Goal: Information Seeking & Learning: Learn about a topic

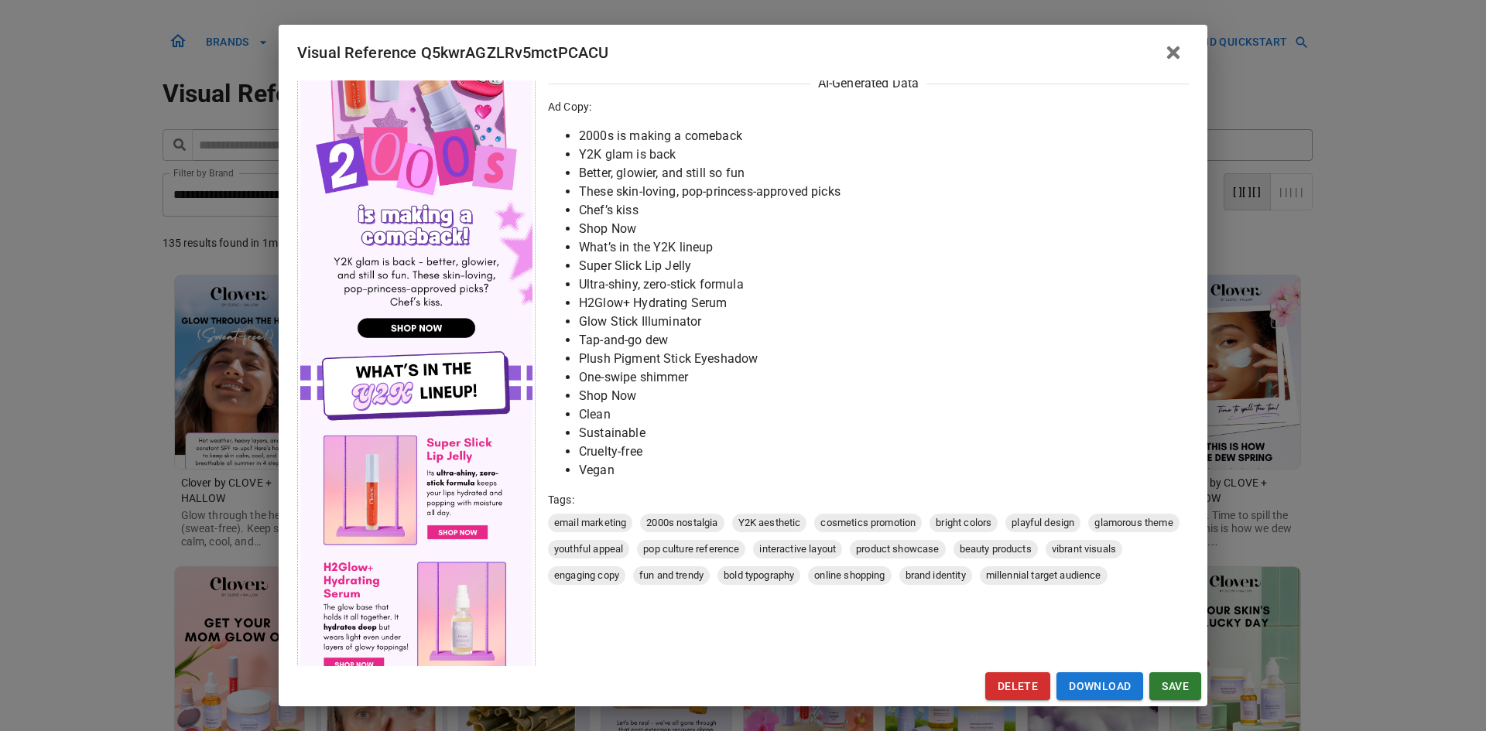
scroll to position [387, 0]
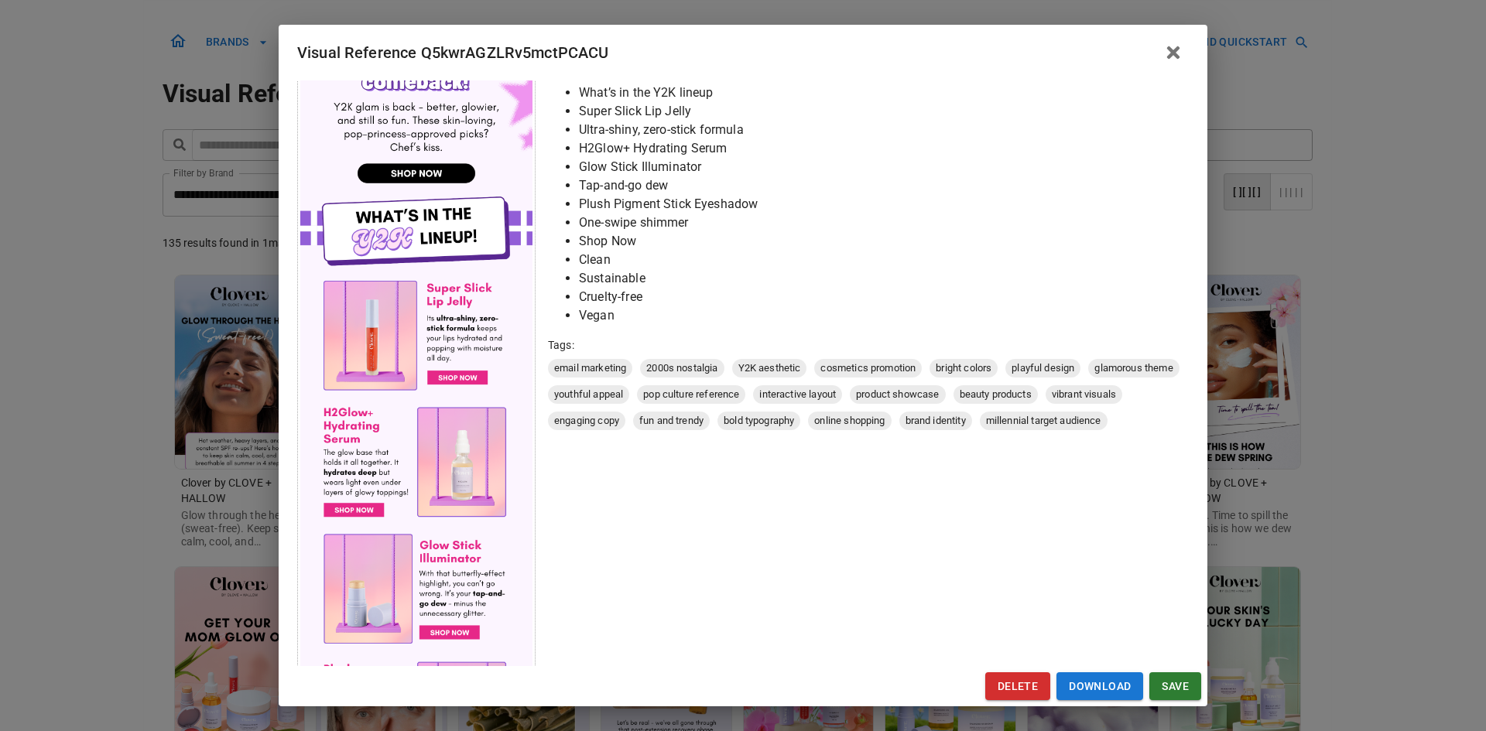
click at [80, 300] on div "Visual Reference Q5kwrAGZLRv5mctPCACU Brand: Clover by CLOVE + HALLOW Custom In…" at bounding box center [743, 365] width 1486 height 731
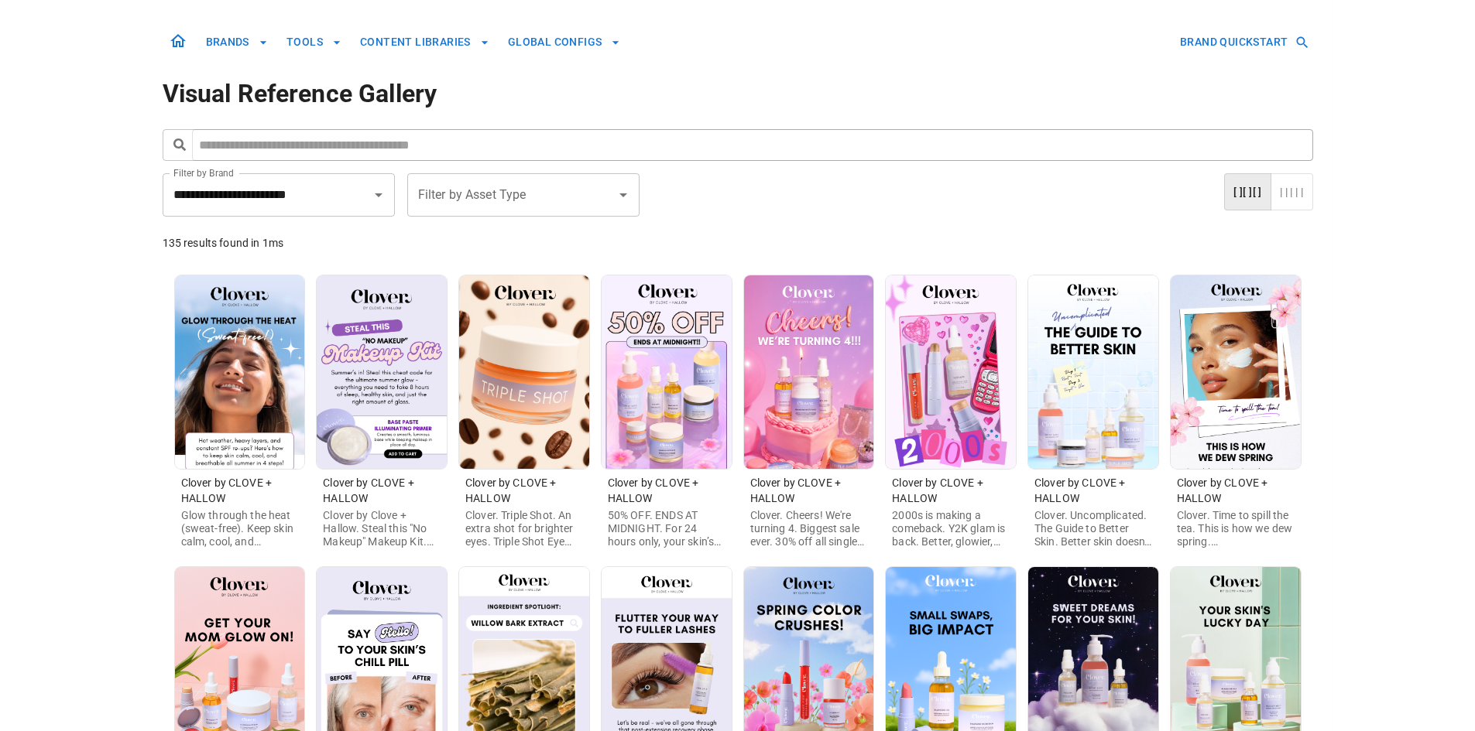
click at [778, 409] on img at bounding box center [809, 373] width 130 height 194
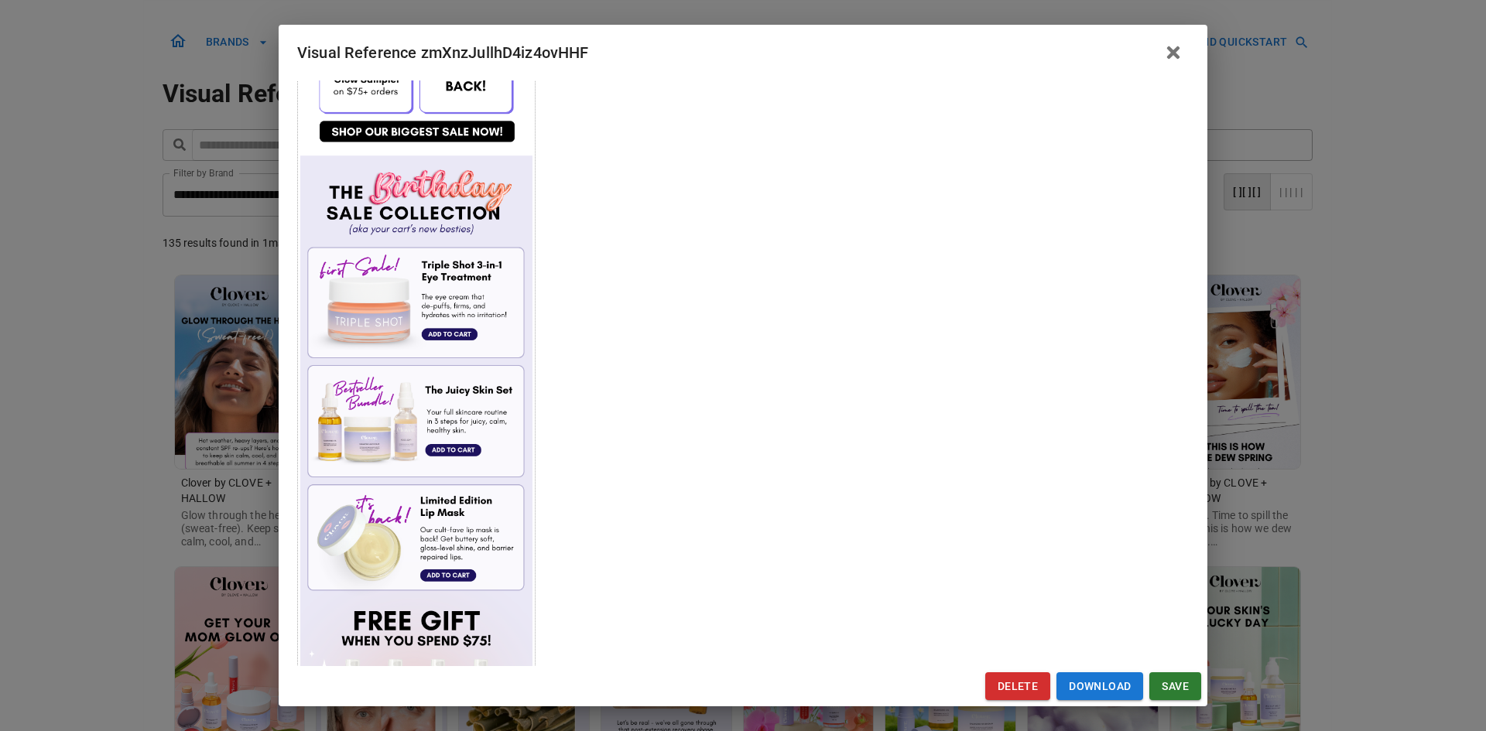
scroll to position [542, 0]
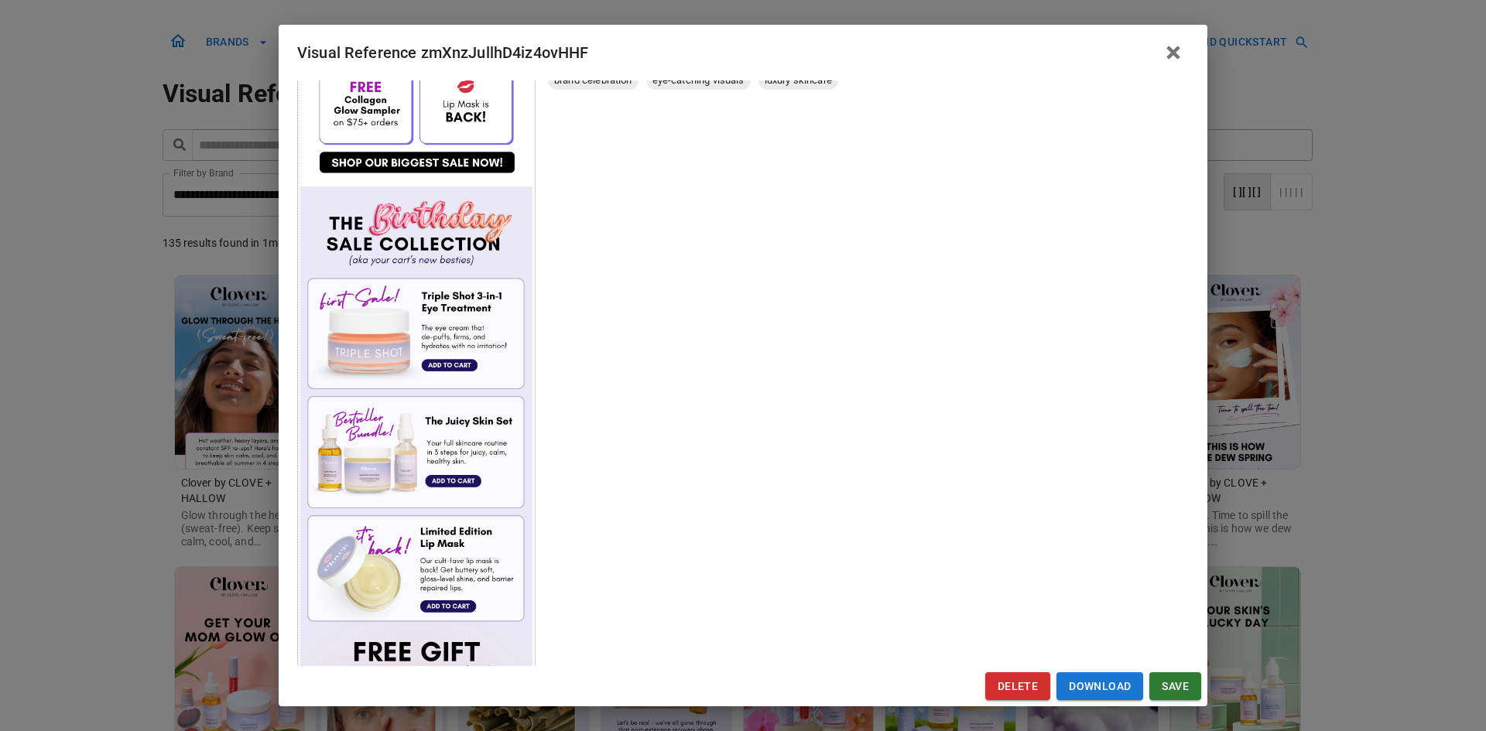
click at [41, 333] on div "Visual Reference zmXnzJullhD4iz4ovHHF Brand: Clover by CLOVE + HALLOW Custom In…" at bounding box center [743, 365] width 1486 height 731
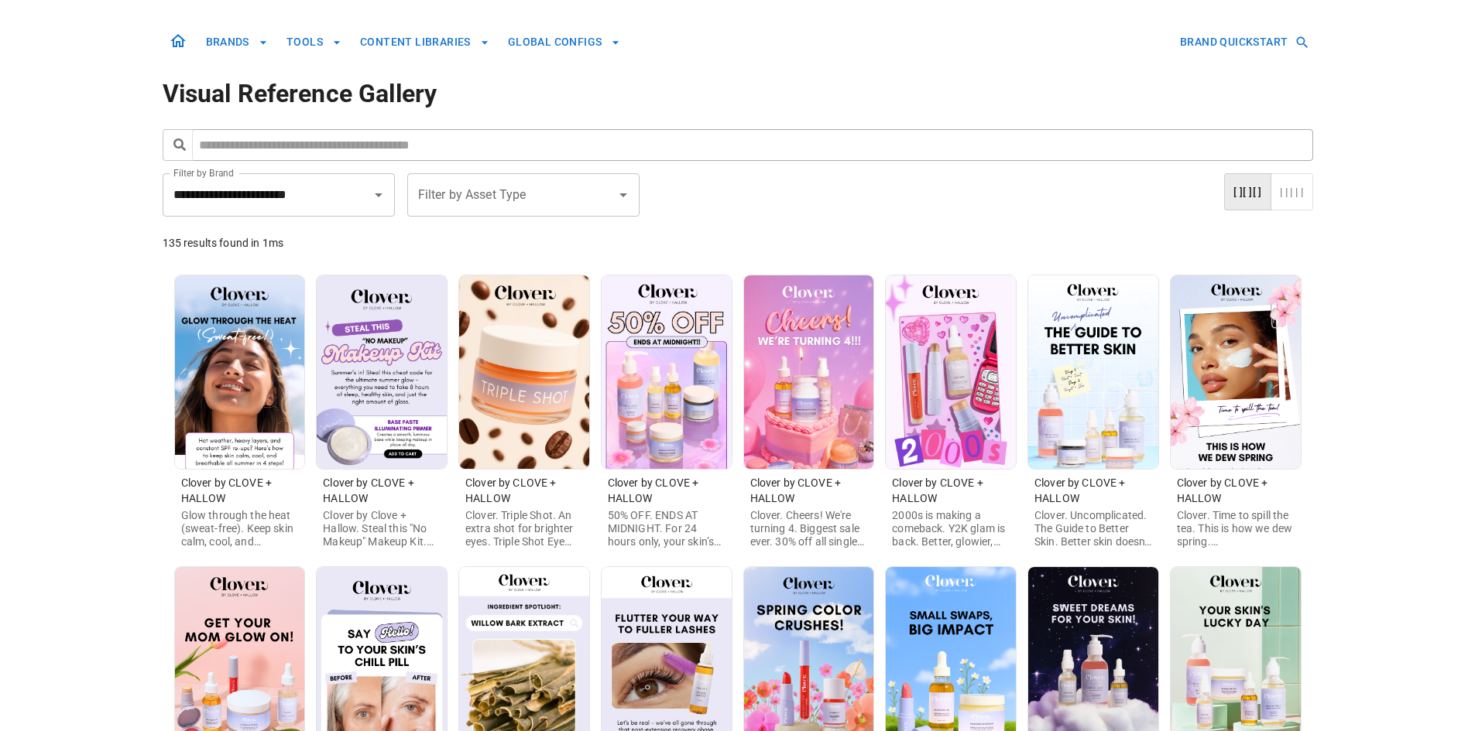
click at [409, 375] on img at bounding box center [382, 373] width 130 height 194
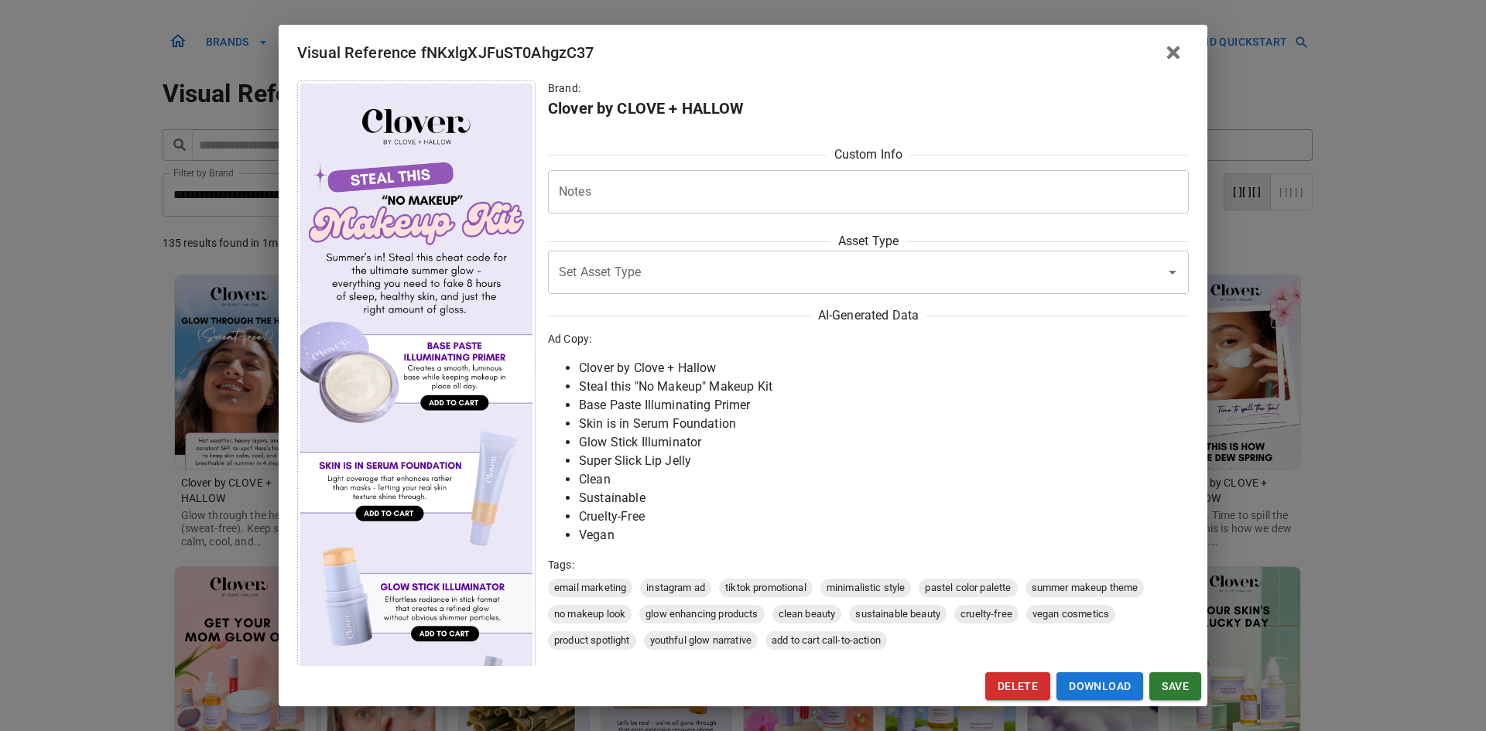
scroll to position [194, 0]
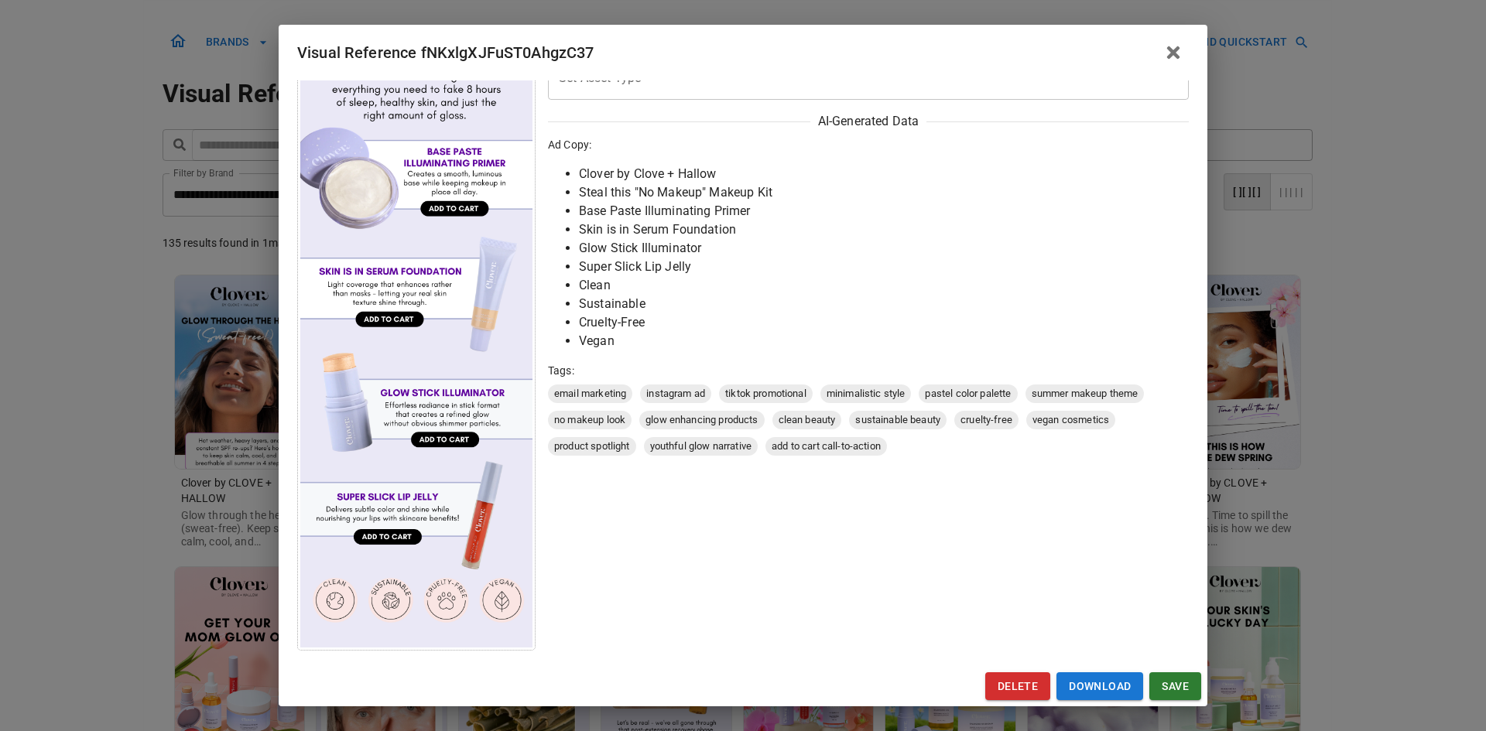
click at [94, 399] on div "Visual Reference fNKxlgXJFuST0AhgzC37 Brand: Clover by CLOVE + HALLOW Custom In…" at bounding box center [743, 365] width 1486 height 731
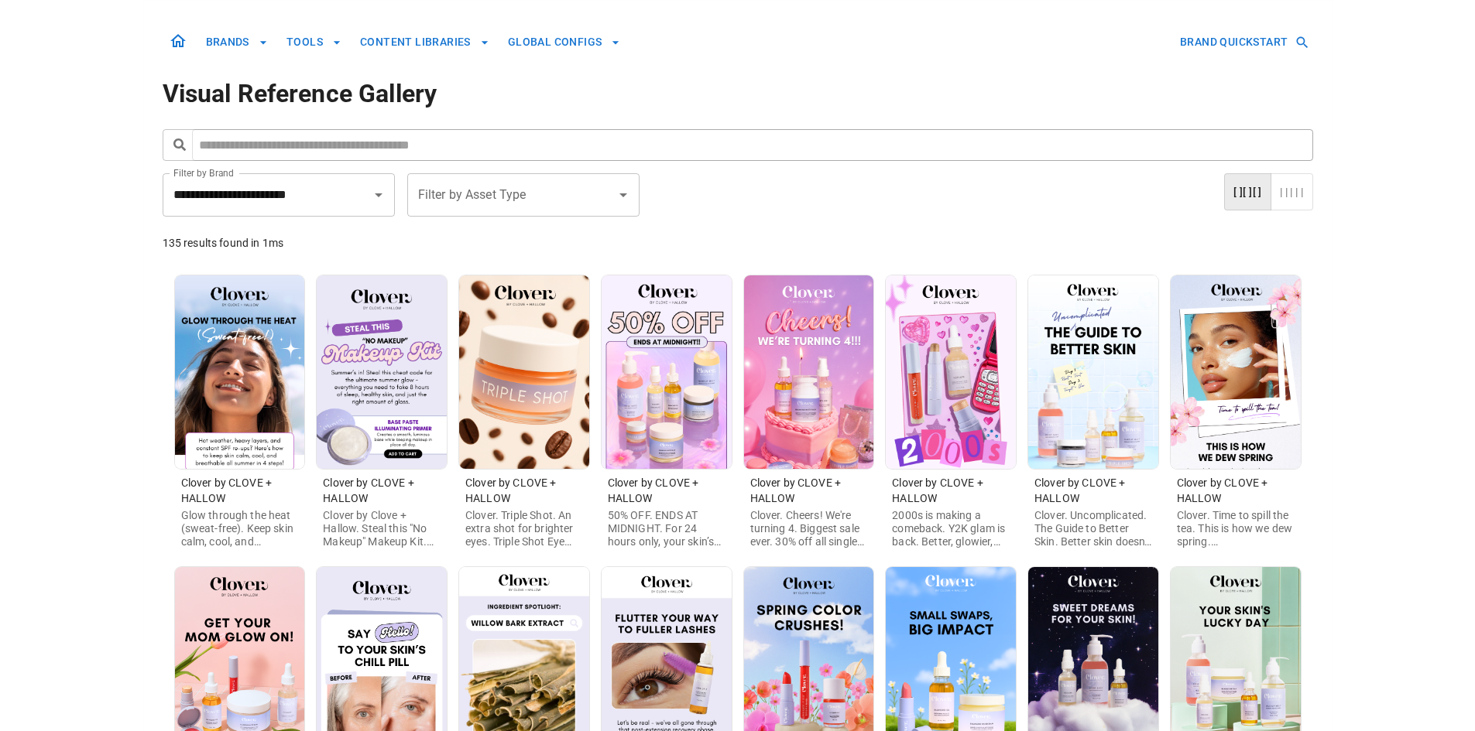
click at [841, 406] on img at bounding box center [809, 373] width 130 height 194
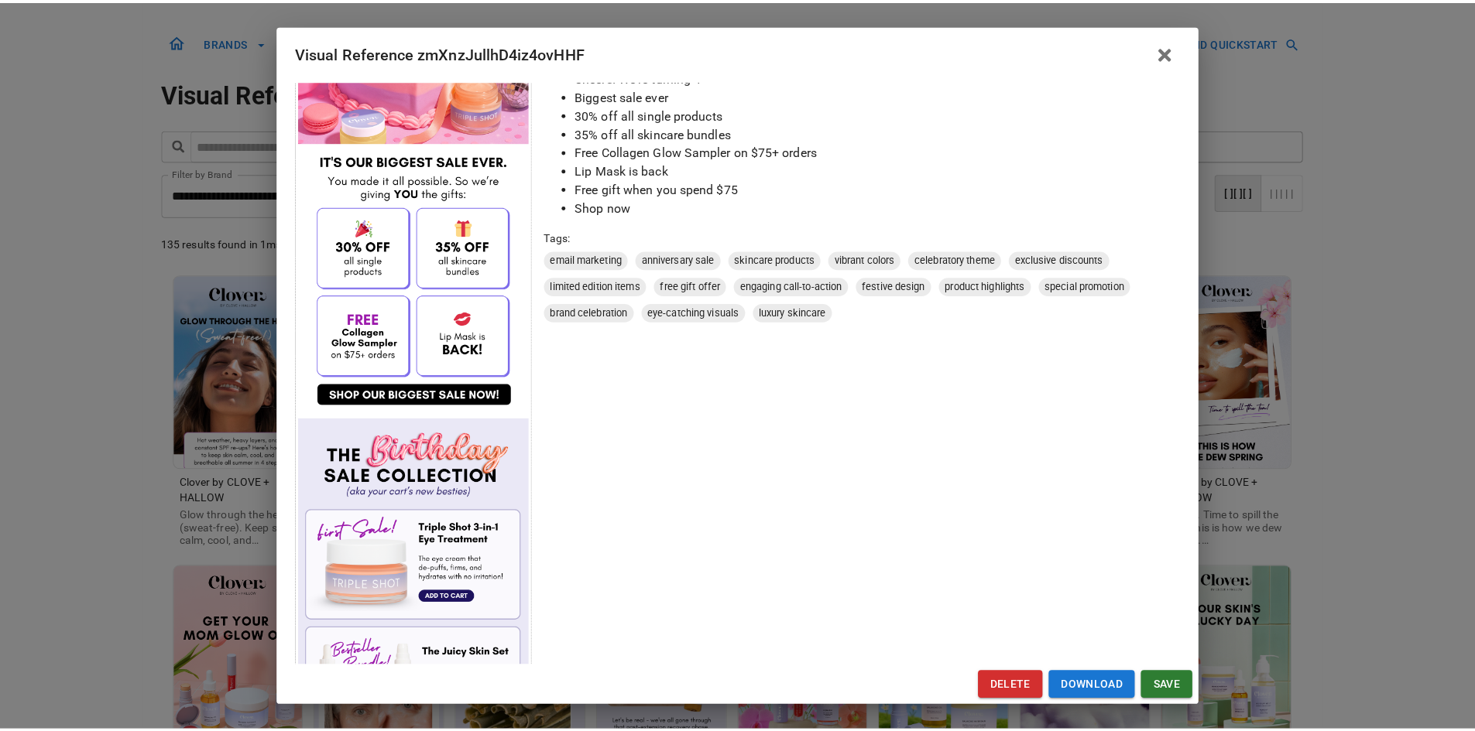
scroll to position [619, 0]
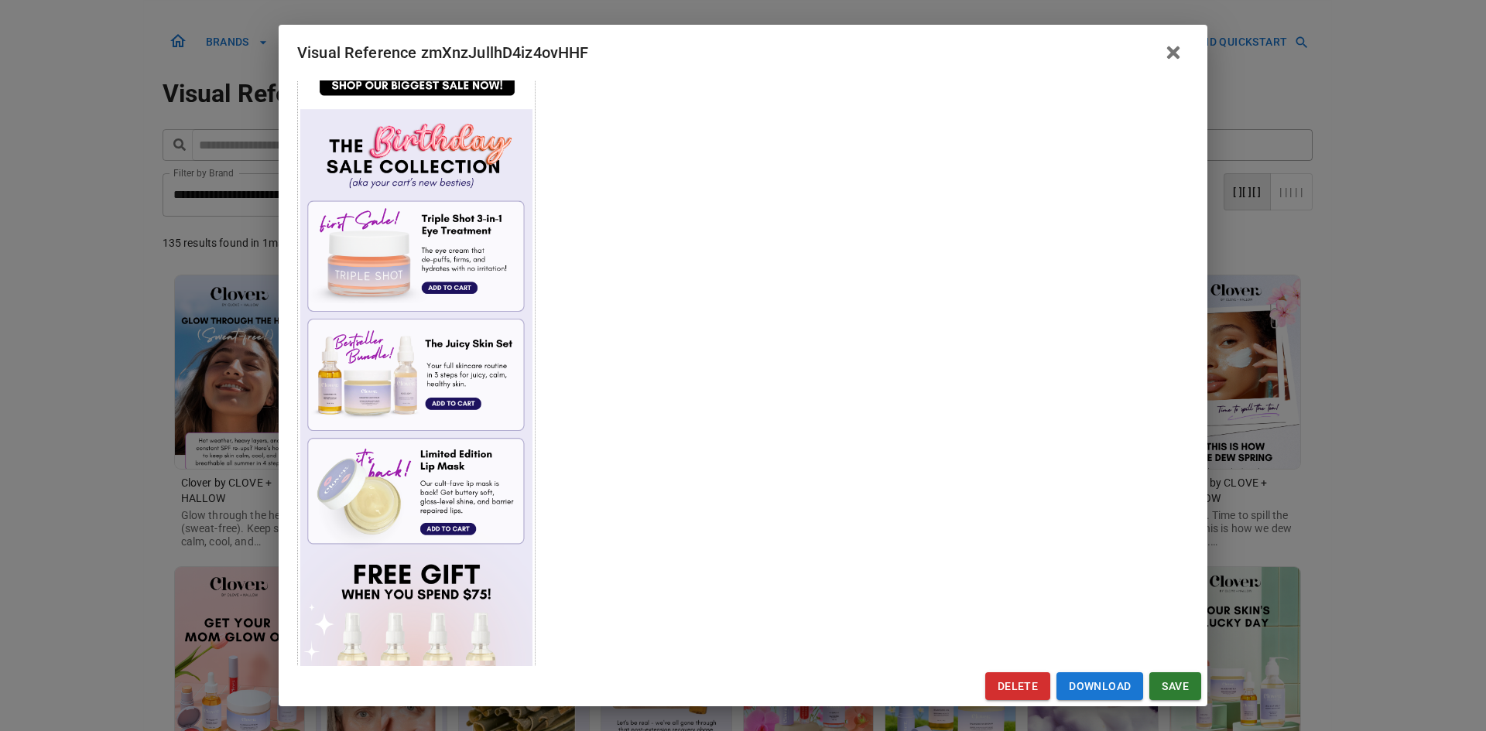
click at [105, 462] on div "Visual Reference zmXnzJullhD4iz4ovHHF Brand: Clover by CLOVE + HALLOW Custom In…" at bounding box center [743, 365] width 1486 height 731
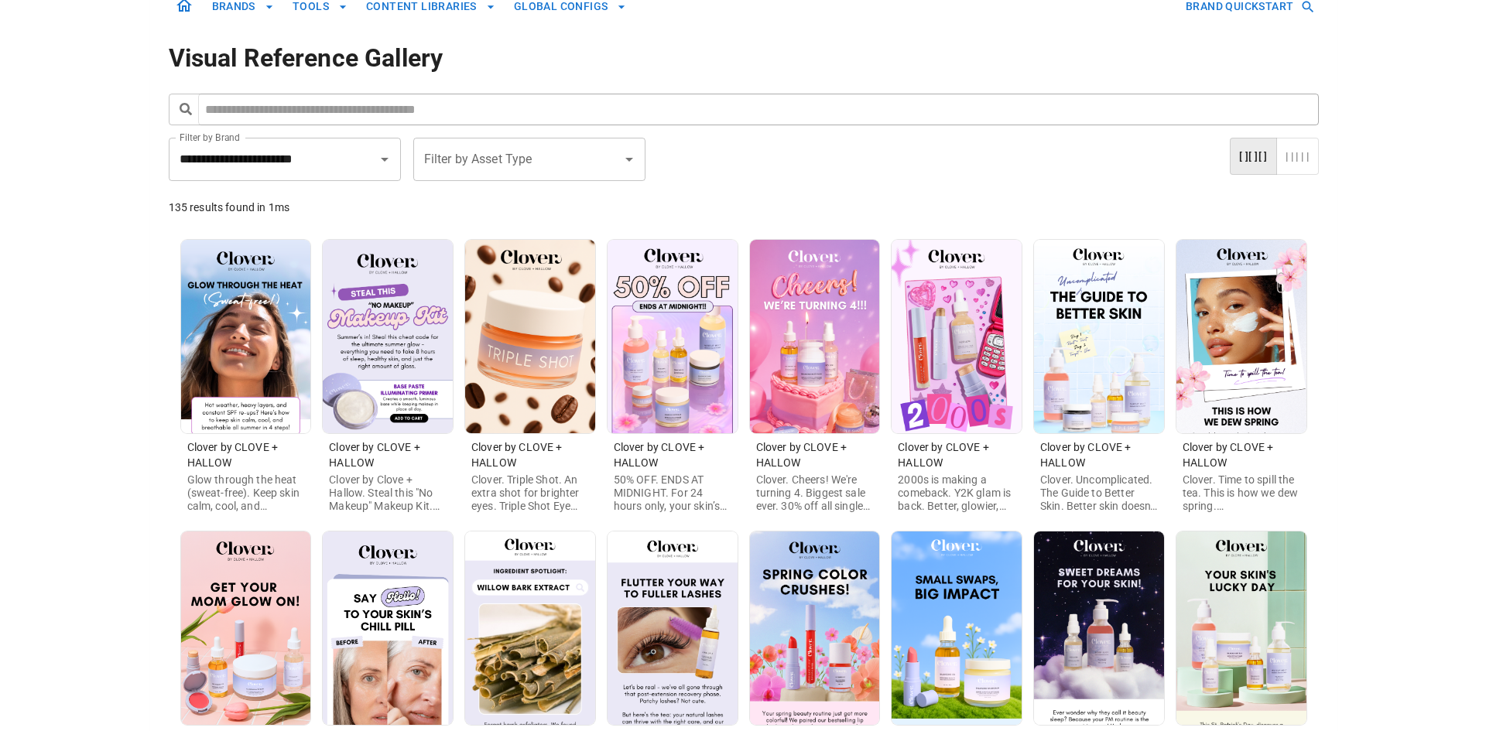
scroll to position [77, 0]
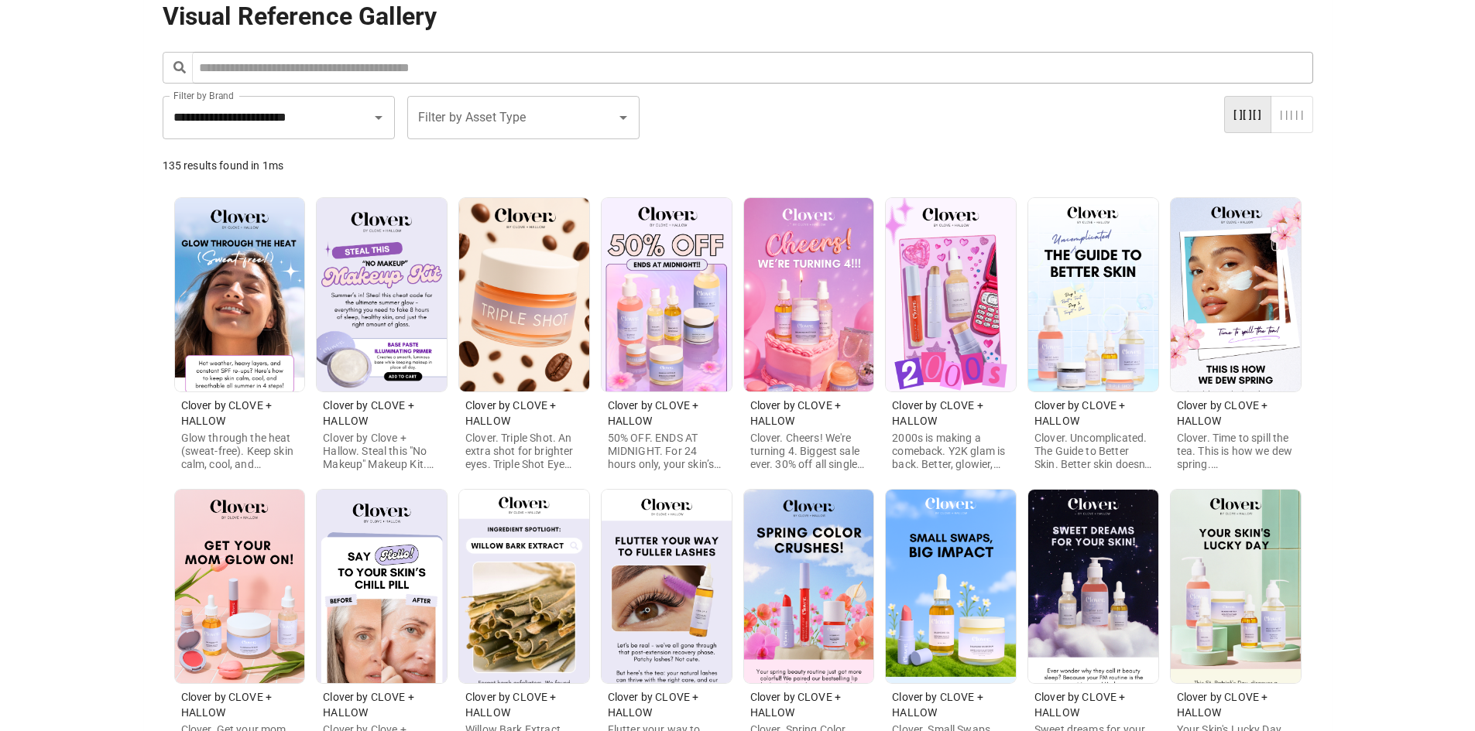
click at [795, 307] on img at bounding box center [809, 295] width 130 height 194
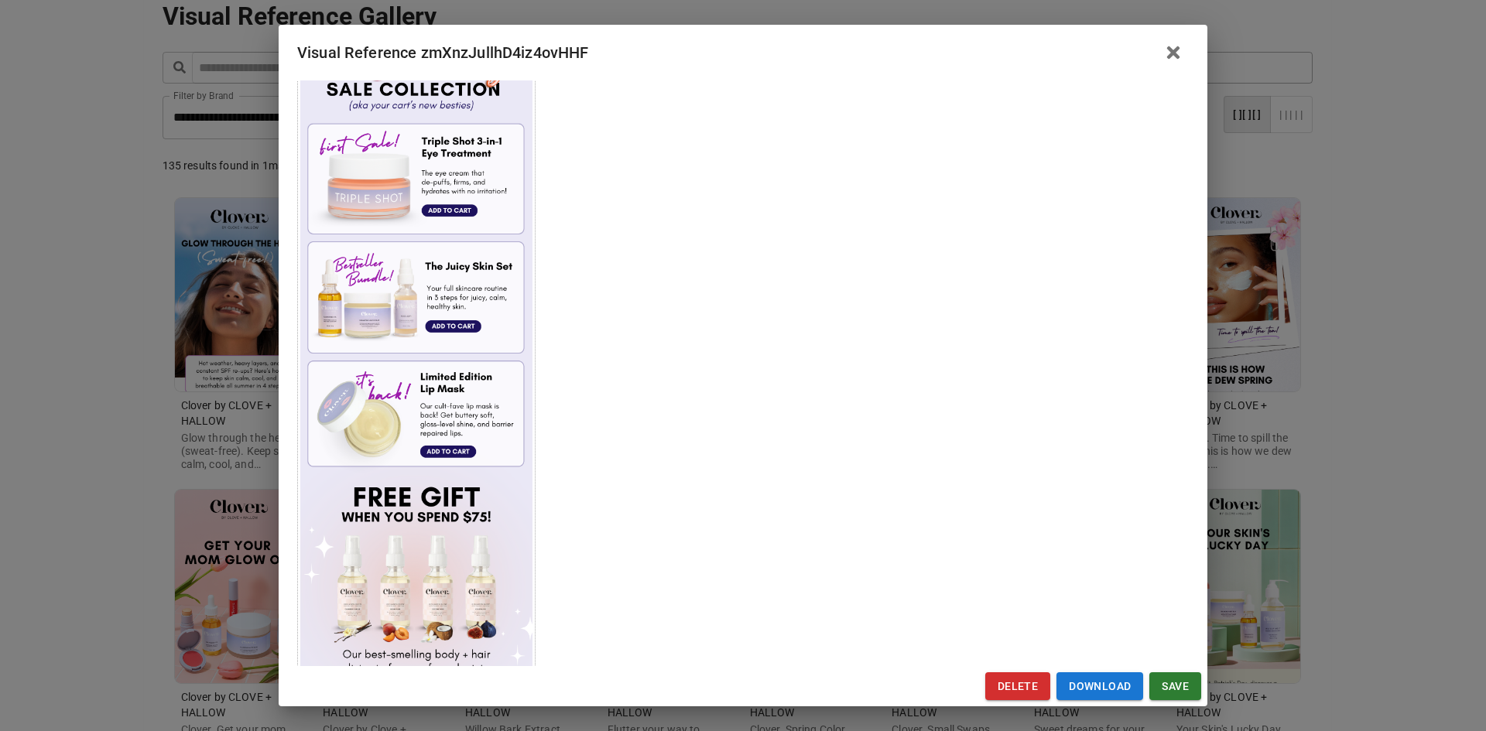
scroll to position [542, 0]
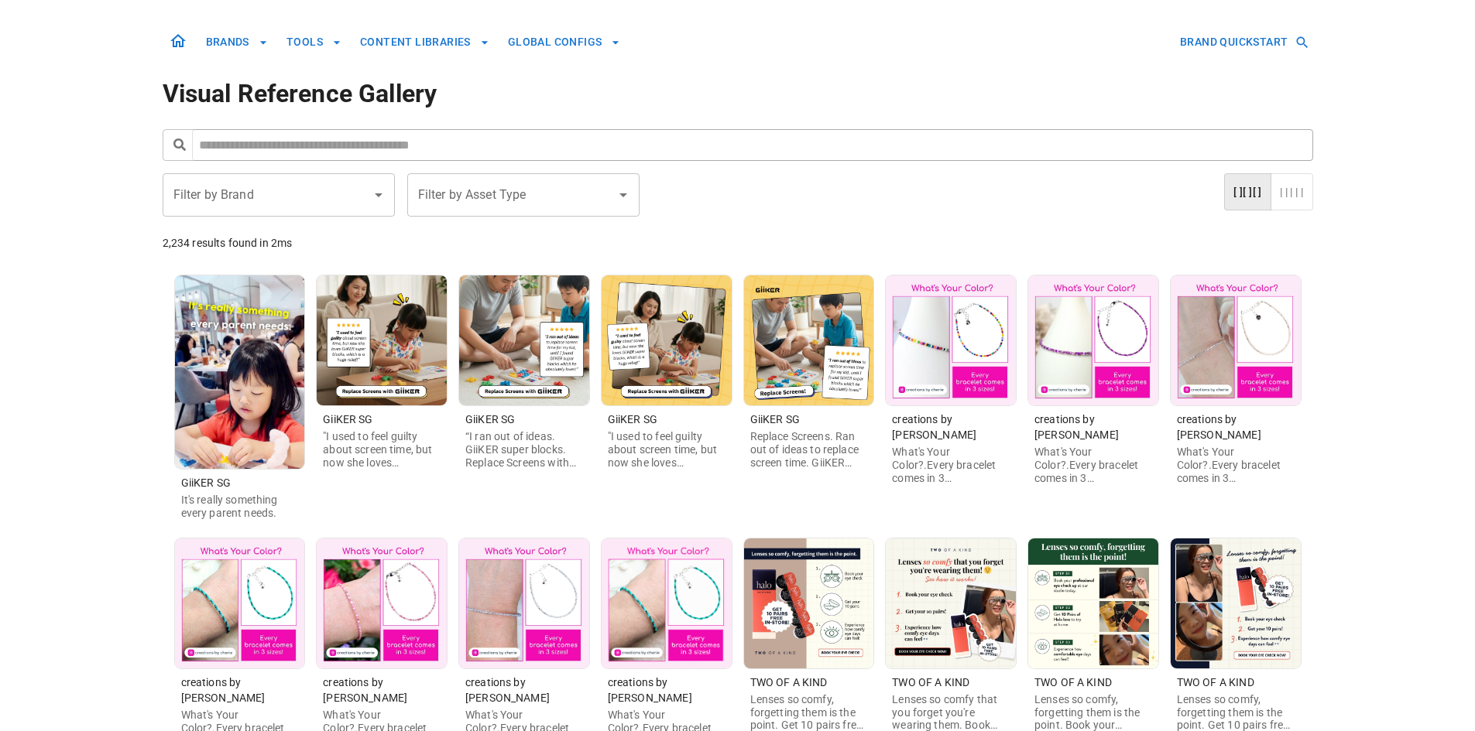
click at [289, 210] on div "Filter by Brand" at bounding box center [279, 194] width 232 height 43
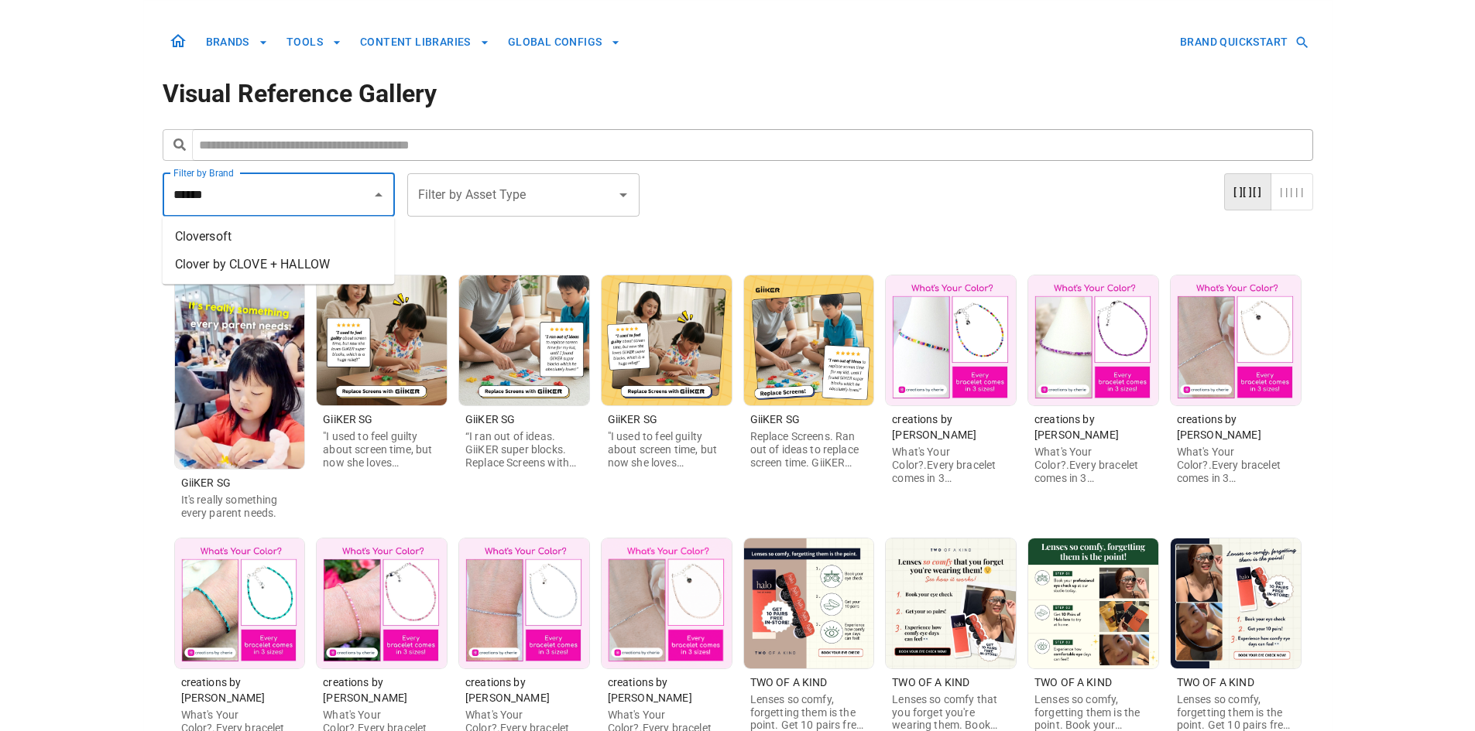
click at [312, 270] on li "Clover by CLOVE + HALLOW" at bounding box center [279, 265] width 232 height 28
type input "**********"
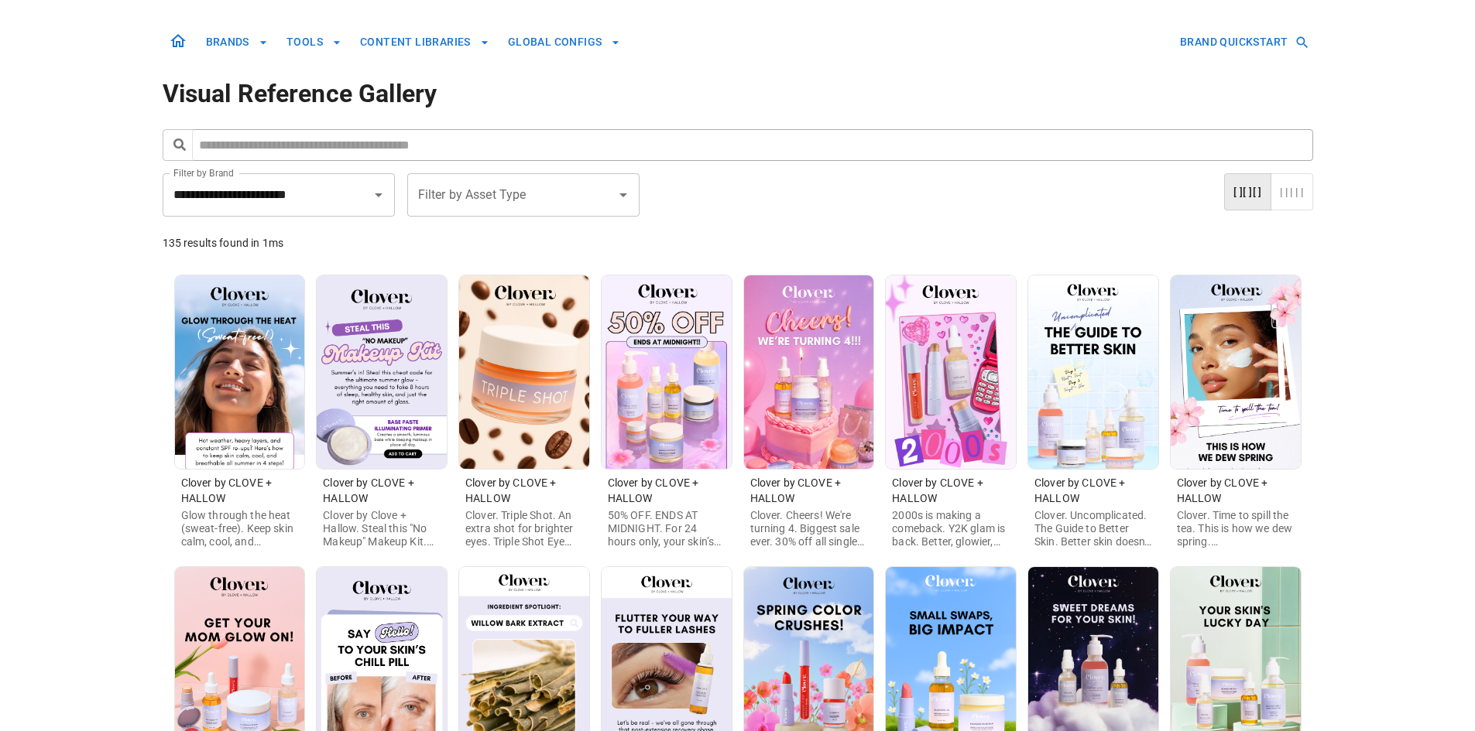
click at [910, 427] on img at bounding box center [951, 373] width 130 height 194
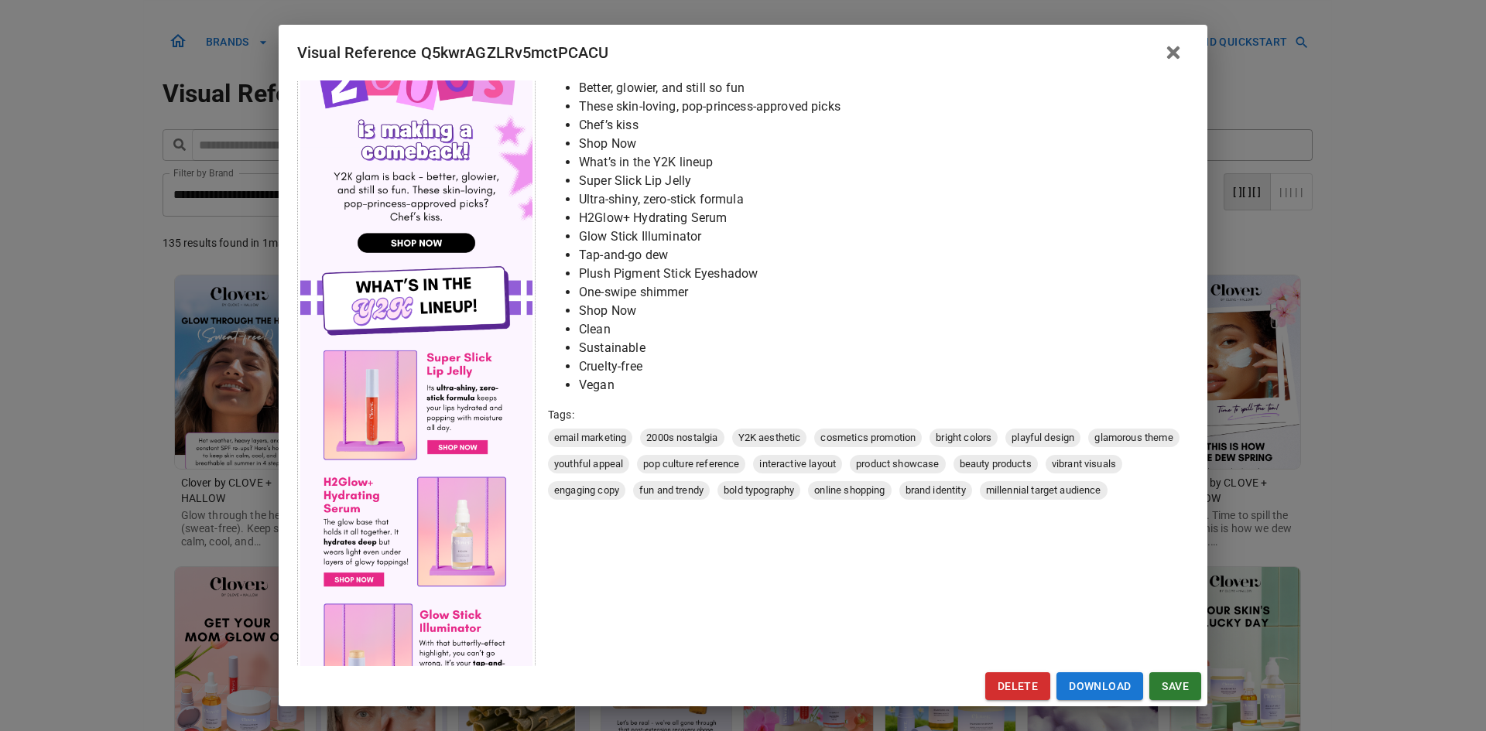
scroll to position [232, 0]
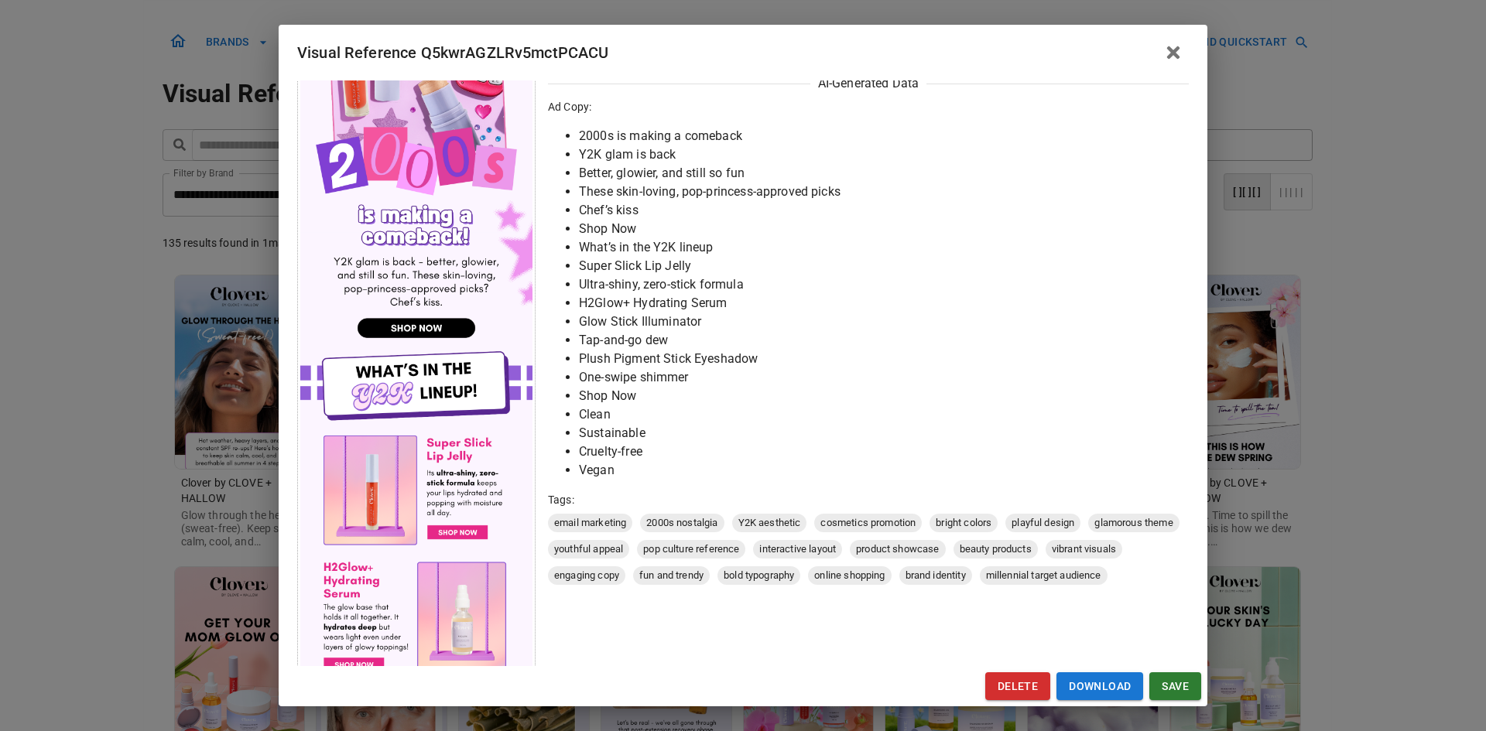
click at [131, 389] on div "Visual Reference Q5kwrAGZLRv5mctPCACU Brand: Clover by CLOVE + HALLOW Custom In…" at bounding box center [743, 365] width 1486 height 731
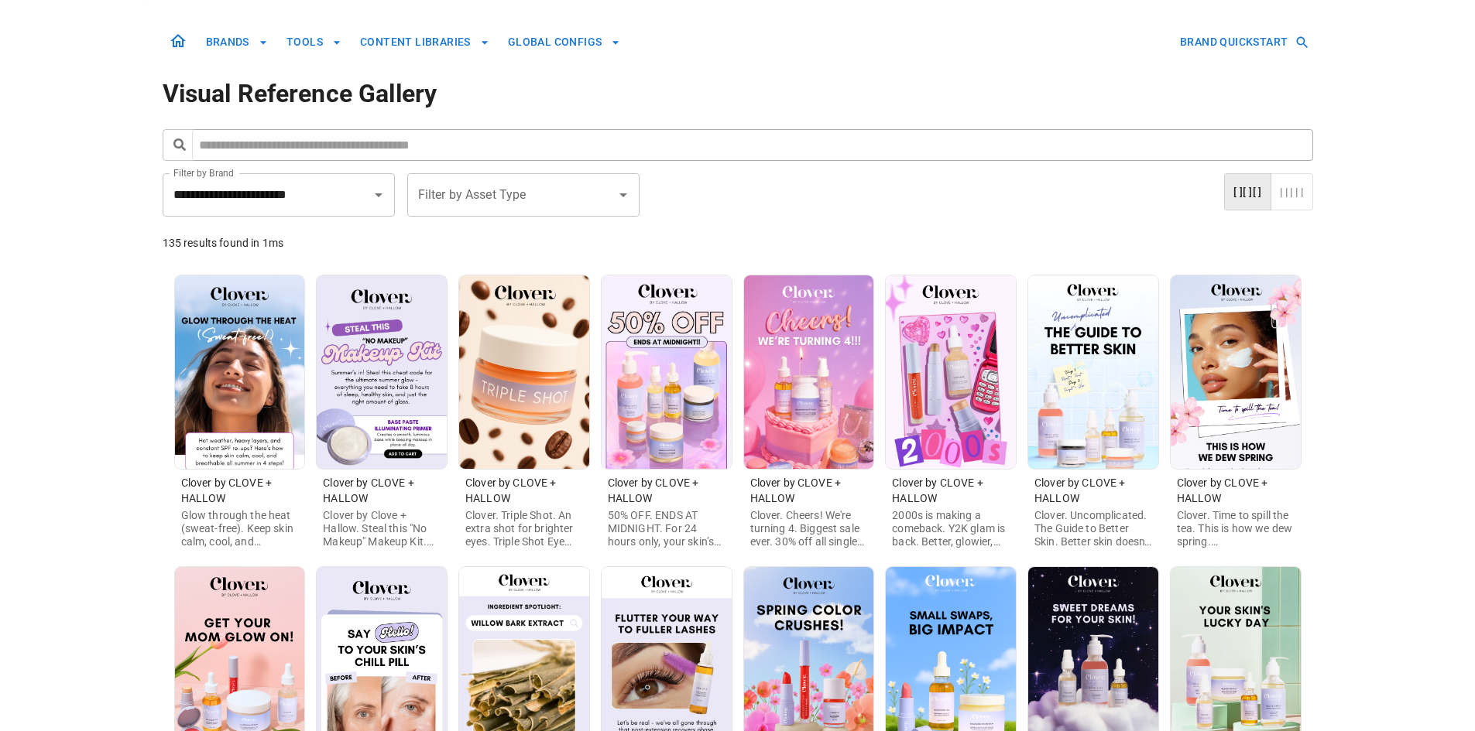
click at [407, 456] on img at bounding box center [382, 373] width 130 height 194
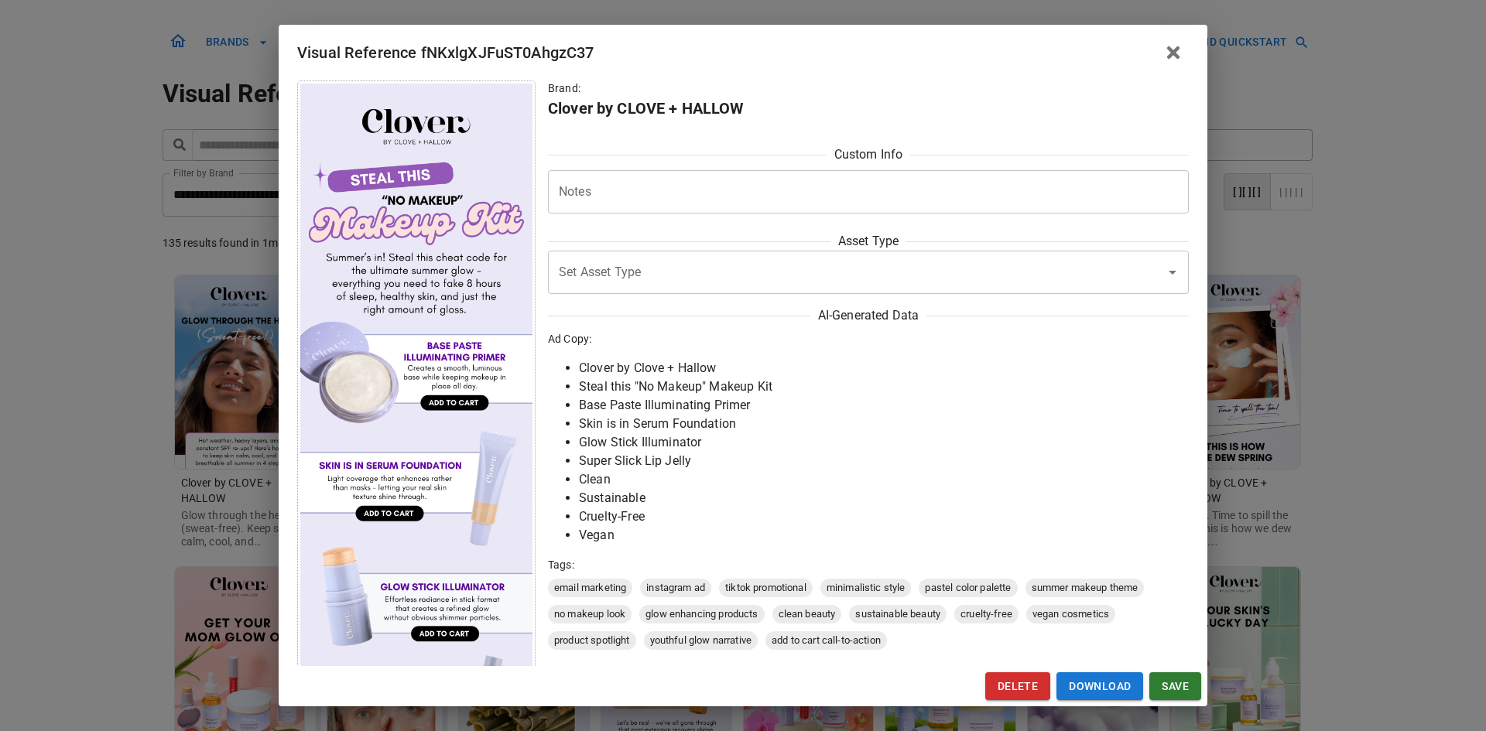
click at [106, 286] on div "Visual Reference fNKxlgXJFuST0AhgzC37 Brand: Clover by CLOVE + HALLOW Custom In…" at bounding box center [743, 365] width 1486 height 731
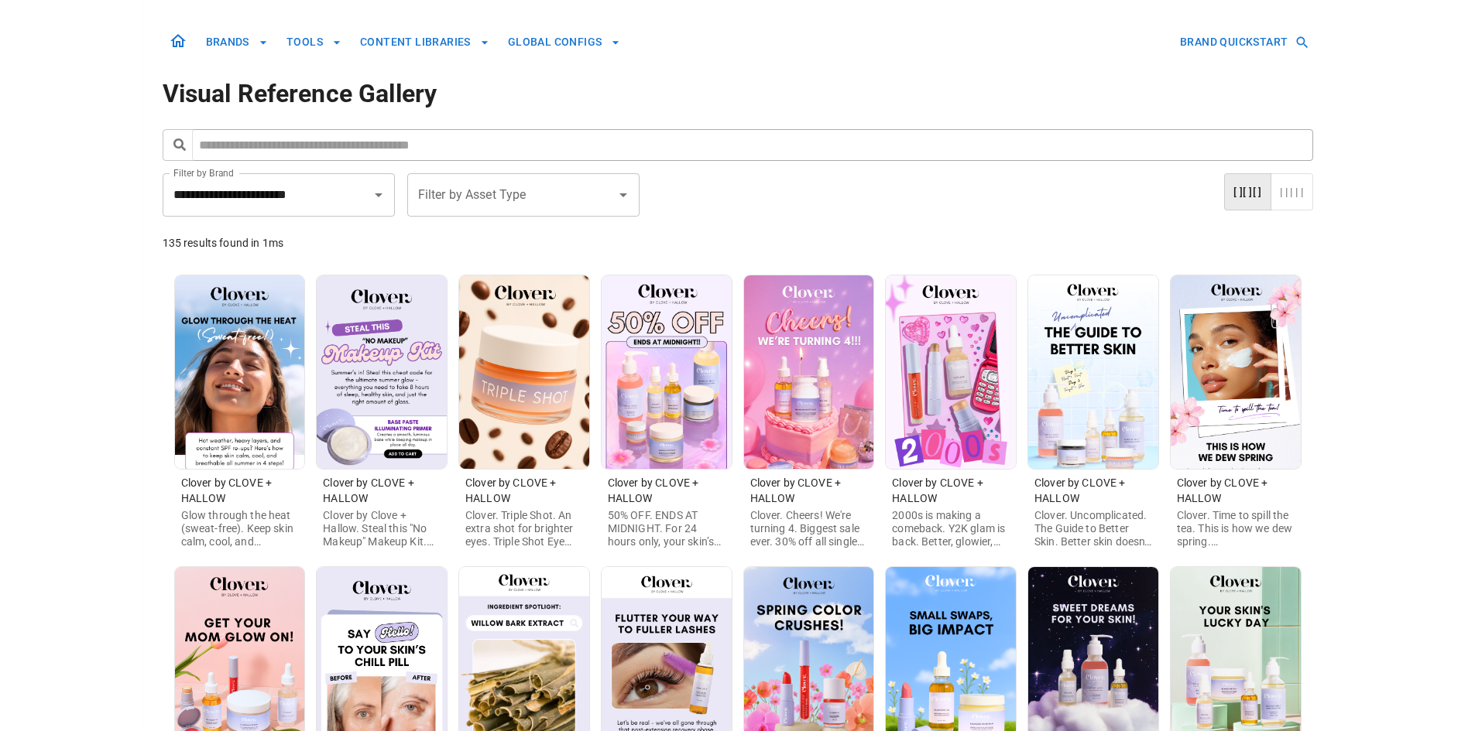
click at [961, 389] on img at bounding box center [951, 373] width 130 height 194
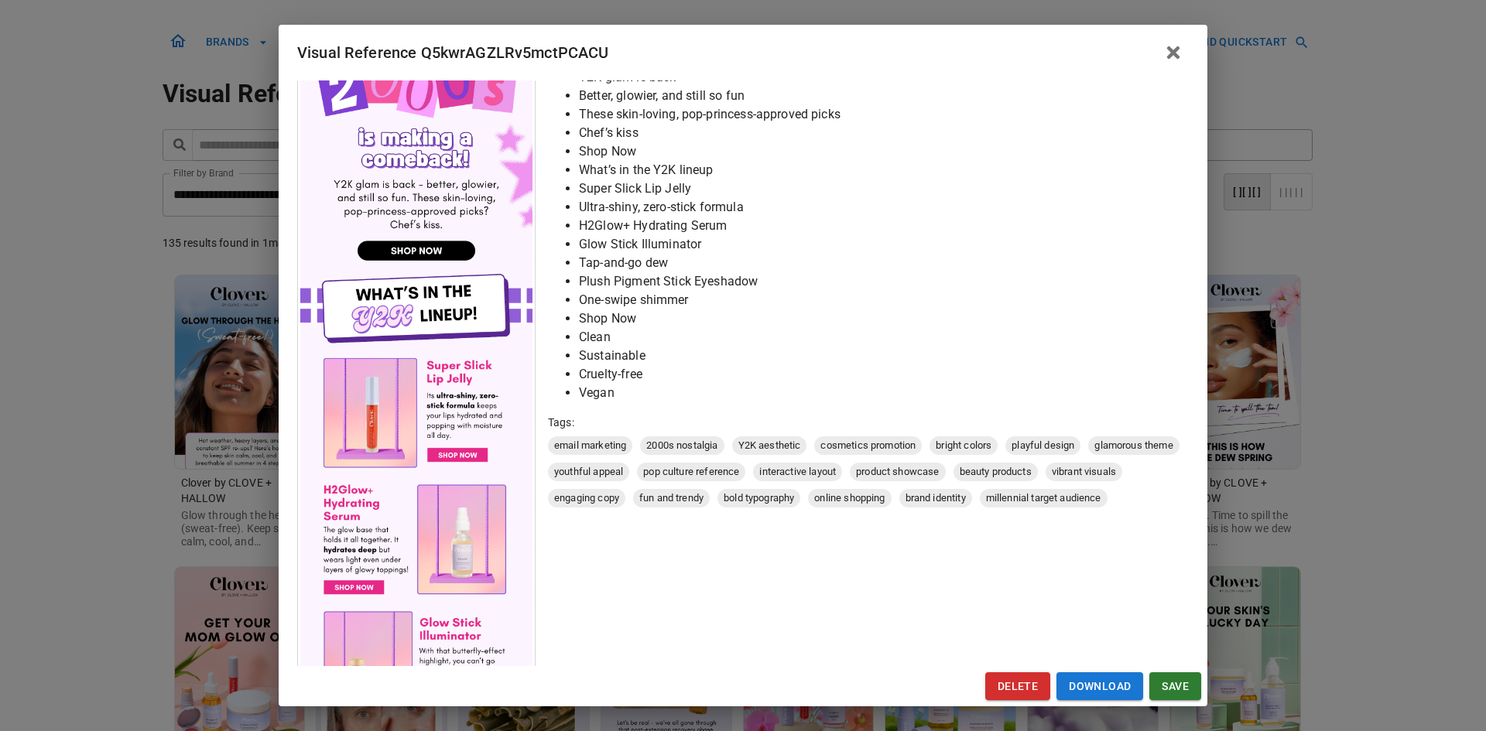
scroll to position [464, 0]
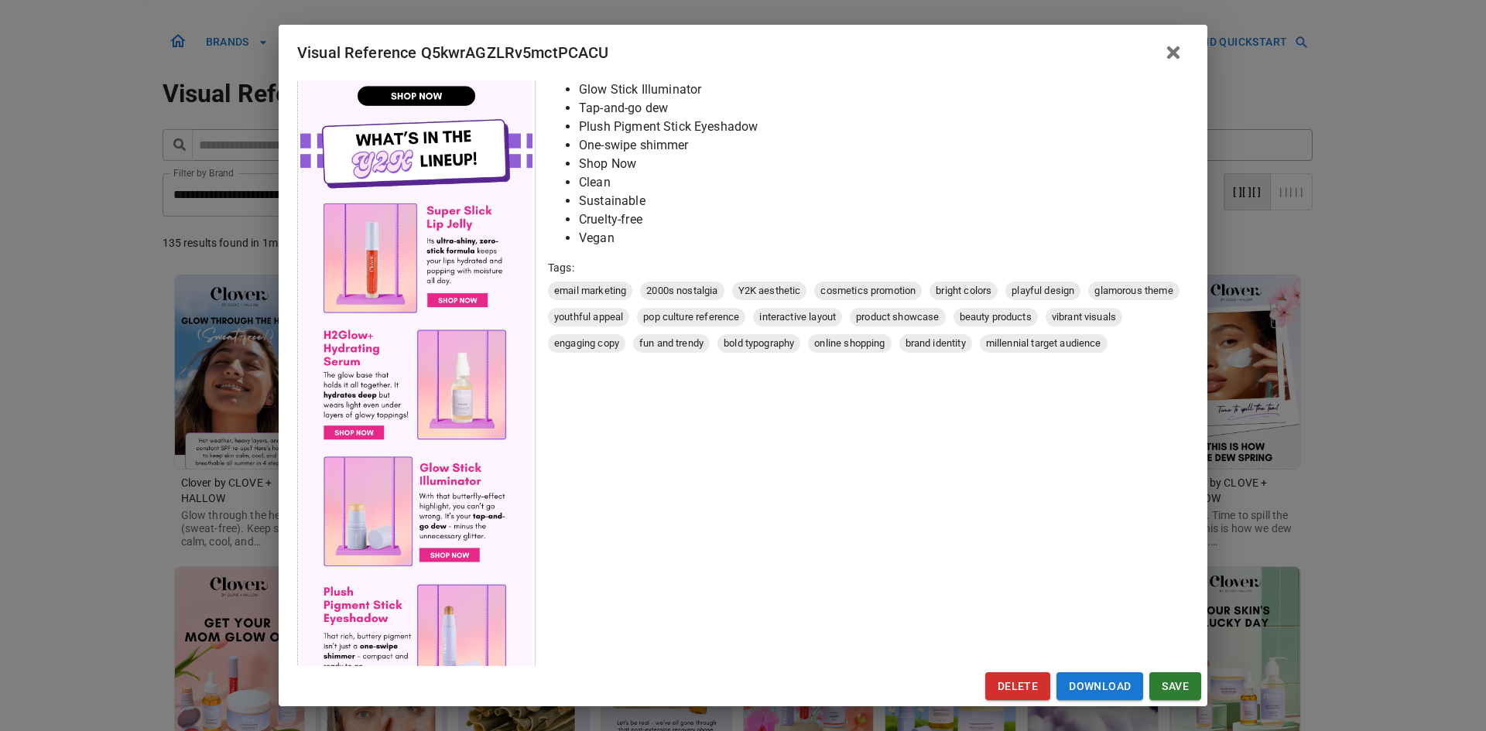
click at [152, 473] on div "Visual Reference Q5kwrAGZLRv5mctPCACU Brand: Clover by CLOVE + HALLOW Custom In…" at bounding box center [743, 365] width 1486 height 731
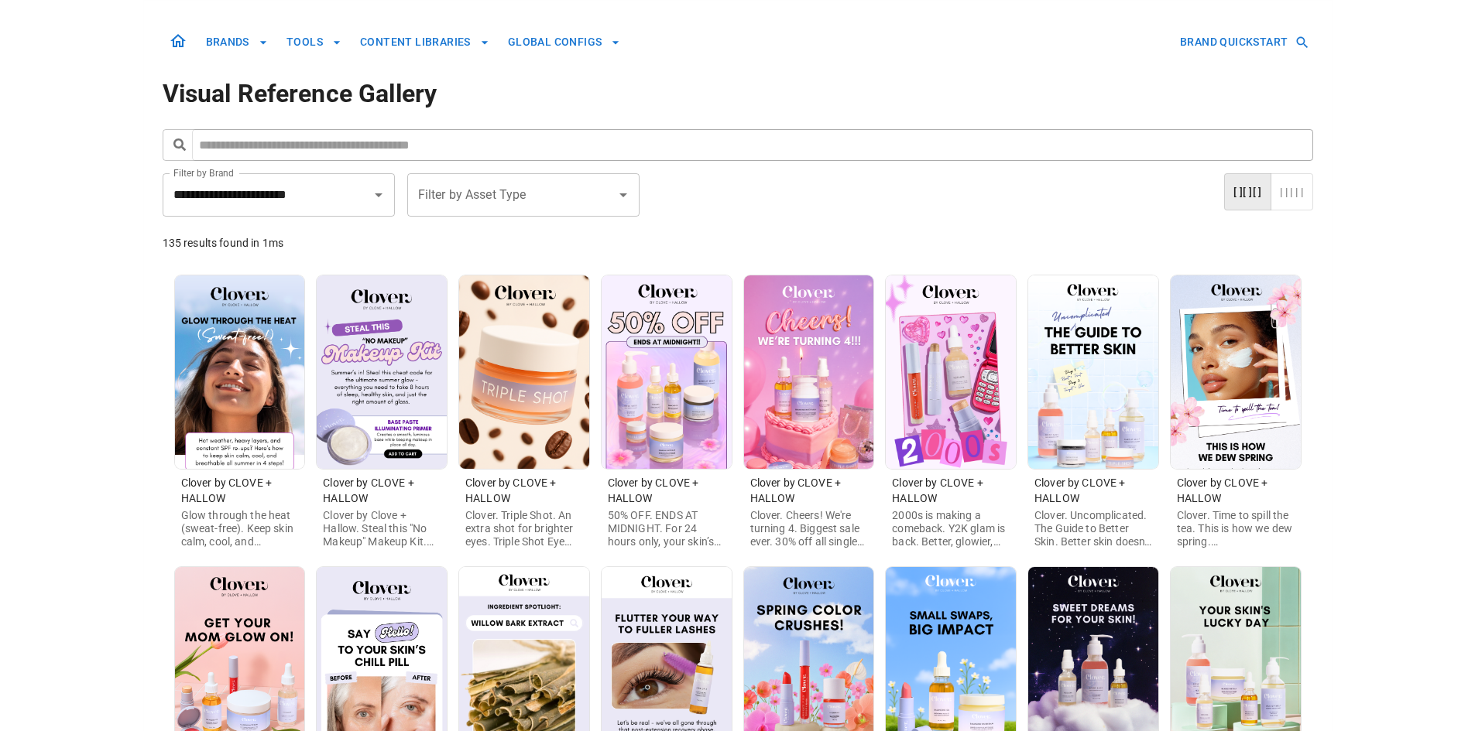
click at [220, 426] on img at bounding box center [240, 373] width 130 height 194
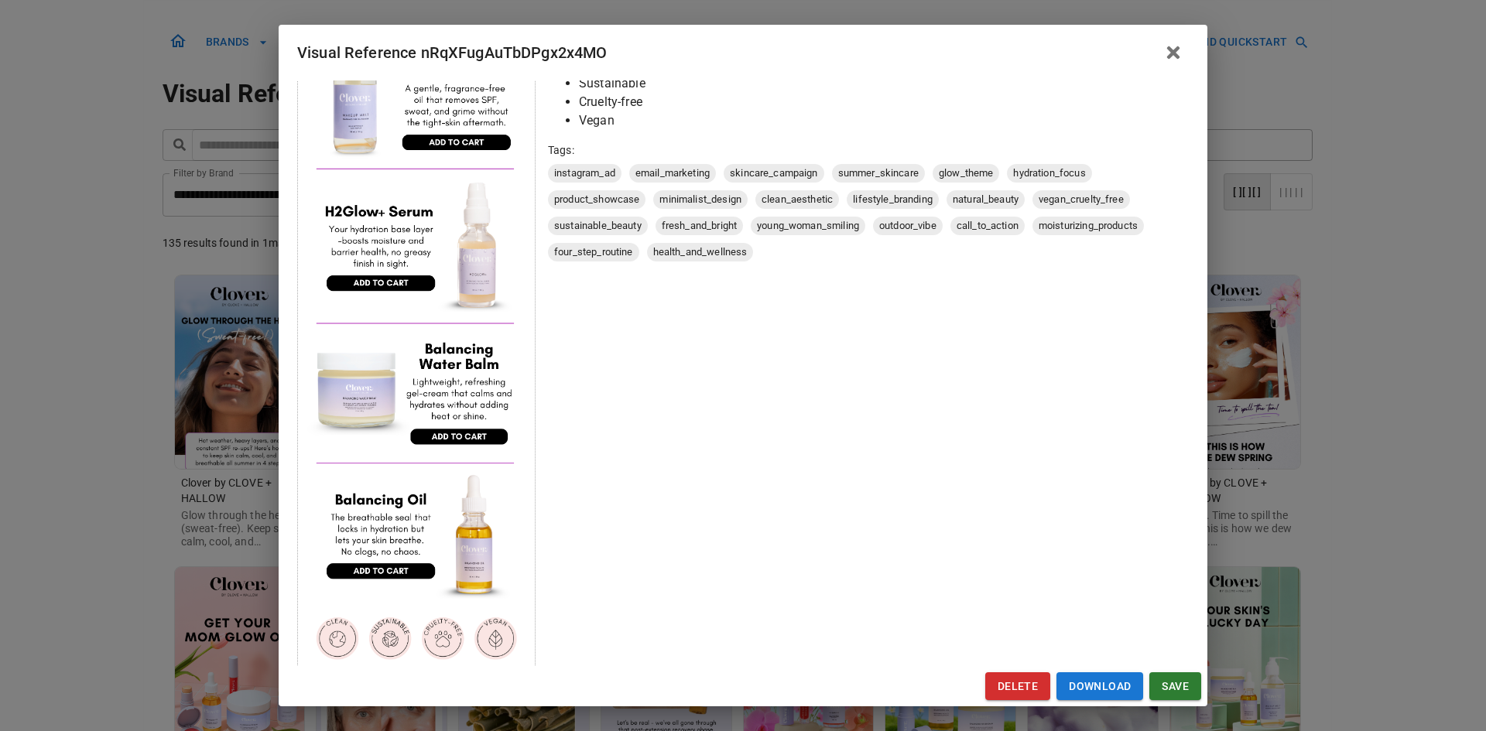
scroll to position [437, 0]
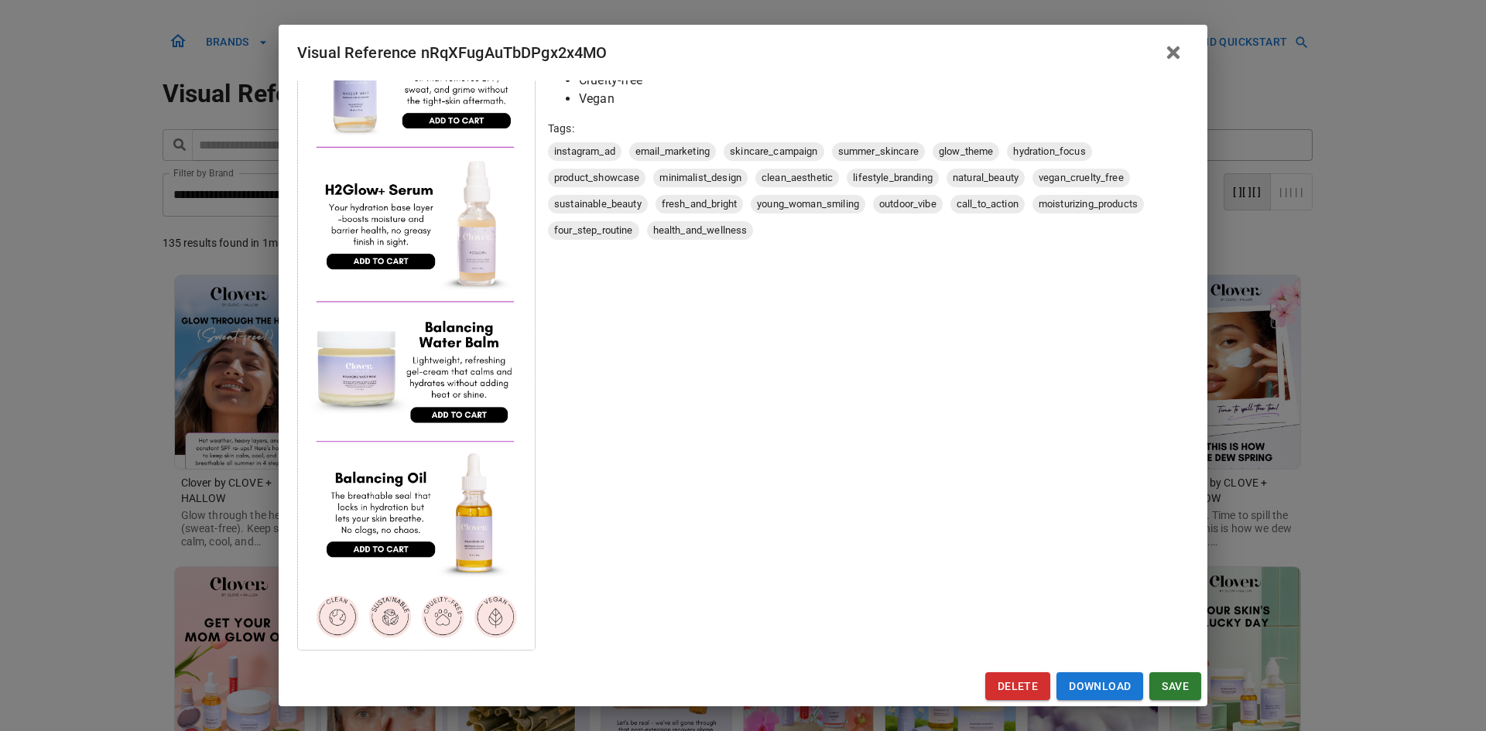
click at [93, 488] on div "Visual Reference nRqXFugAuTbDPgx2x4MO Brand: Clover by CLOVE + HALLOW Custom In…" at bounding box center [743, 365] width 1486 height 731
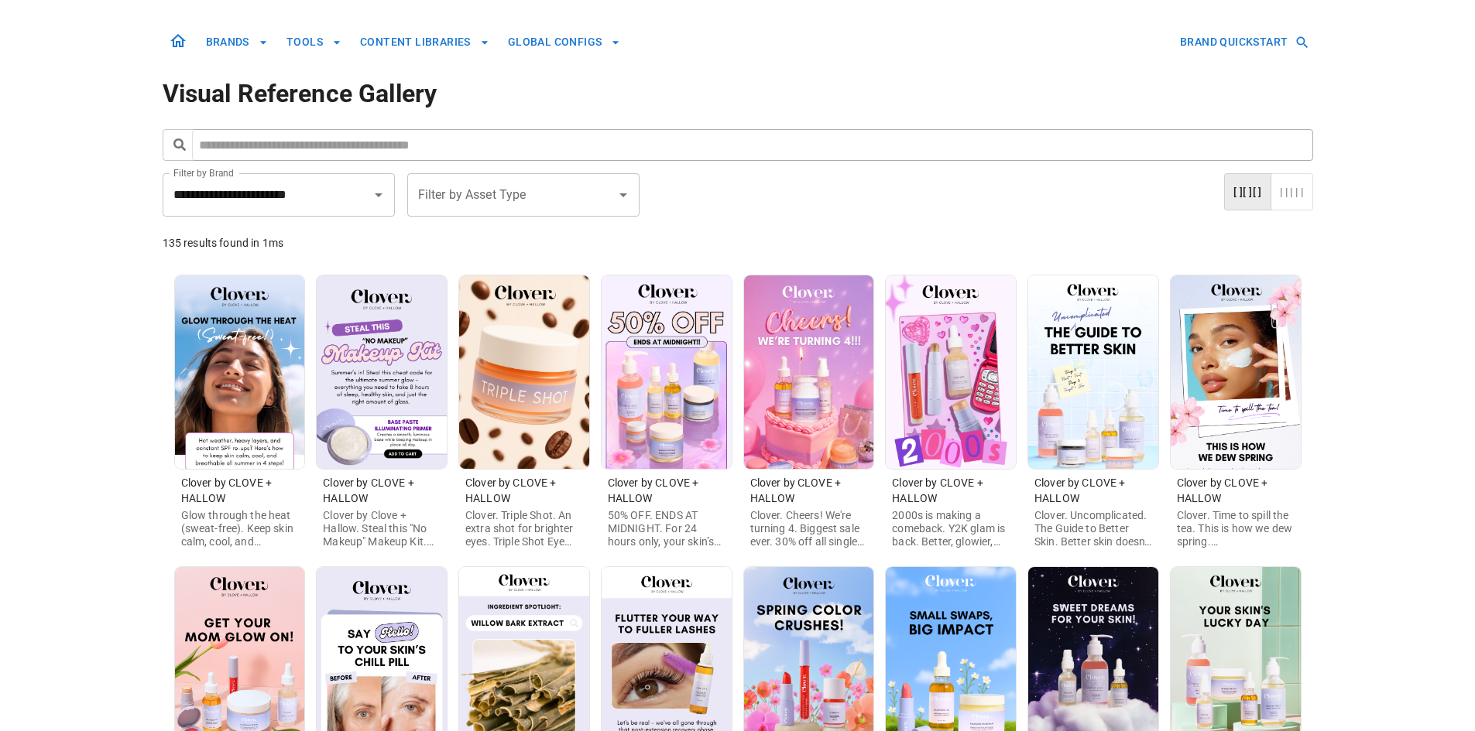
click at [529, 415] on img at bounding box center [524, 373] width 130 height 194
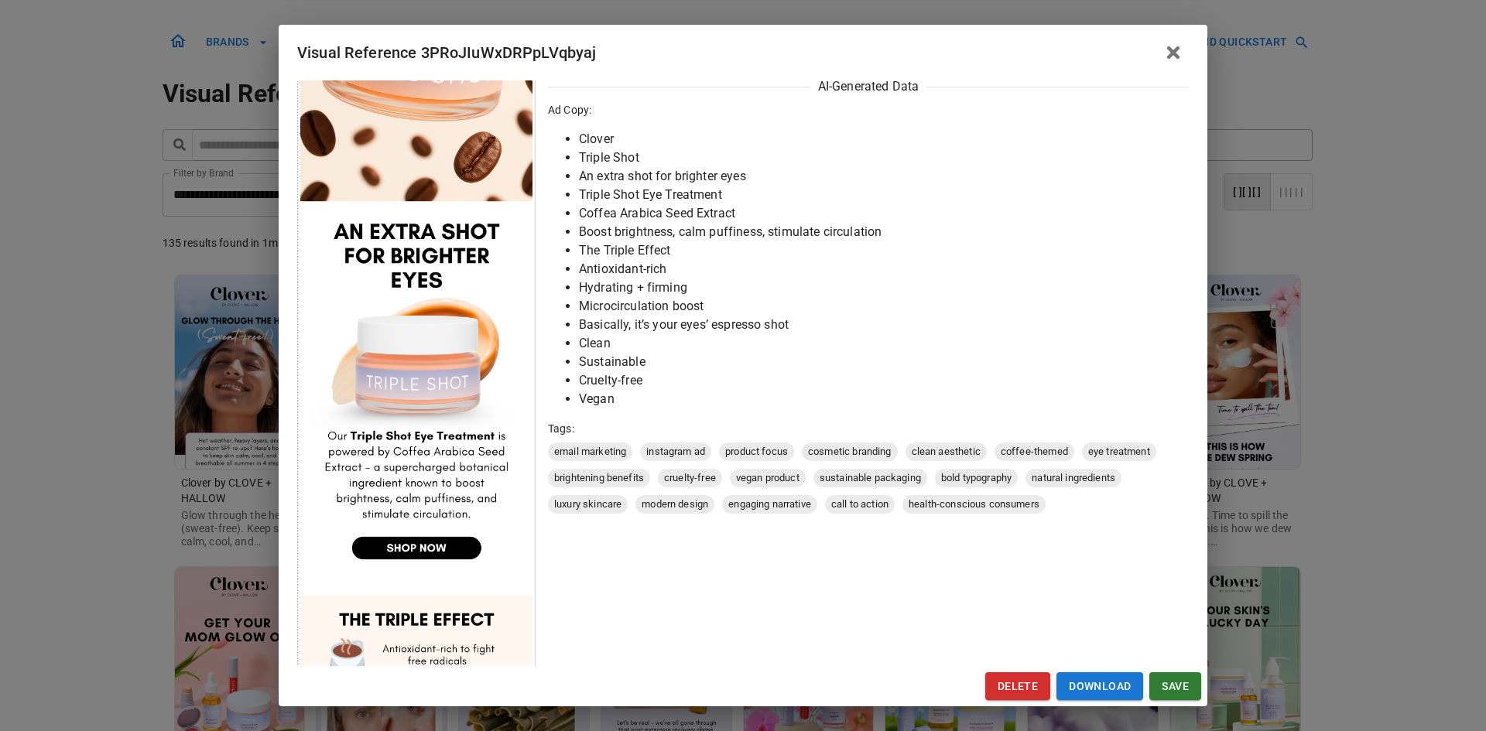
scroll to position [387, 0]
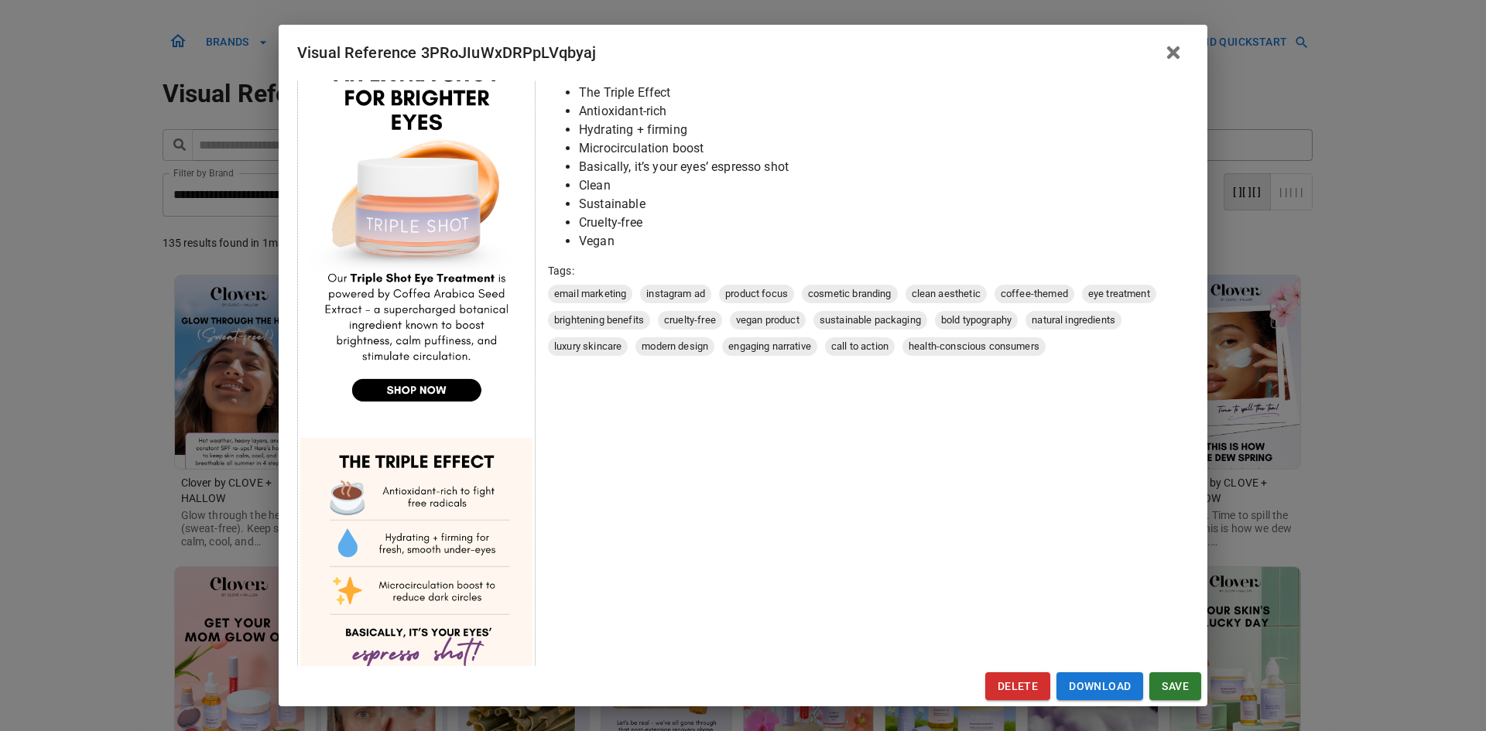
click at [137, 509] on div "Visual Reference 3PRoJIuWxDRPpLVqbyaj Brand: Clover by CLOVE + HALLOW Custom In…" at bounding box center [743, 365] width 1486 height 731
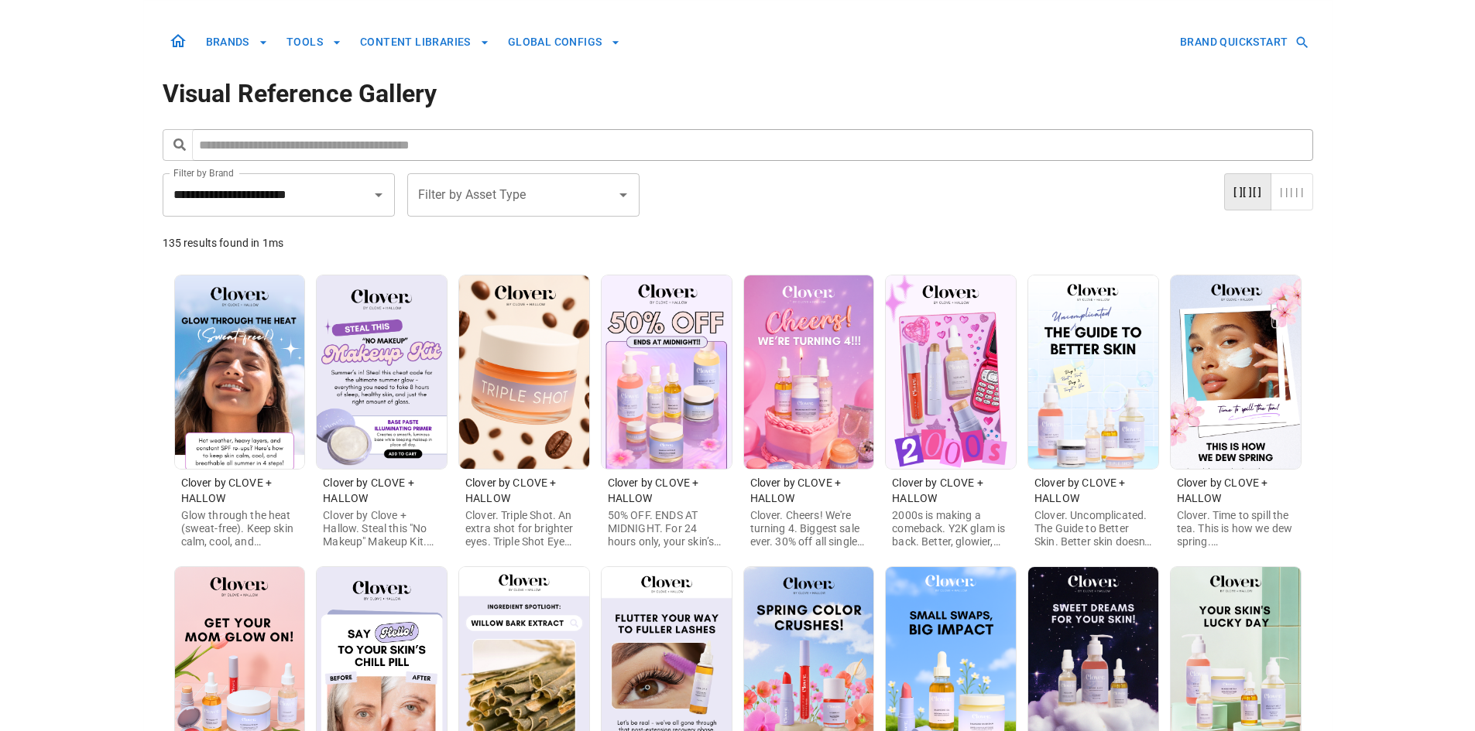
click at [376, 422] on img at bounding box center [382, 373] width 130 height 194
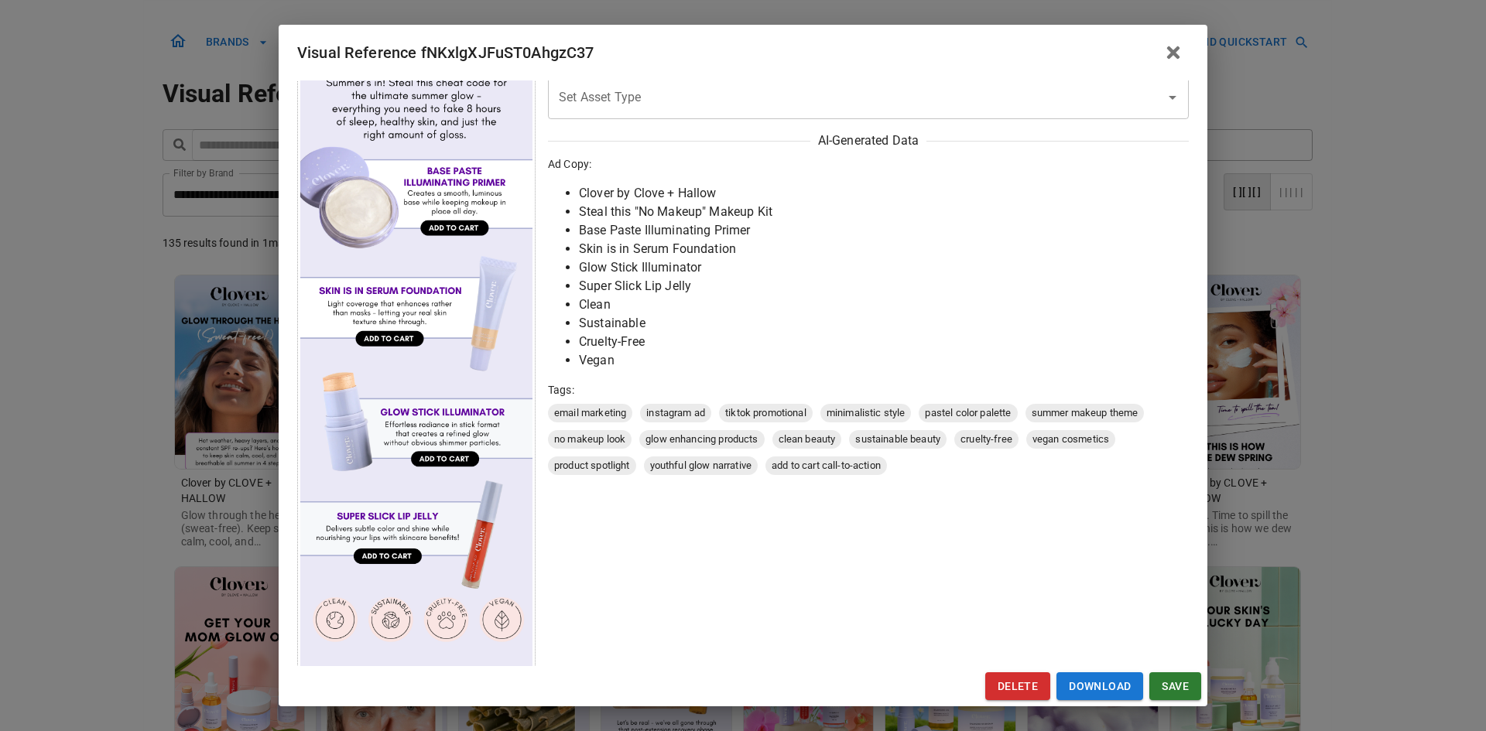
scroll to position [194, 0]
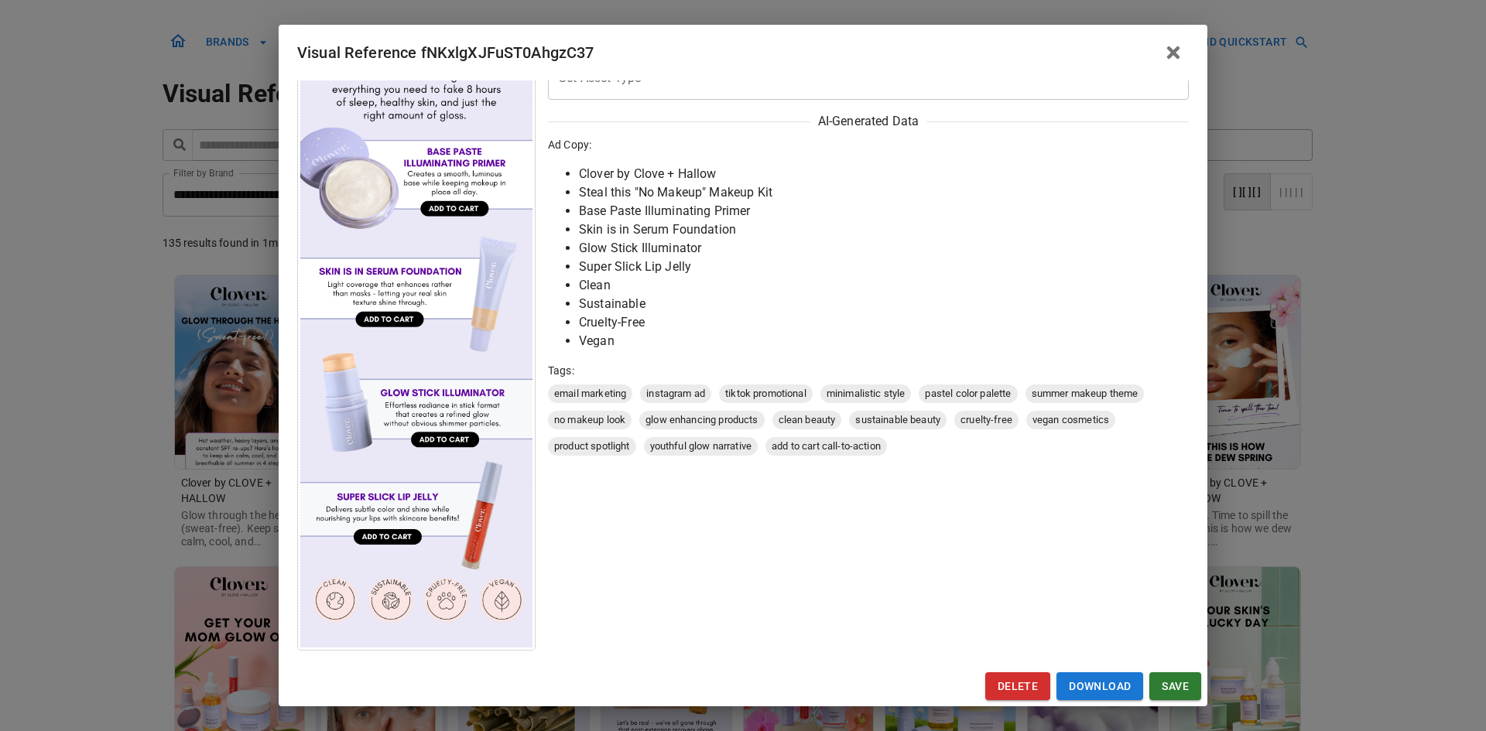
click at [142, 468] on div "Visual Reference fNKxlgXJFuST0AhgzC37 Brand: Clover by CLOVE + HALLOW Custom In…" at bounding box center [743, 365] width 1486 height 731
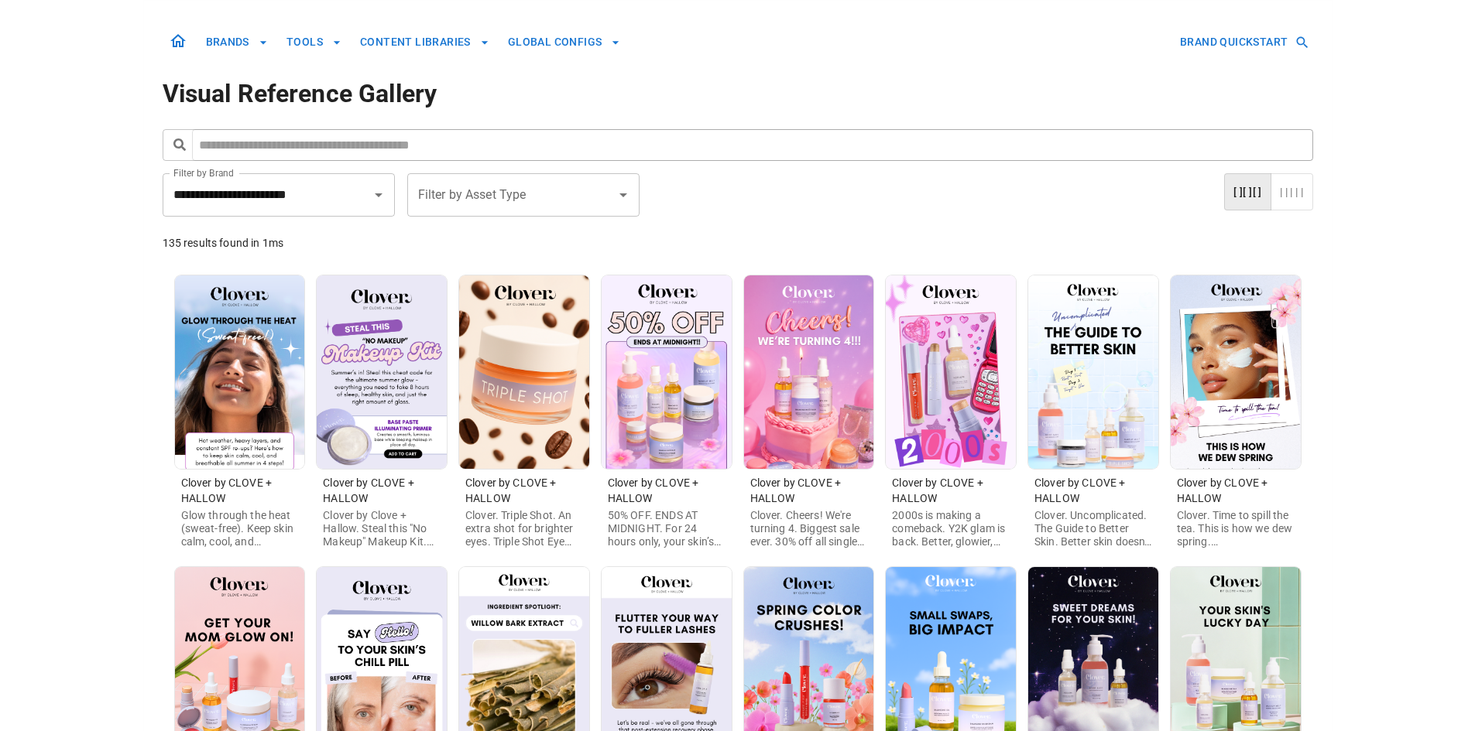
click at [770, 432] on img at bounding box center [809, 373] width 130 height 194
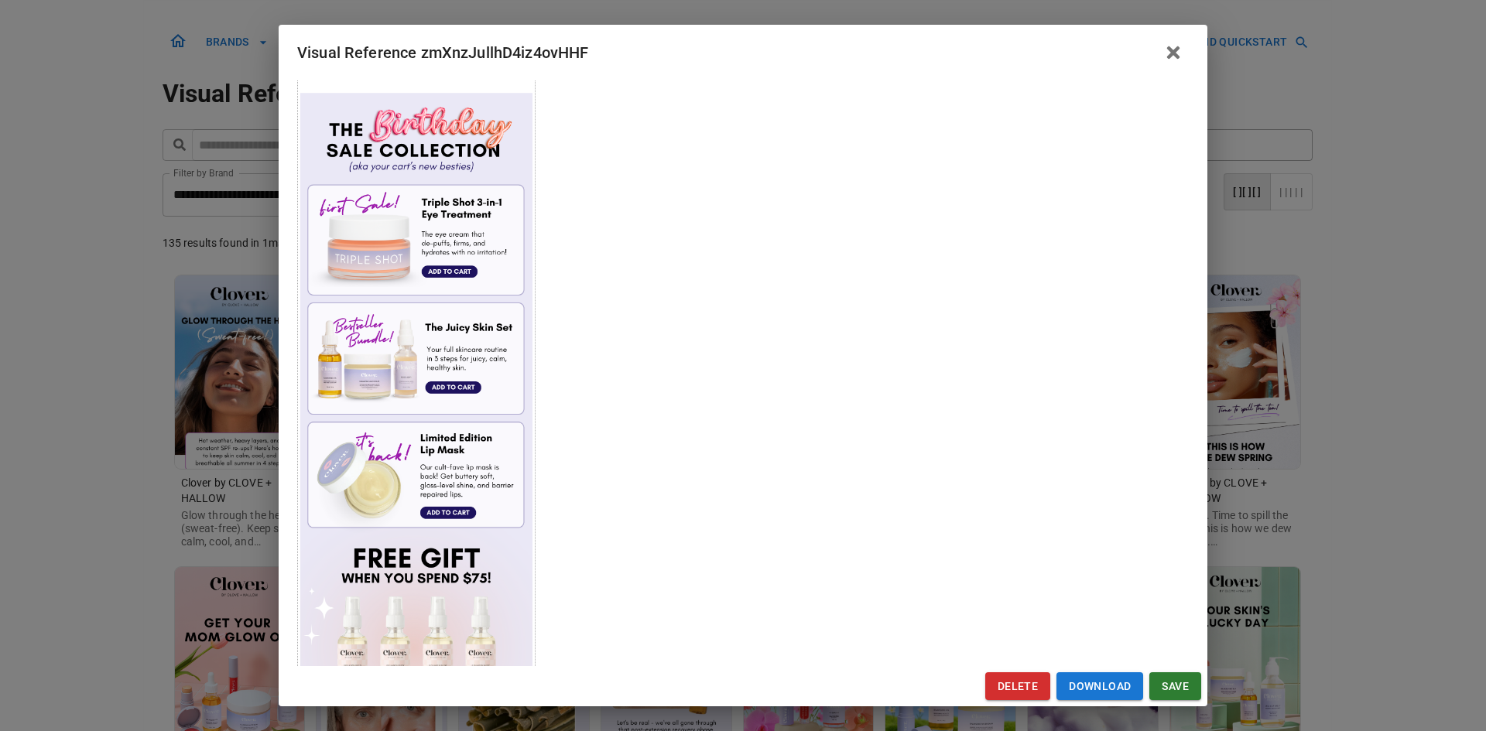
scroll to position [697, 0]
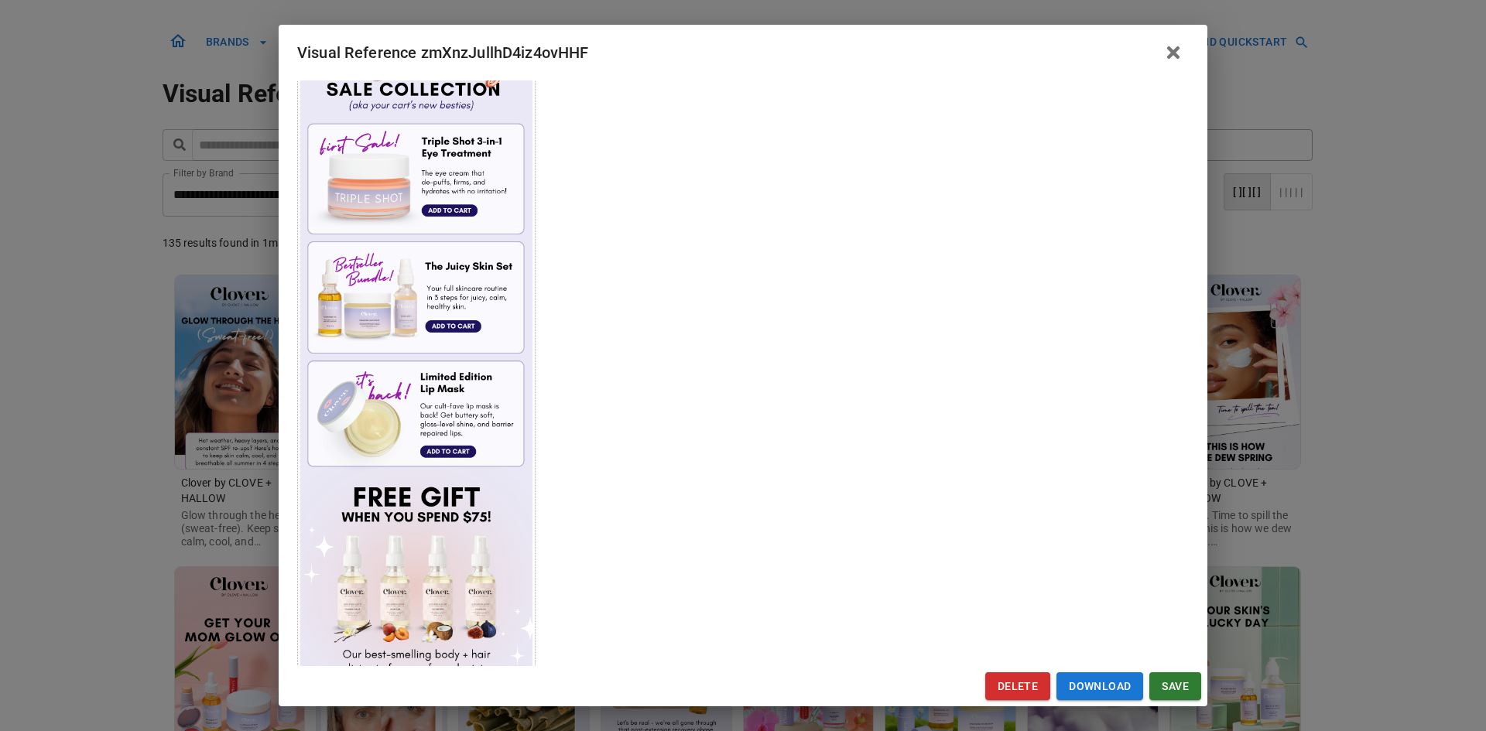
click at [222, 488] on div "Visual Reference zmXnzJullhD4iz4ovHHF Brand: Clover by CLOVE + HALLOW Custom In…" at bounding box center [743, 365] width 1486 height 731
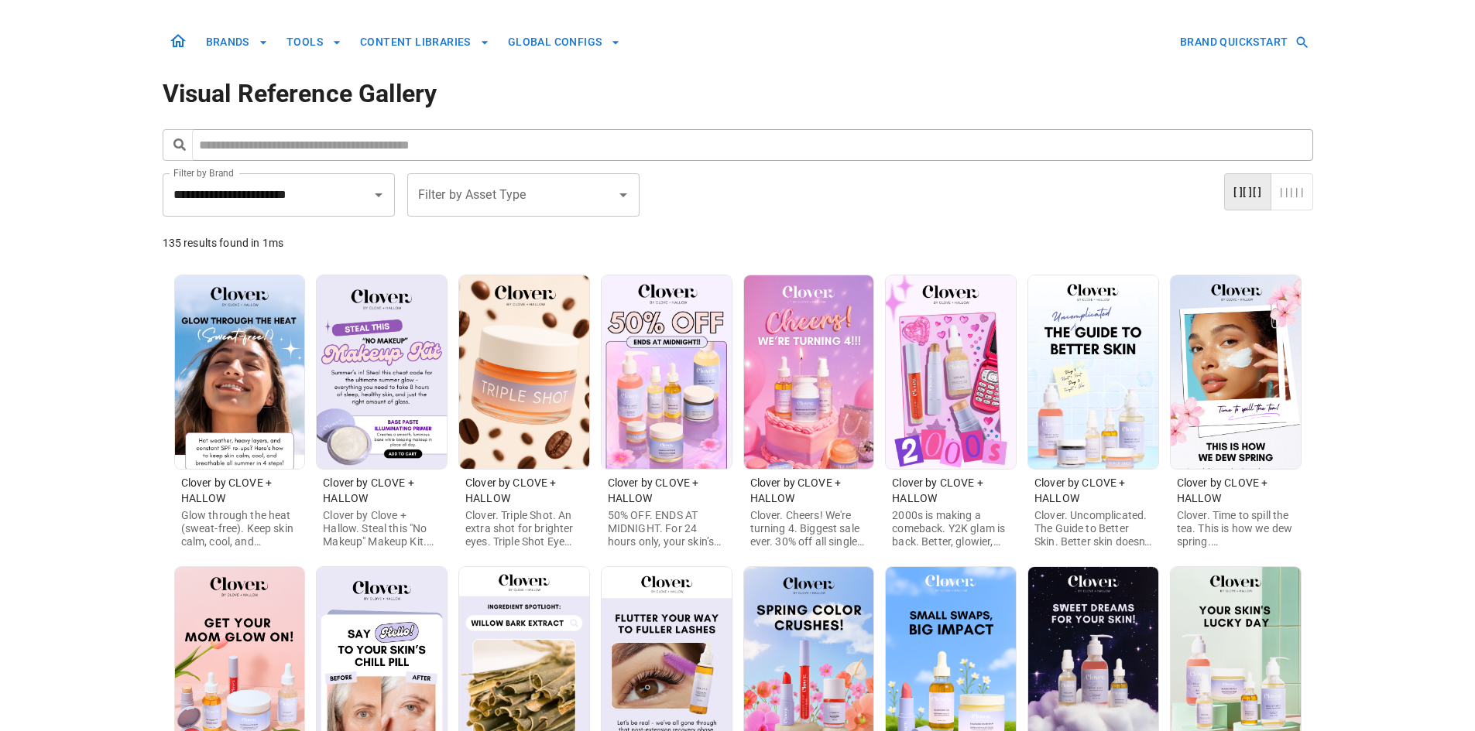
click at [934, 418] on img at bounding box center [951, 373] width 130 height 194
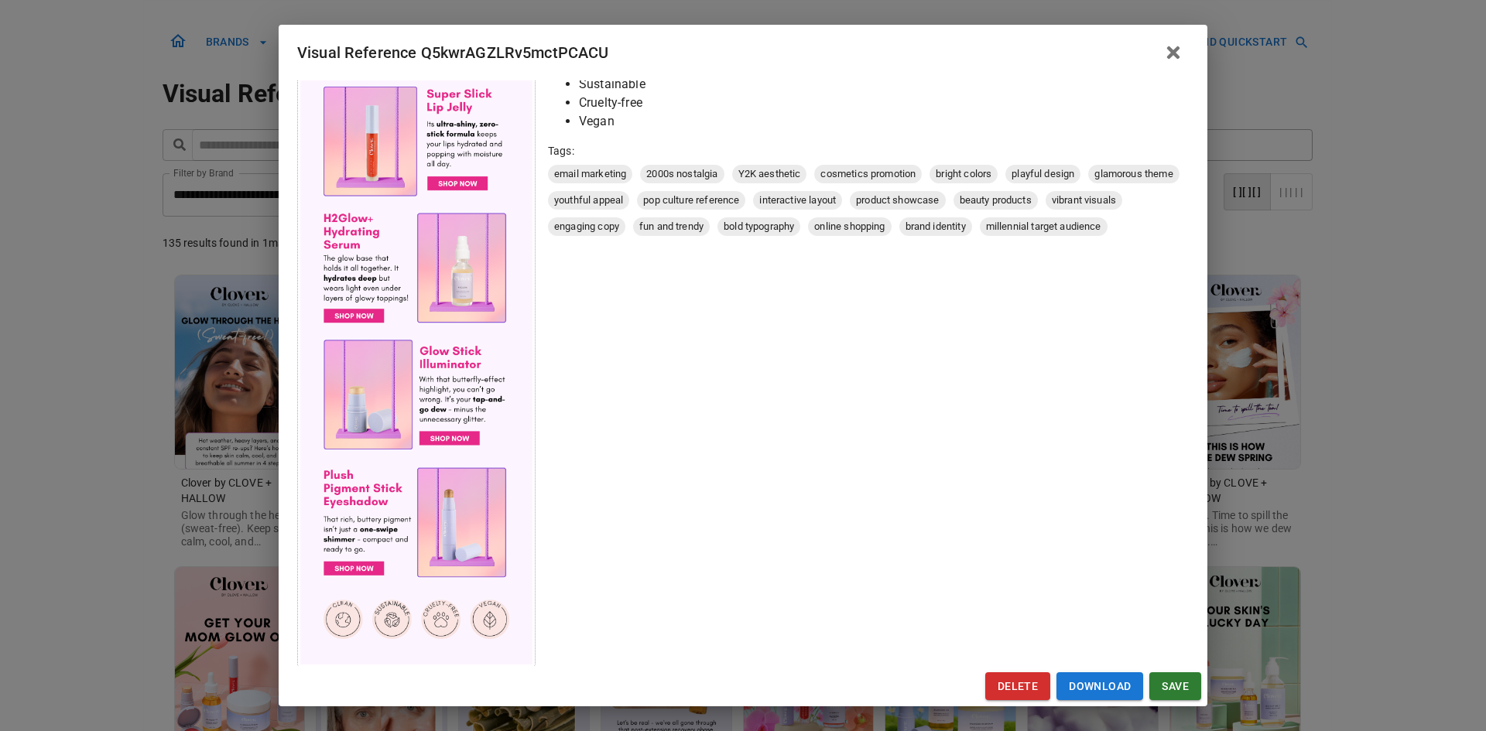
scroll to position [598, 0]
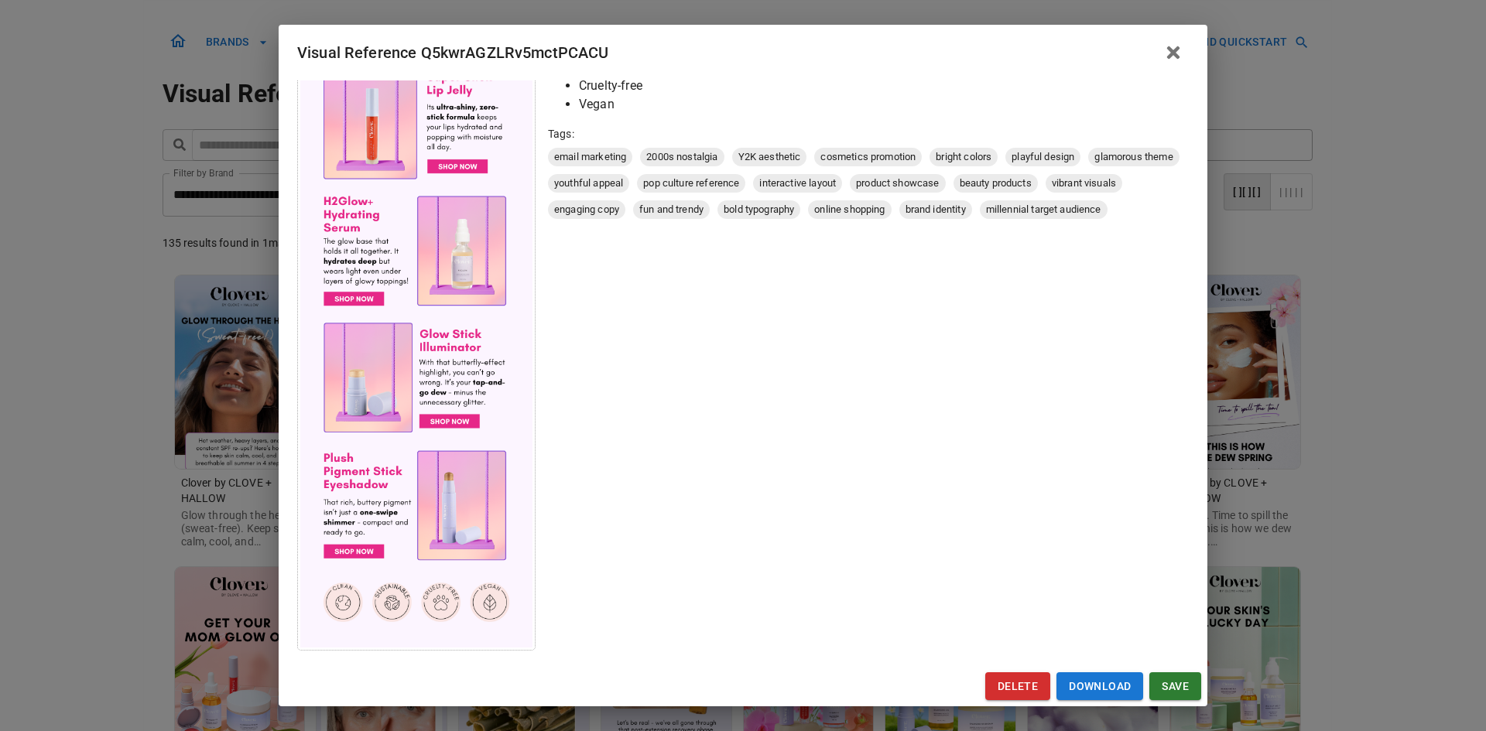
click at [87, 457] on div "Visual Reference Q5kwrAGZLRv5mctPCACU Brand: Clover by CLOVE + HALLOW Custom In…" at bounding box center [743, 365] width 1486 height 731
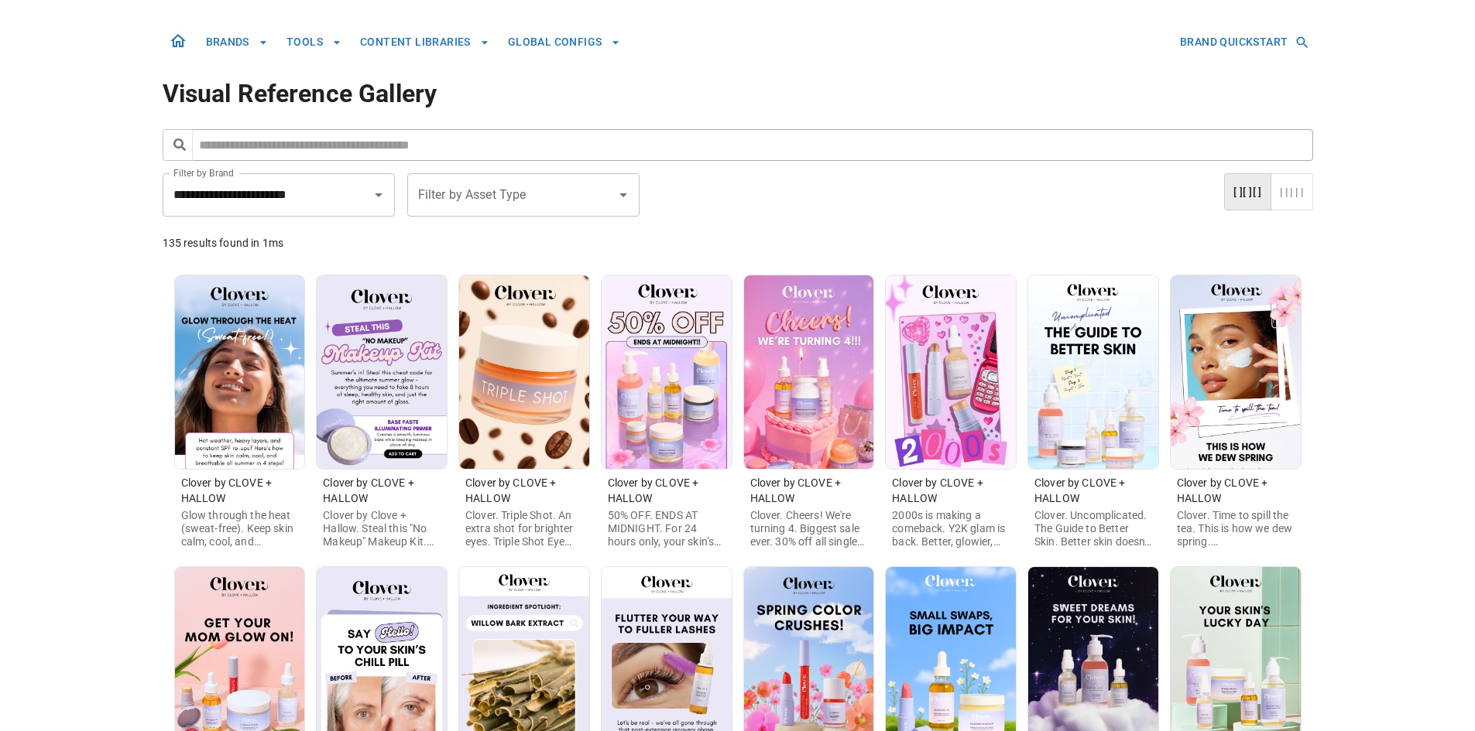
click at [1108, 430] on img at bounding box center [1093, 373] width 130 height 194
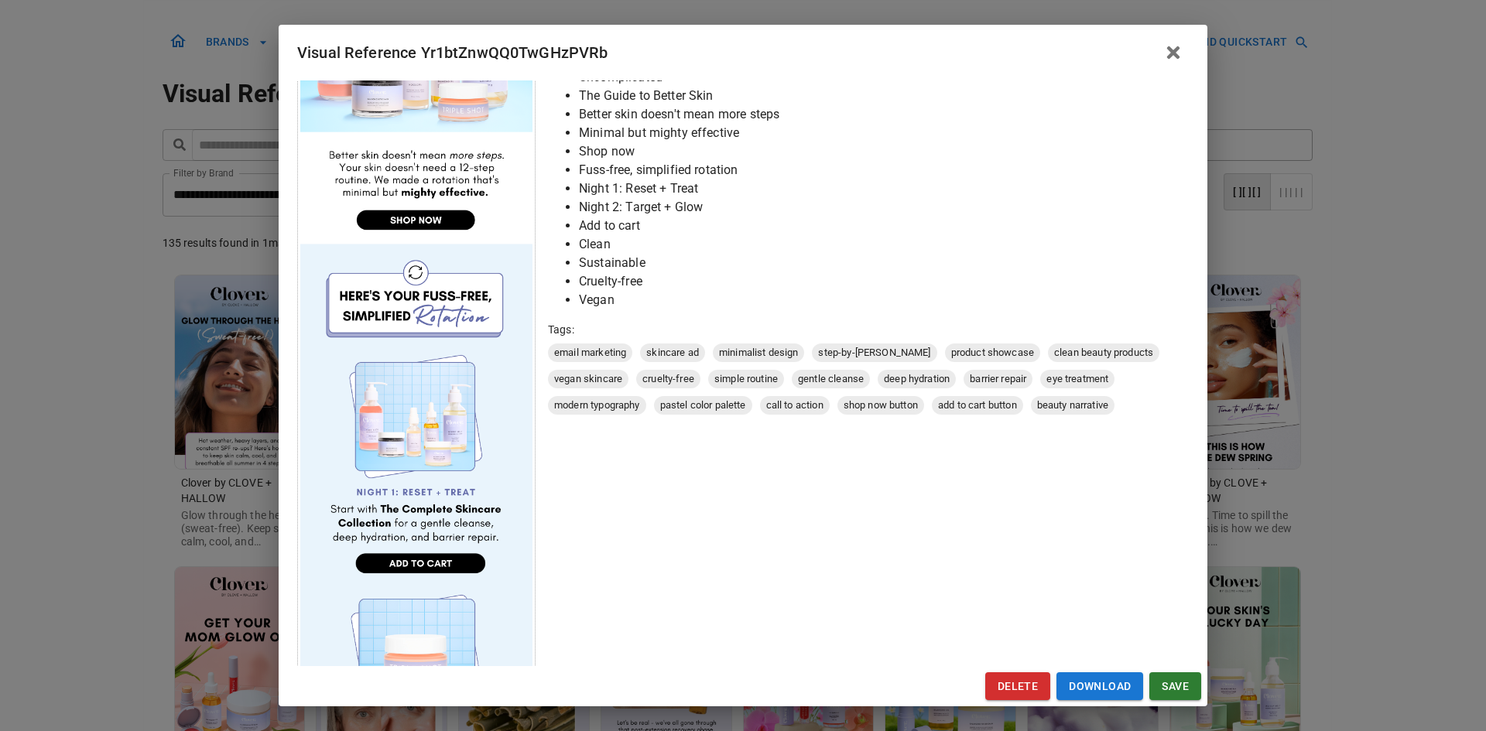
scroll to position [569, 0]
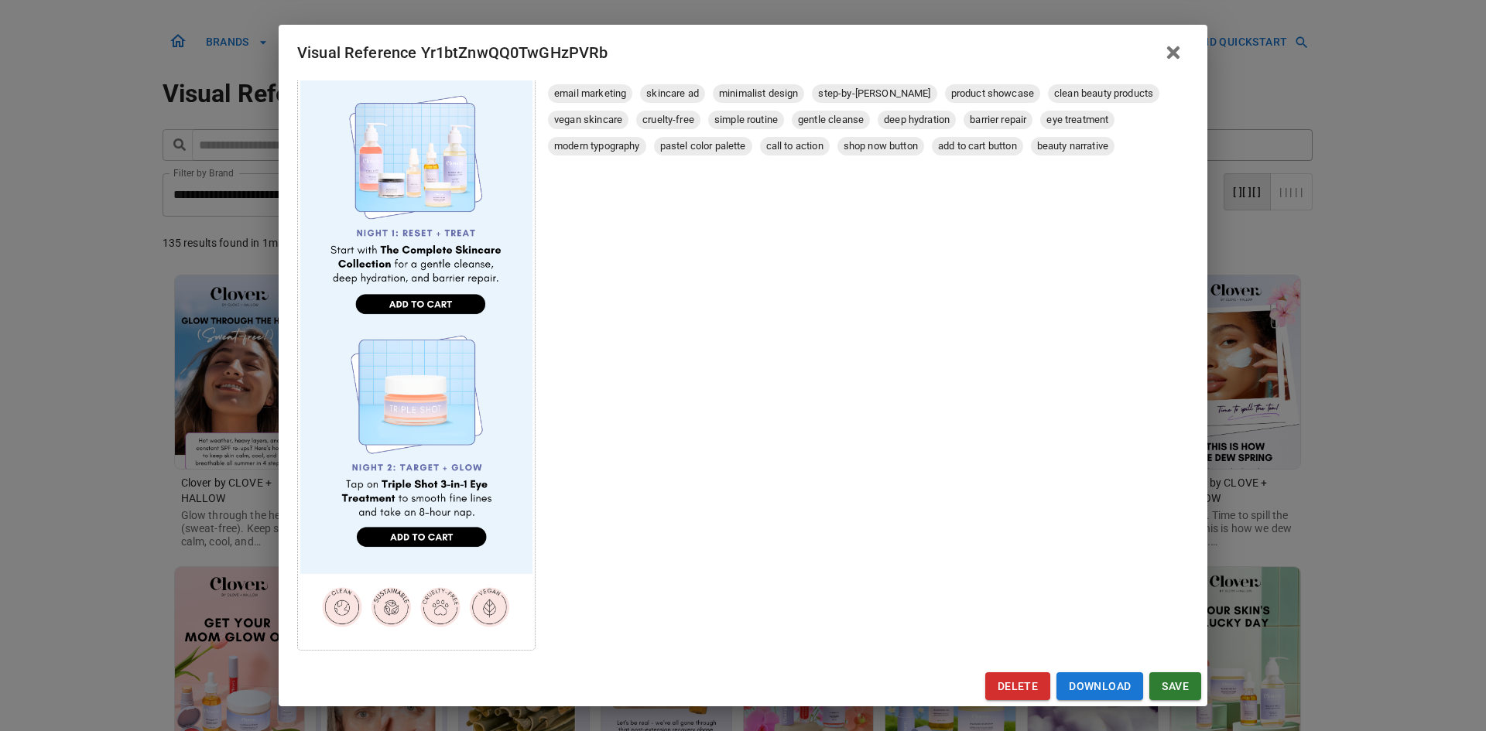
click at [46, 462] on div "Visual Reference Yr1btZnwQQ0TwGHzPVRb Brand: Clover by CLOVE + HALLOW Custom In…" at bounding box center [743, 365] width 1486 height 731
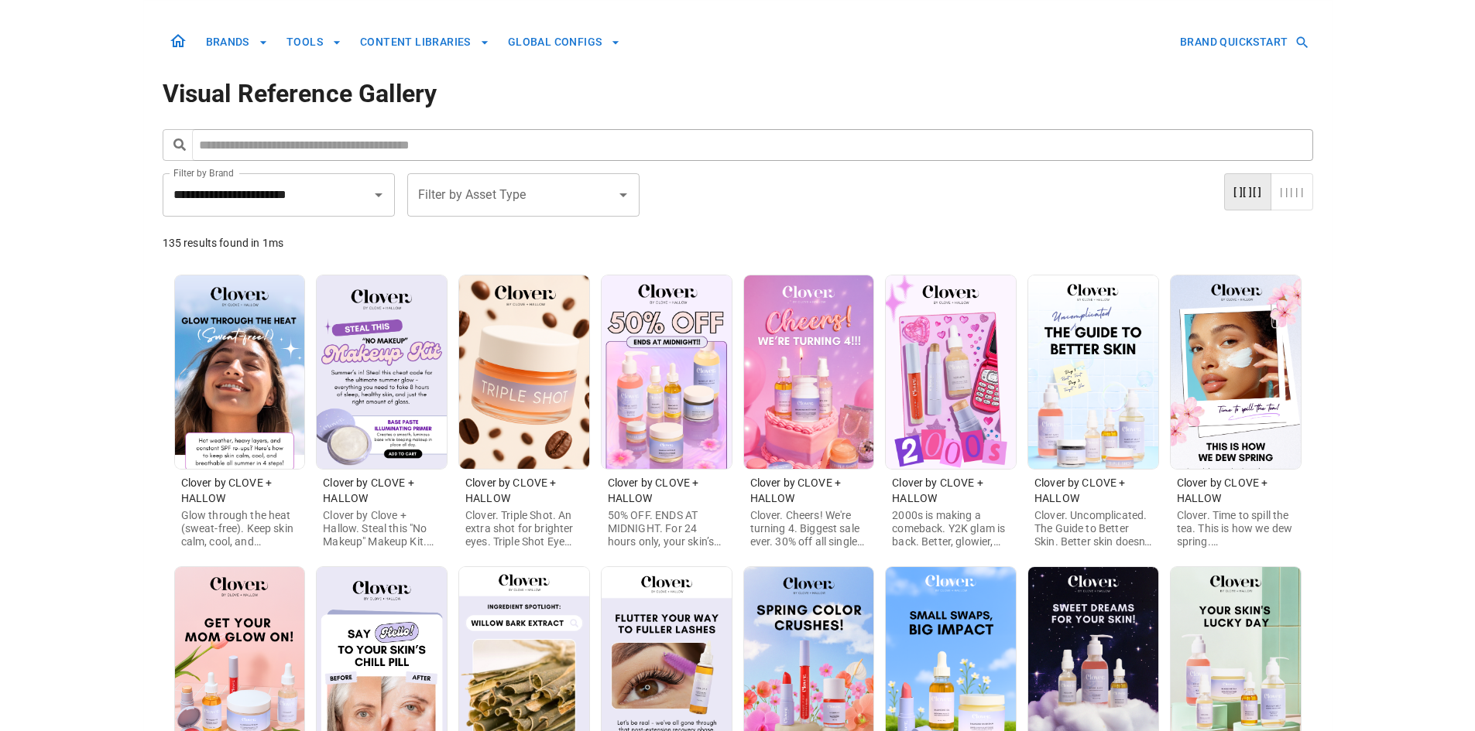
click at [1195, 382] on img at bounding box center [1235, 373] width 130 height 194
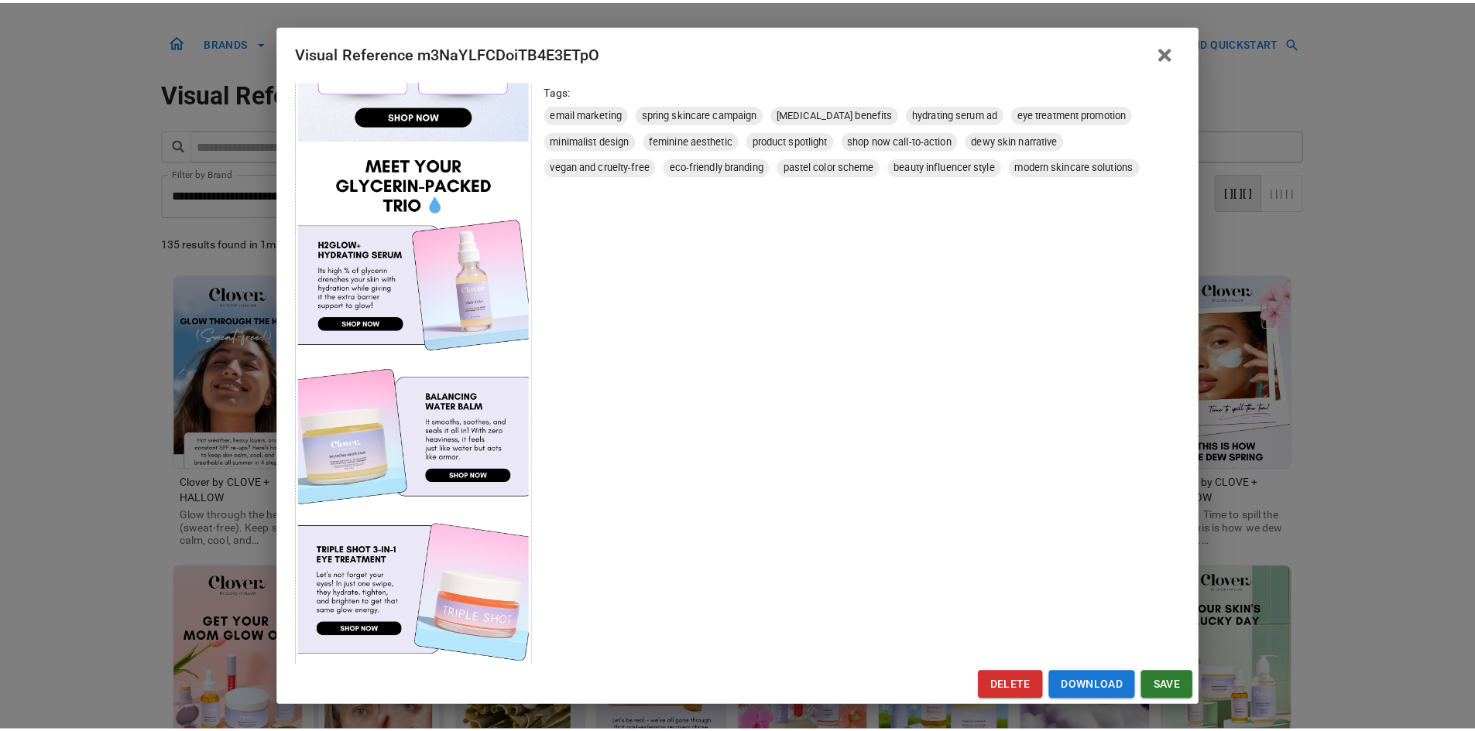
scroll to position [619, 0]
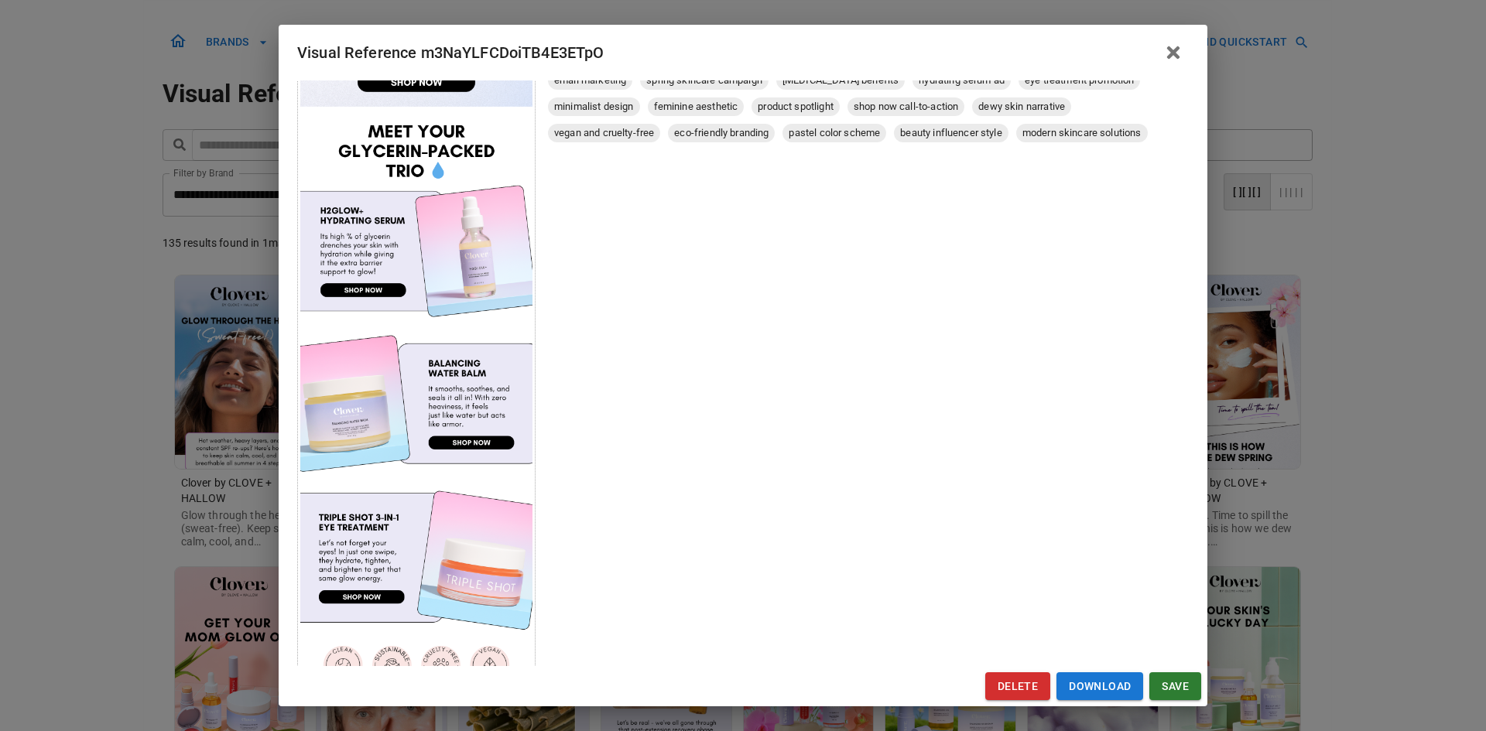
click at [81, 513] on div "Visual Reference m3NaYLFCDoiTB4E3ETpO Brand: Clover by CLOVE + HALLOW Custom In…" at bounding box center [743, 365] width 1486 height 731
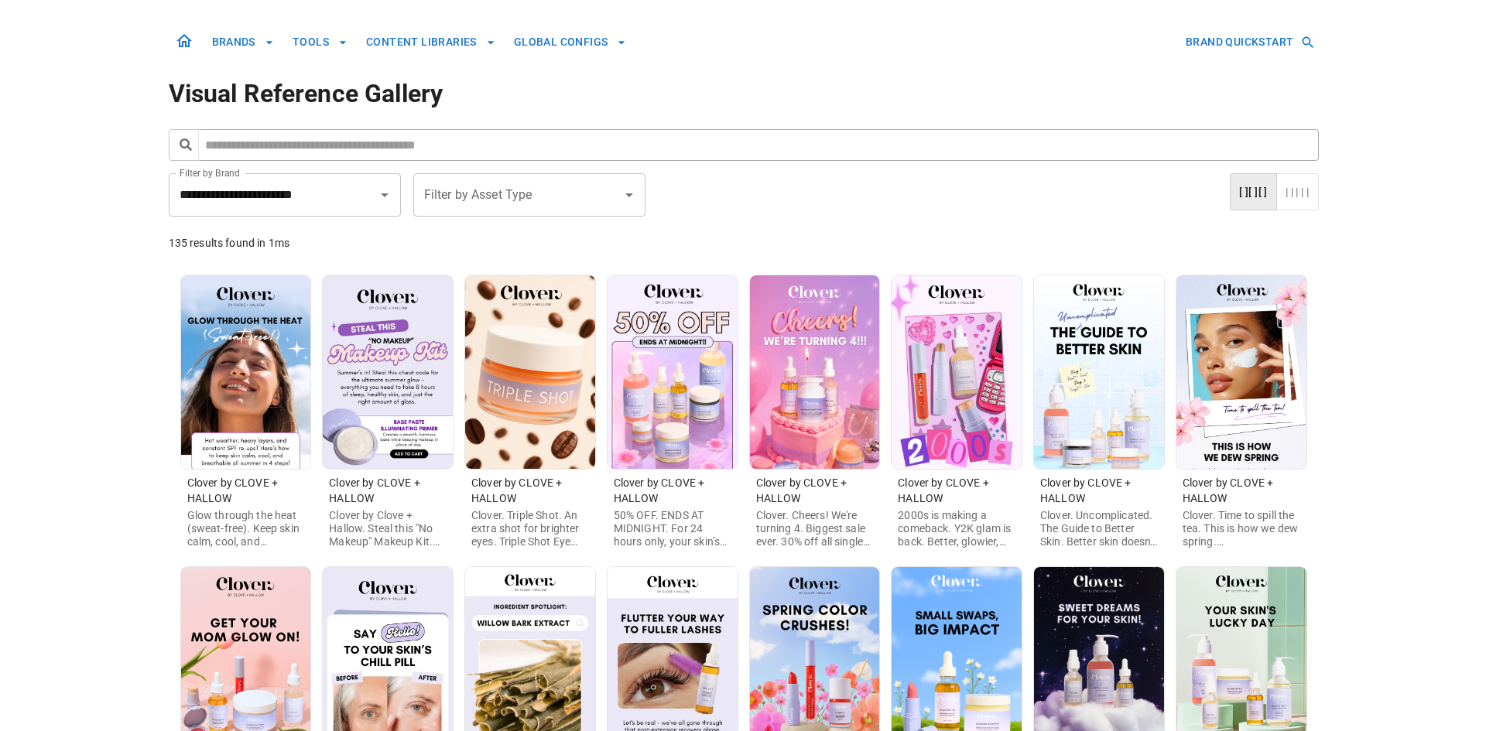
scroll to position [155, 0]
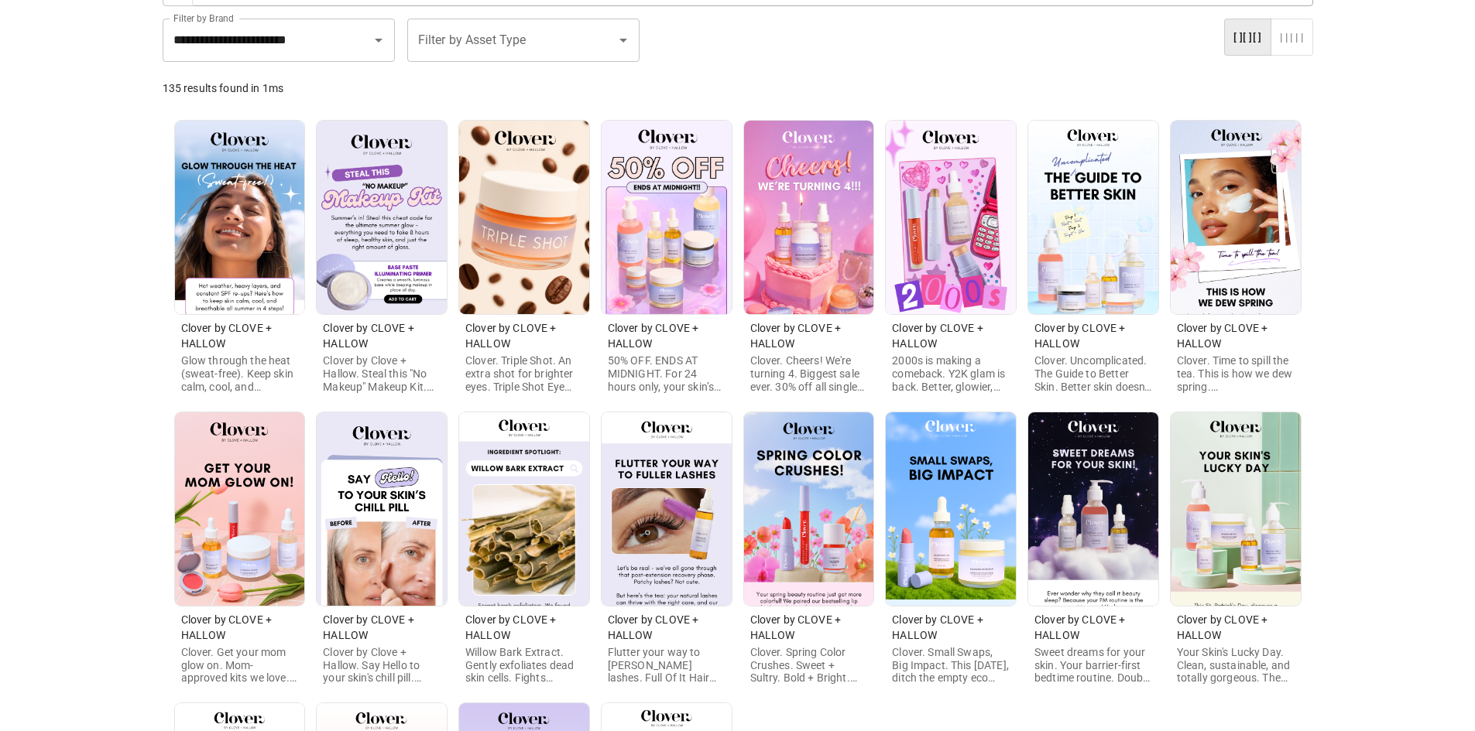
click at [248, 544] on img at bounding box center [240, 510] width 130 height 194
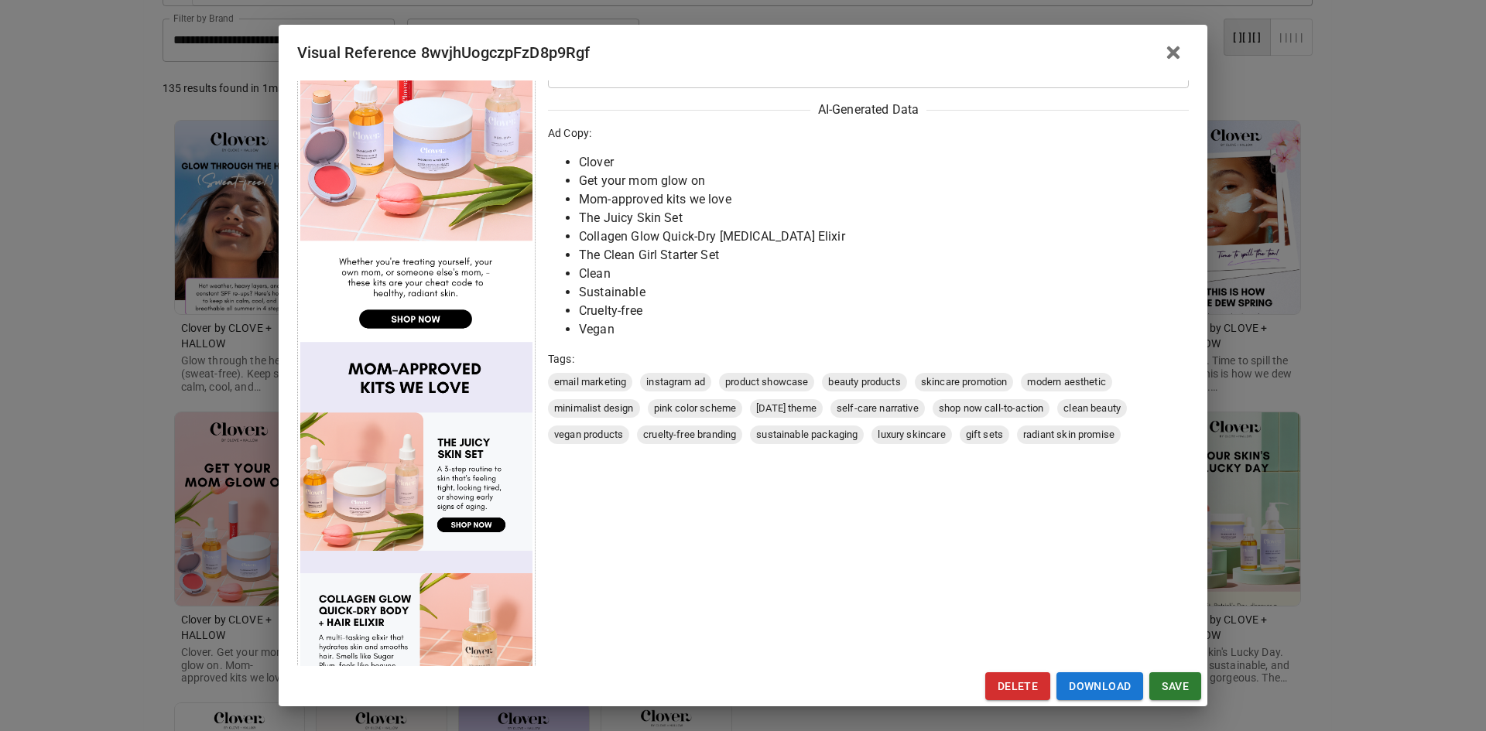
scroll to position [310, 0]
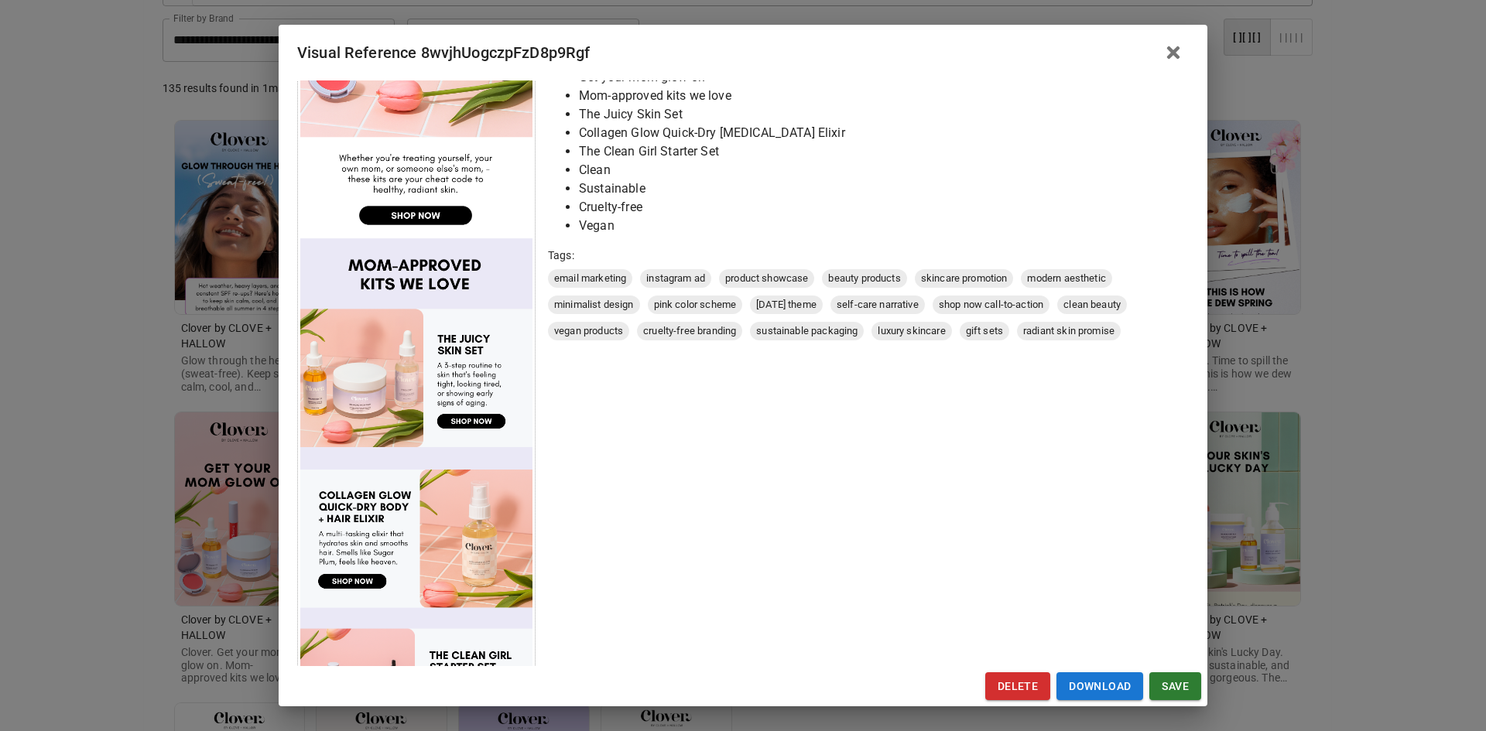
click at [120, 550] on div "Visual Reference 8wvjhUogczpFzD8p9Rgf Brand: Clover by CLOVE + HALLOW Custom In…" at bounding box center [743, 365] width 1486 height 731
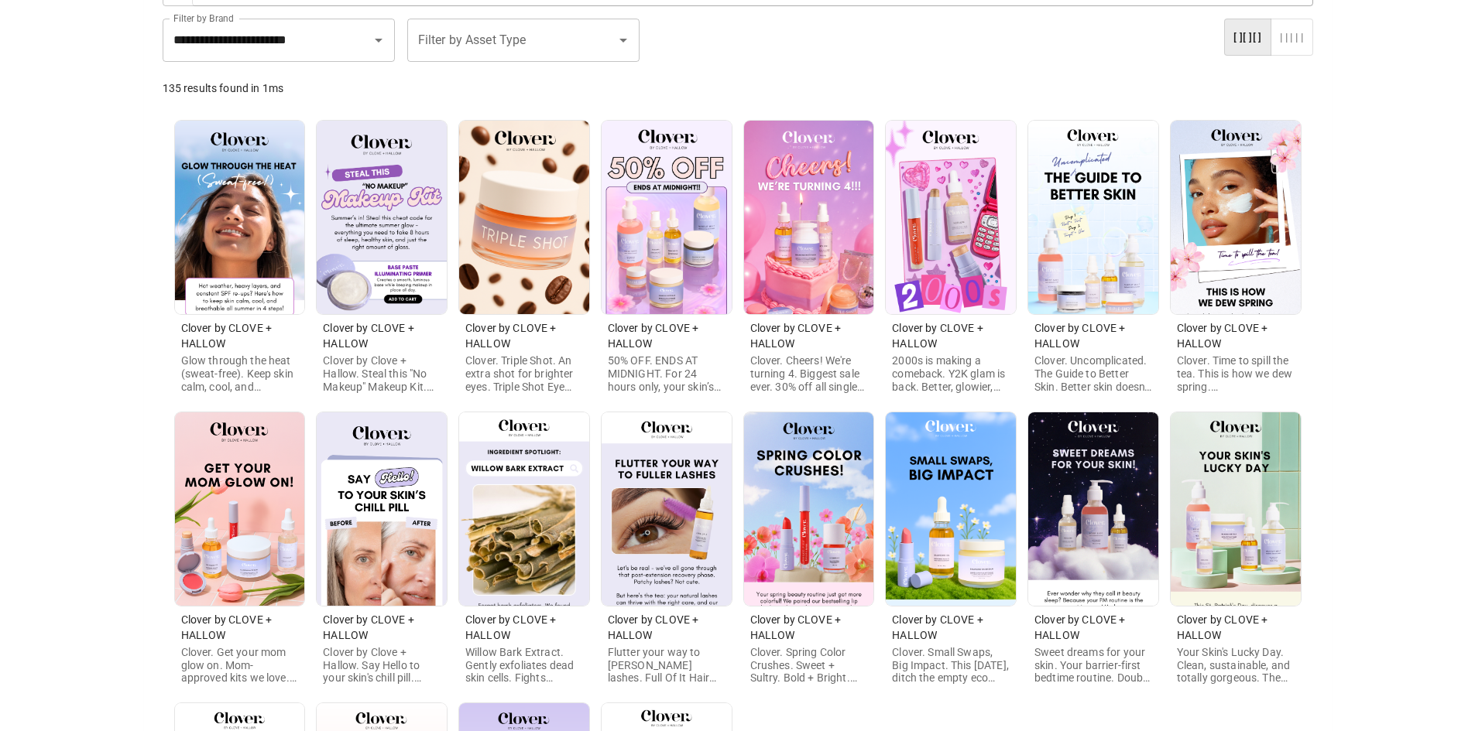
click at [382, 545] on img at bounding box center [382, 510] width 130 height 194
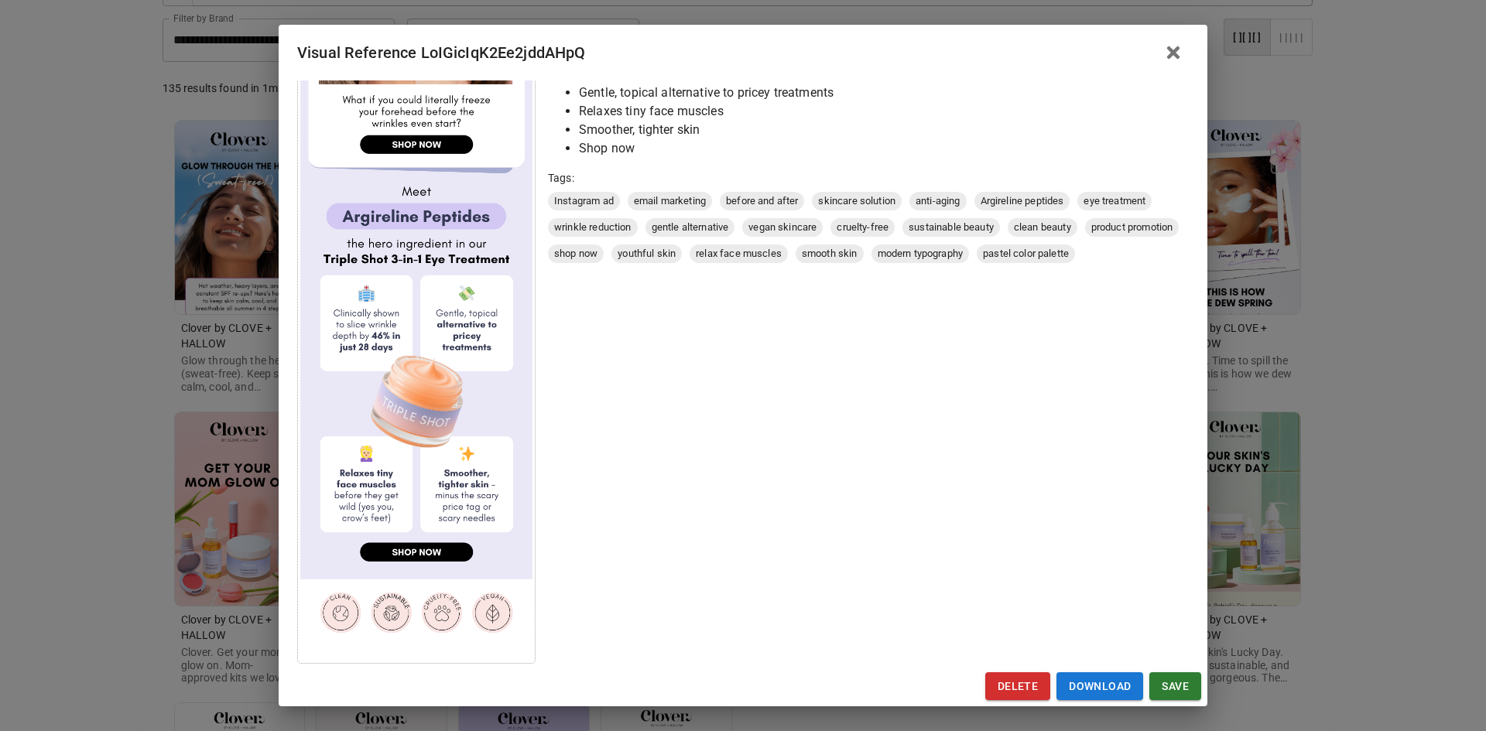
scroll to position [400, 0]
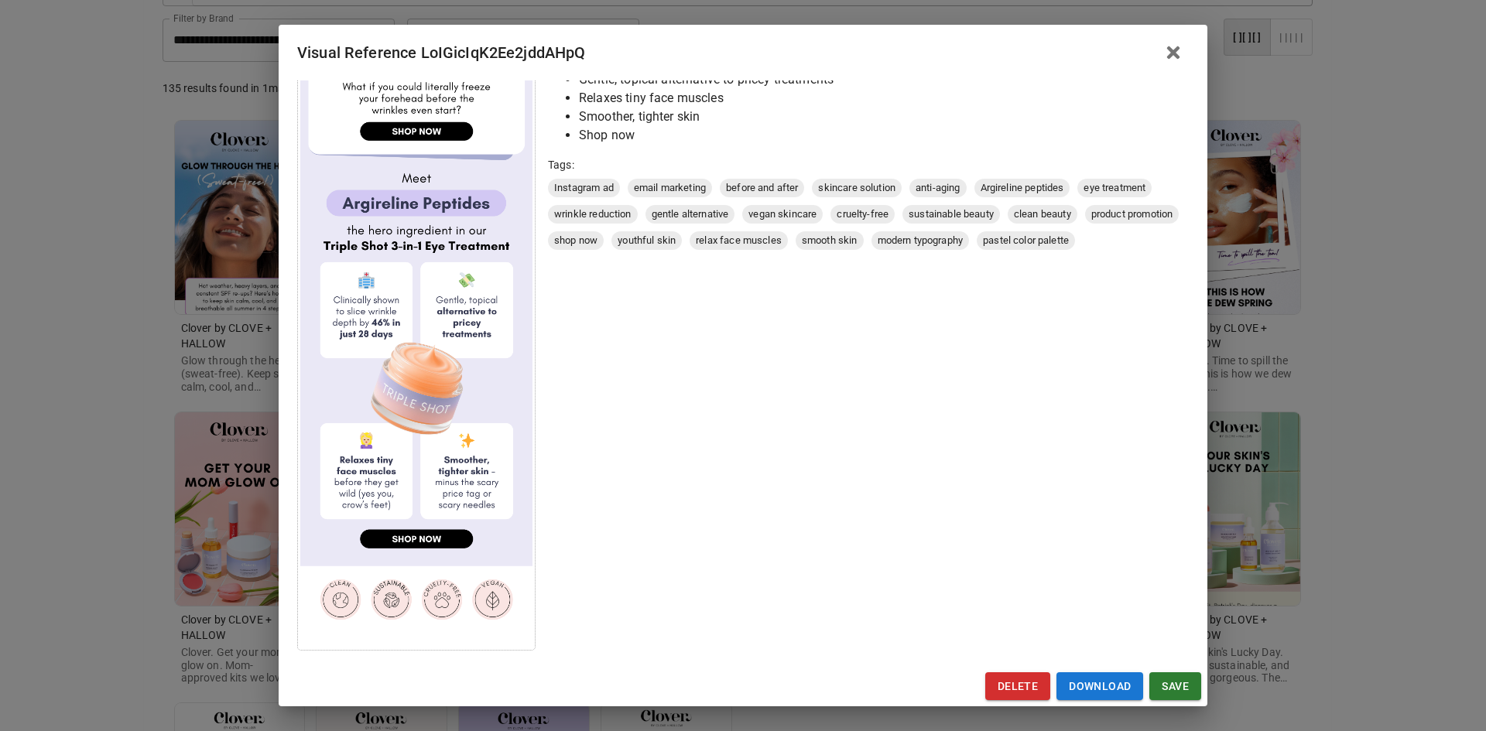
click at [106, 536] on div "Visual Reference LoIGicIqK2Ee2jddAHpQ Brand: Clover by CLOVE + HALLOW Custom In…" at bounding box center [743, 365] width 1486 height 731
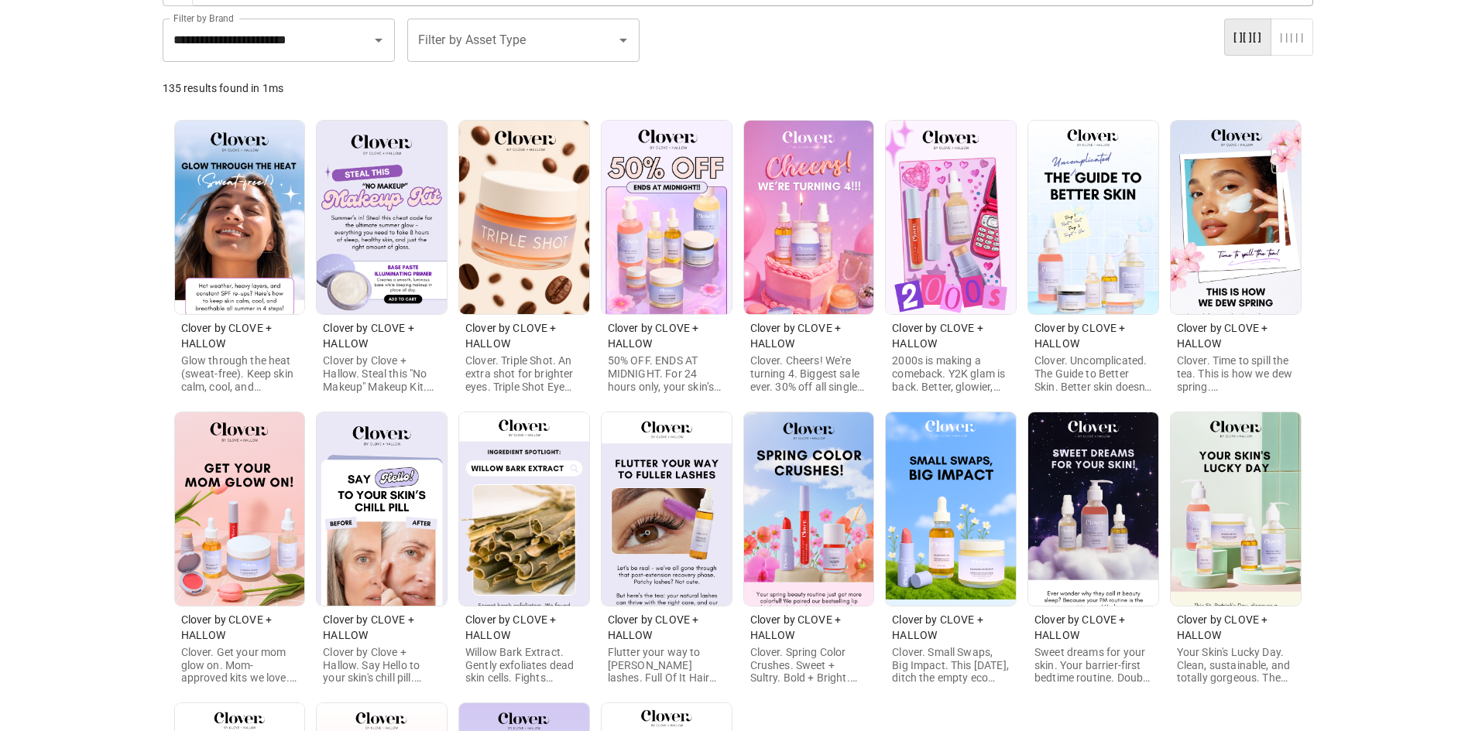
click at [523, 537] on img at bounding box center [524, 510] width 130 height 194
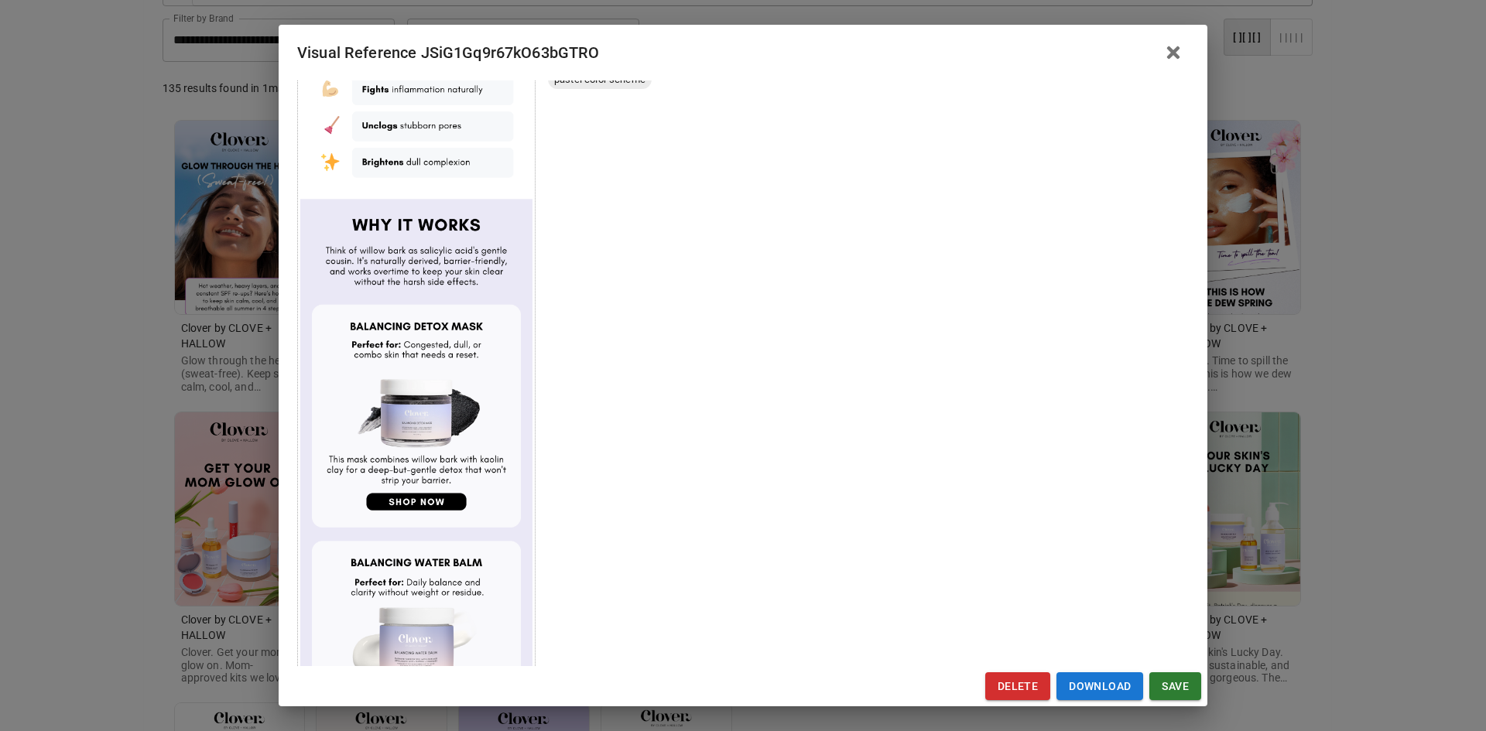
scroll to position [774, 0]
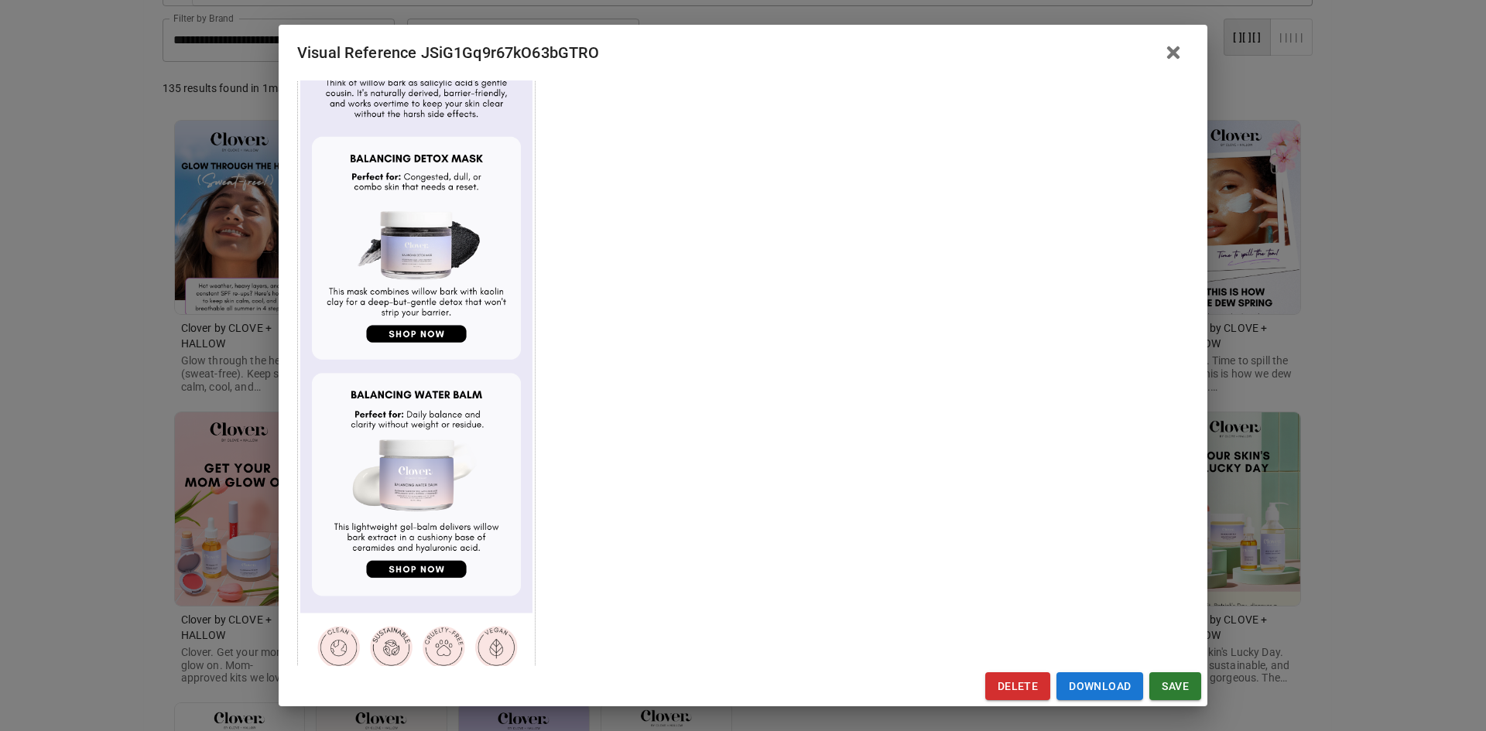
click at [114, 509] on div "Visual Reference JSiG1Gq9r67kO63bGTRO Brand: Clover by CLOVE + HALLOW Custom In…" at bounding box center [743, 365] width 1486 height 731
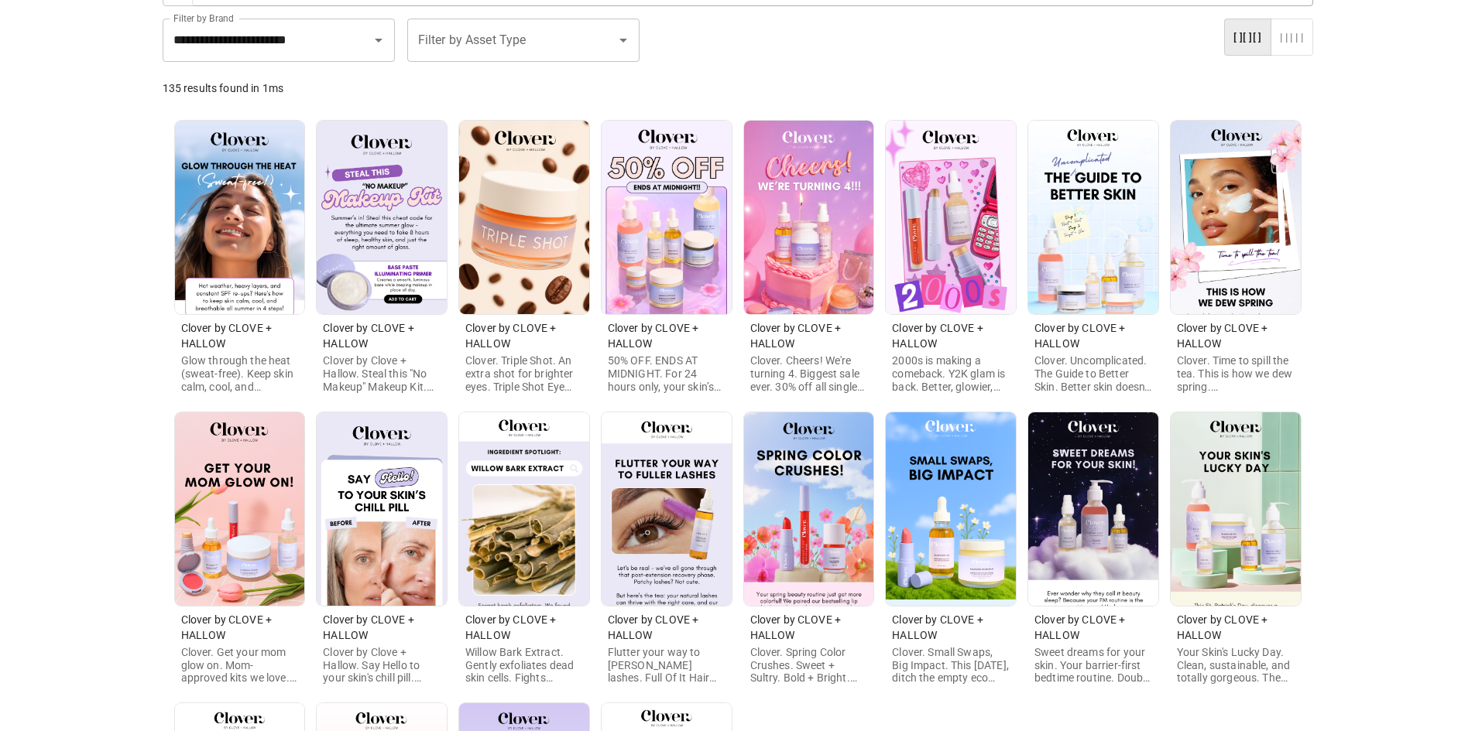
click at [664, 514] on img at bounding box center [666, 510] width 130 height 194
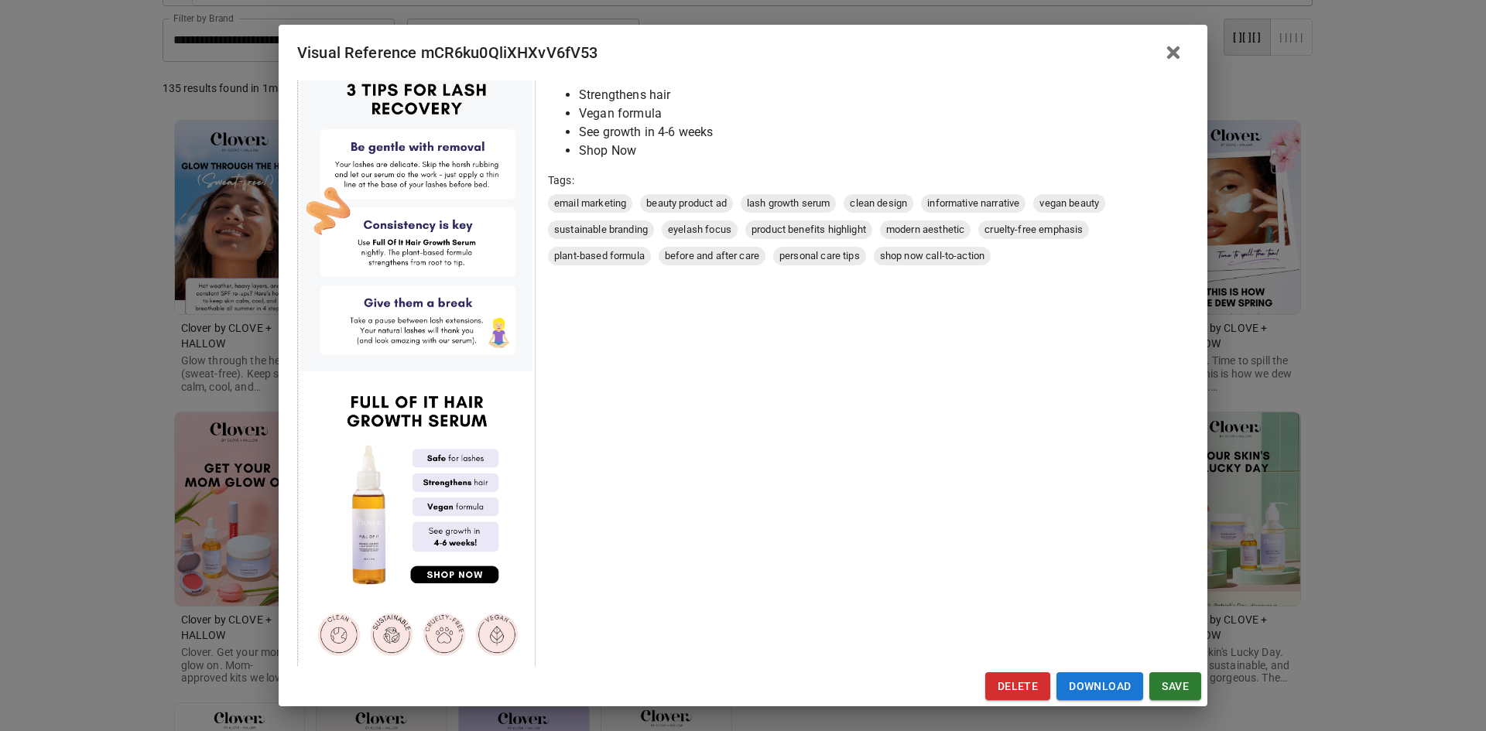
scroll to position [448, 0]
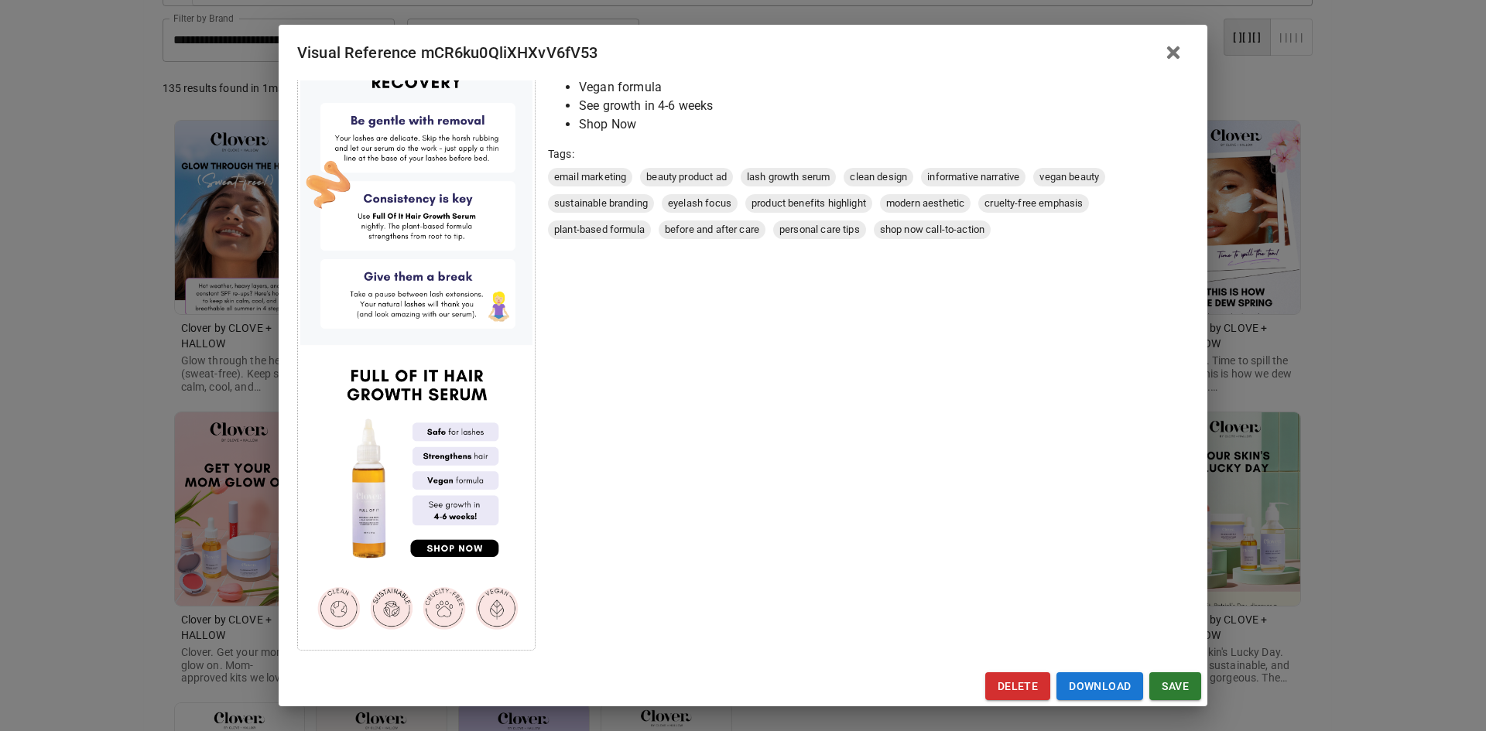
click at [129, 506] on div "Visual Reference mCR6ku0QliXHXvV6fV53 Brand: Clover by CLOVE + HALLOW Custom In…" at bounding box center [743, 365] width 1486 height 731
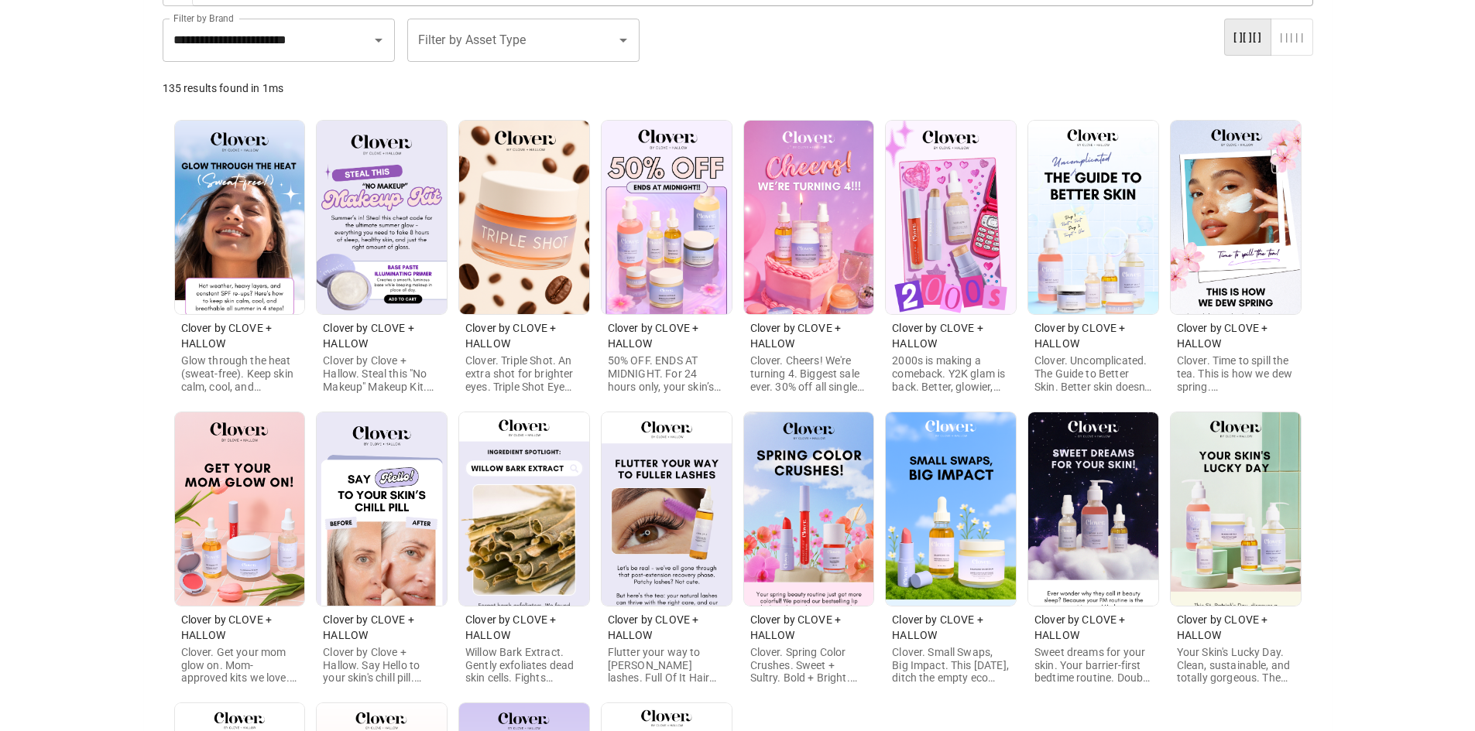
click at [776, 533] on img at bounding box center [809, 510] width 130 height 194
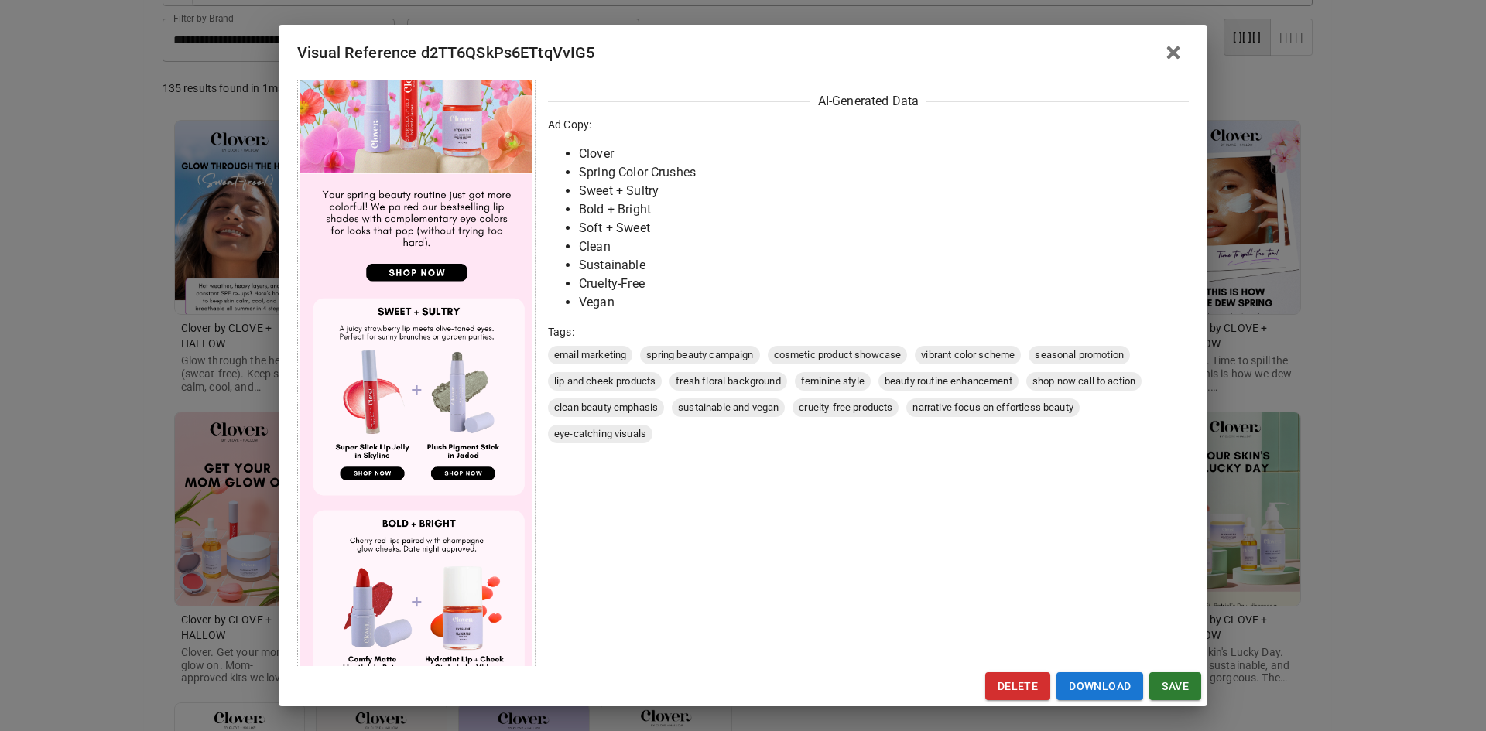
scroll to position [310, 0]
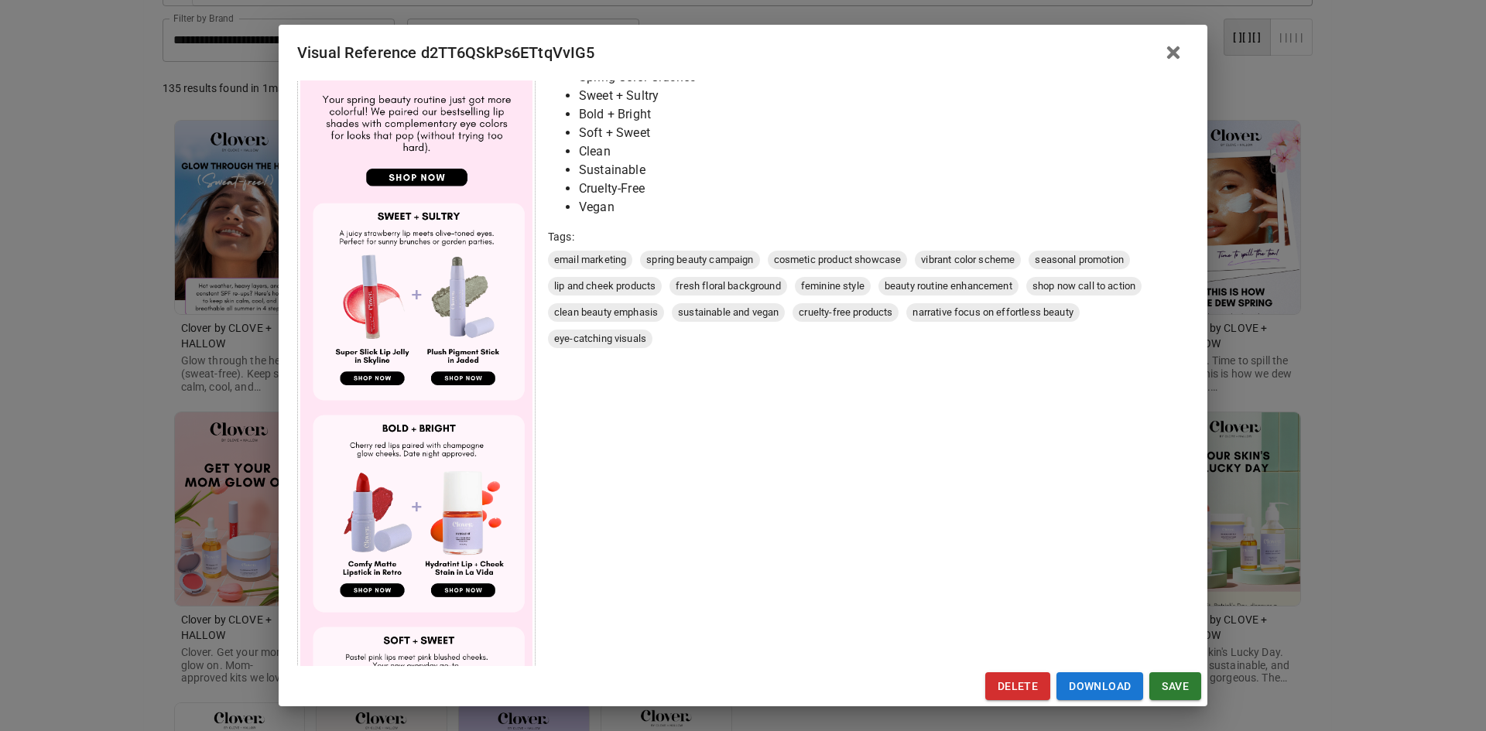
click at [84, 433] on div "Visual Reference d2TT6QSkPs6ETtqVvIG5 Brand: Clover by CLOVE + HALLOW Custom In…" at bounding box center [743, 365] width 1486 height 731
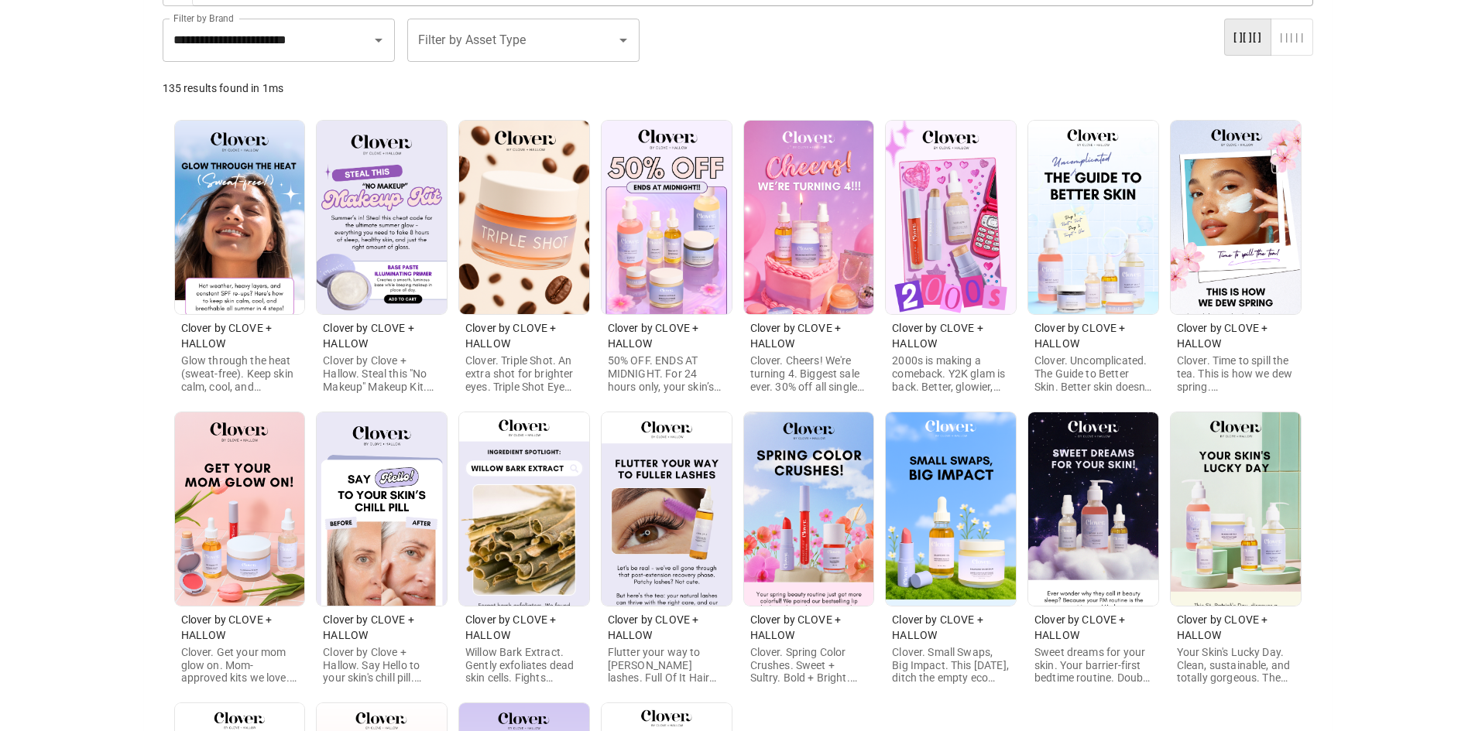
click at [783, 492] on img at bounding box center [809, 510] width 130 height 194
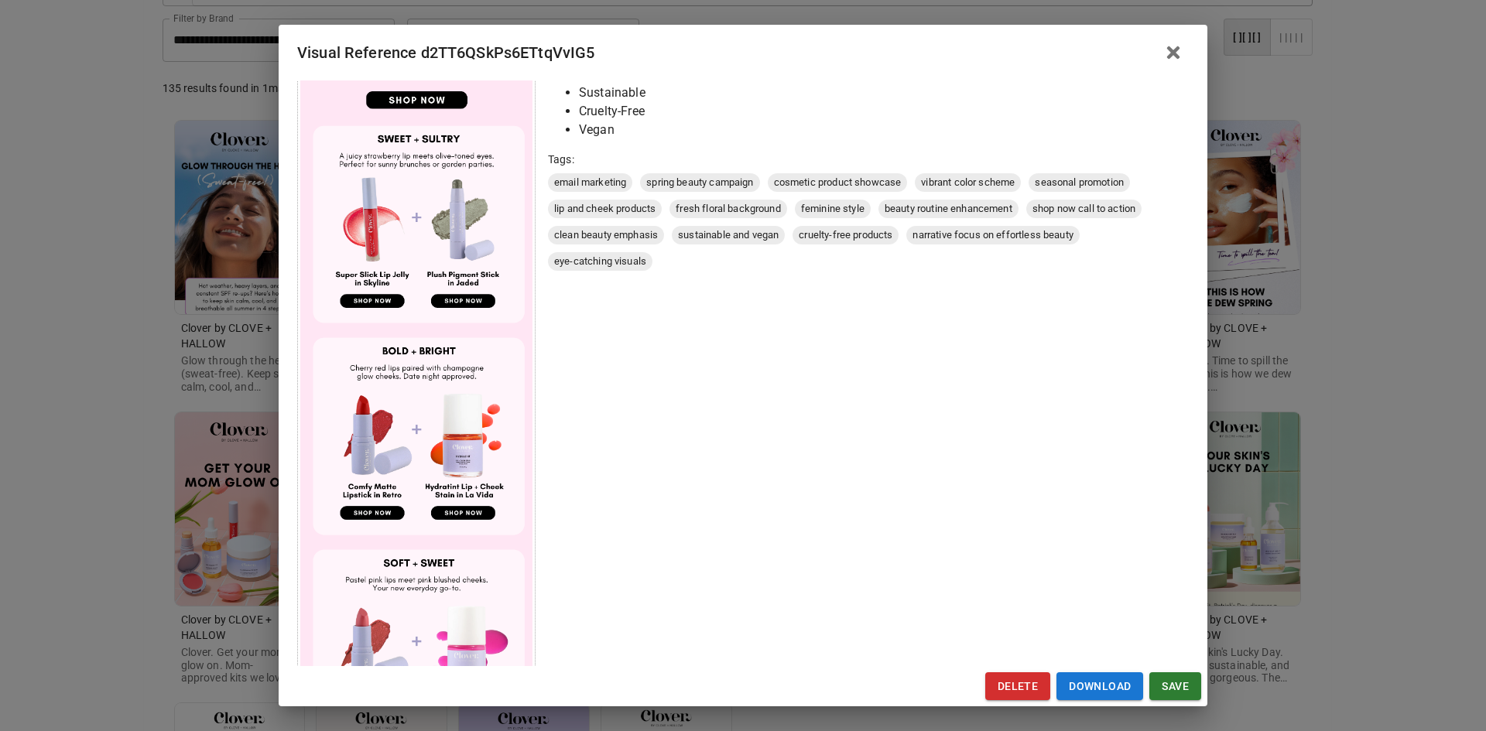
scroll to position [387, 0]
click at [146, 544] on div "Visual Reference d2TT6QSkPs6ETtqVvIG5 Brand: Clover by CLOVE + HALLOW Custom In…" at bounding box center [743, 365] width 1486 height 731
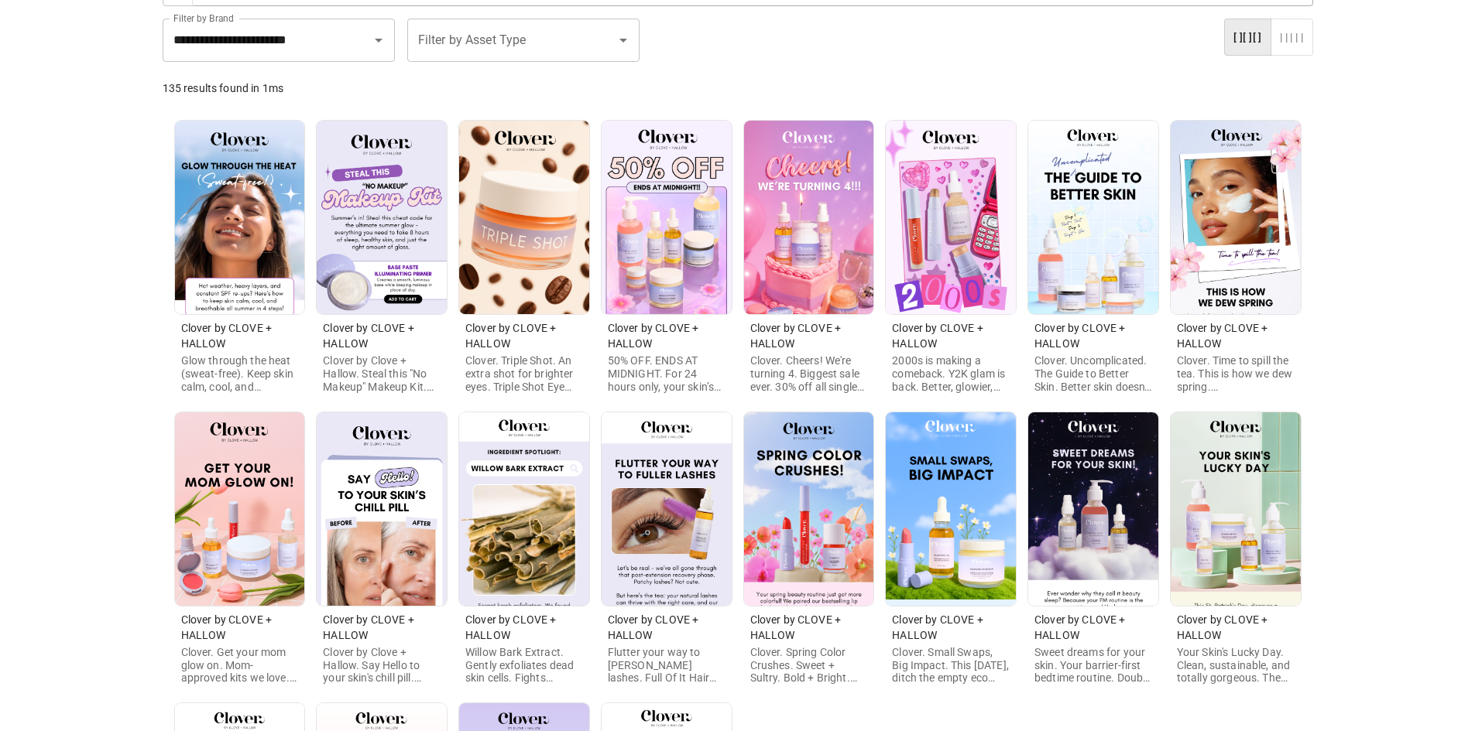
click at [996, 537] on img at bounding box center [951, 510] width 130 height 194
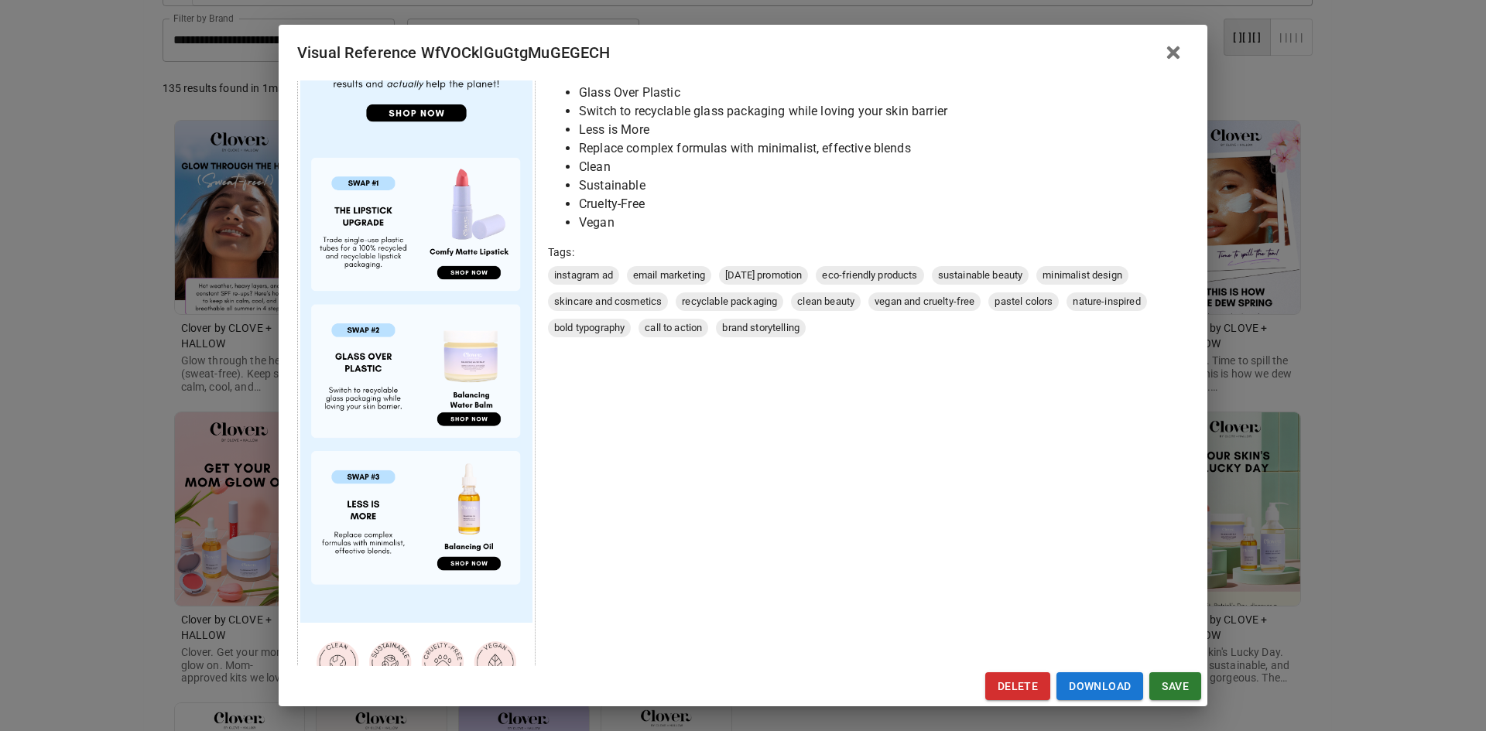
click at [84, 531] on div "Visual Reference WfVOCklGuGtgMuGEGECH Brand: Clover by CLOVE + HALLOW Custom In…" at bounding box center [743, 365] width 1486 height 731
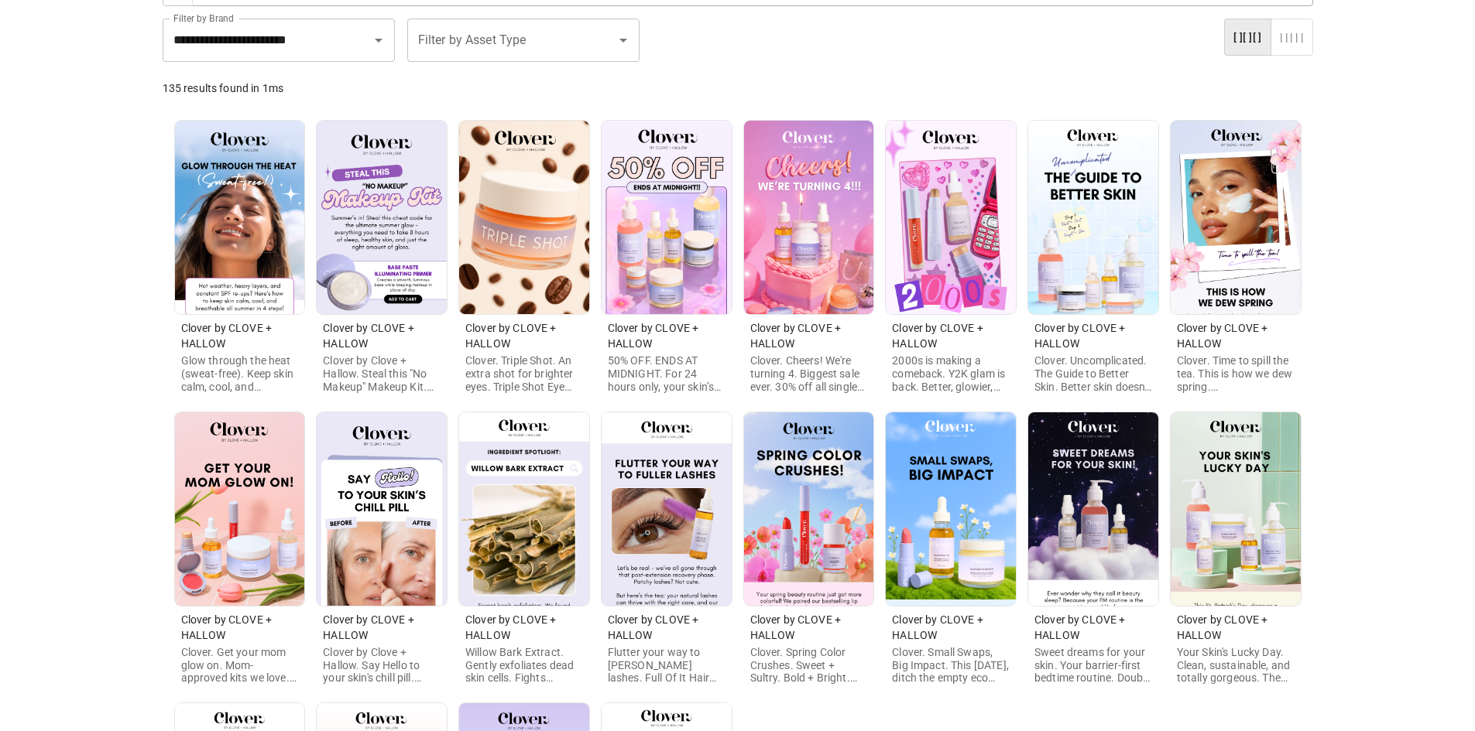
click at [1101, 504] on img at bounding box center [1093, 510] width 130 height 194
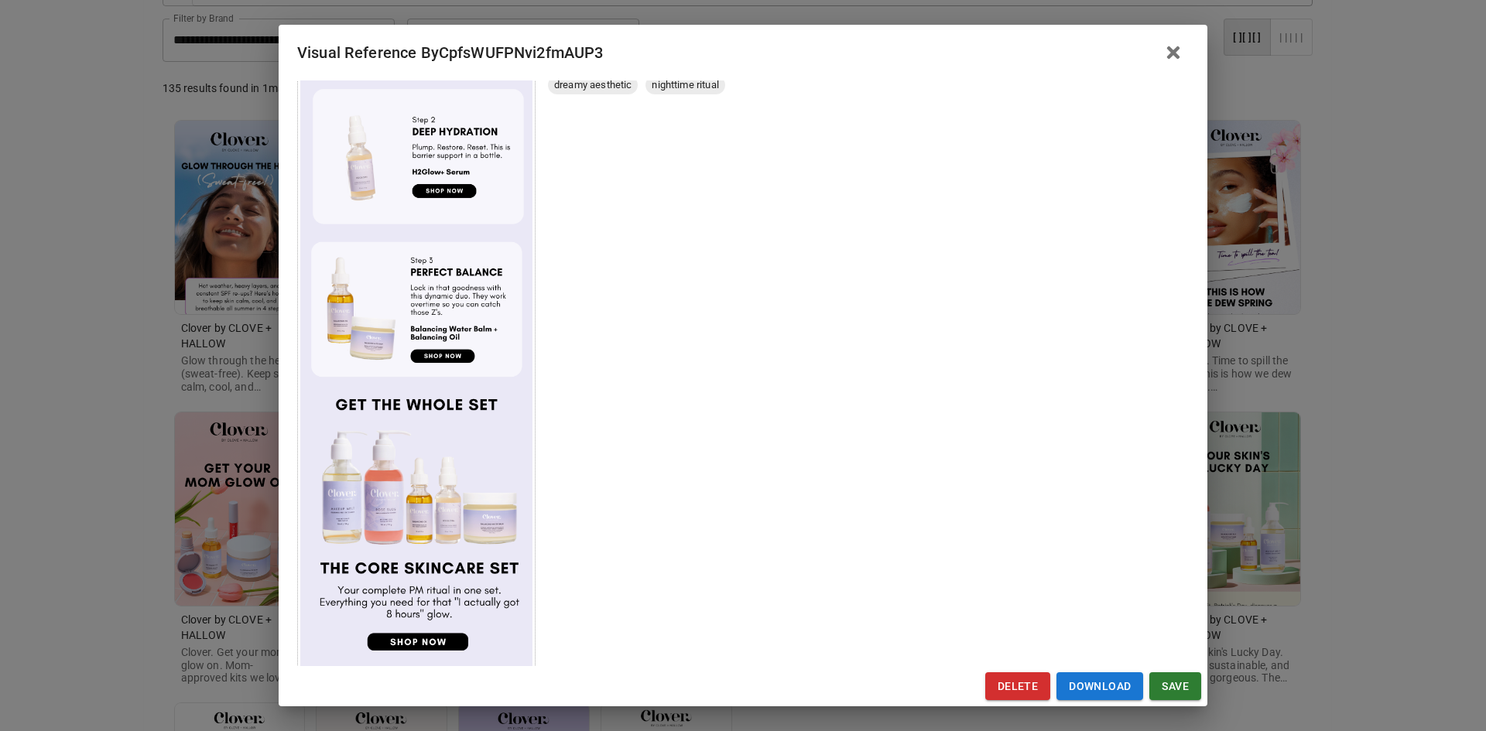
scroll to position [740, 0]
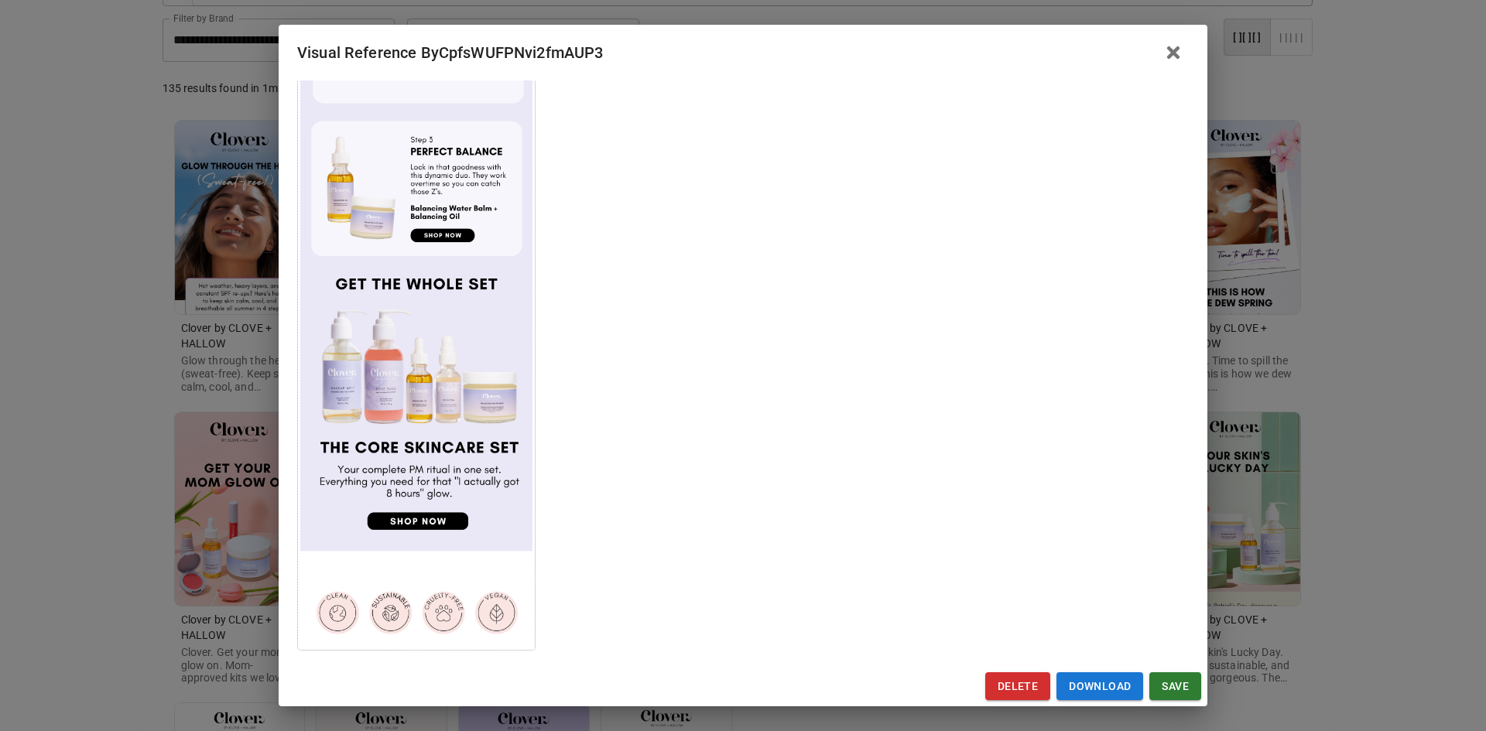
click at [96, 543] on div "Visual Reference ByCpfsWUFPNvi2fmAUP3 Brand: Clover by CLOVE + HALLOW Custom In…" at bounding box center [743, 365] width 1486 height 731
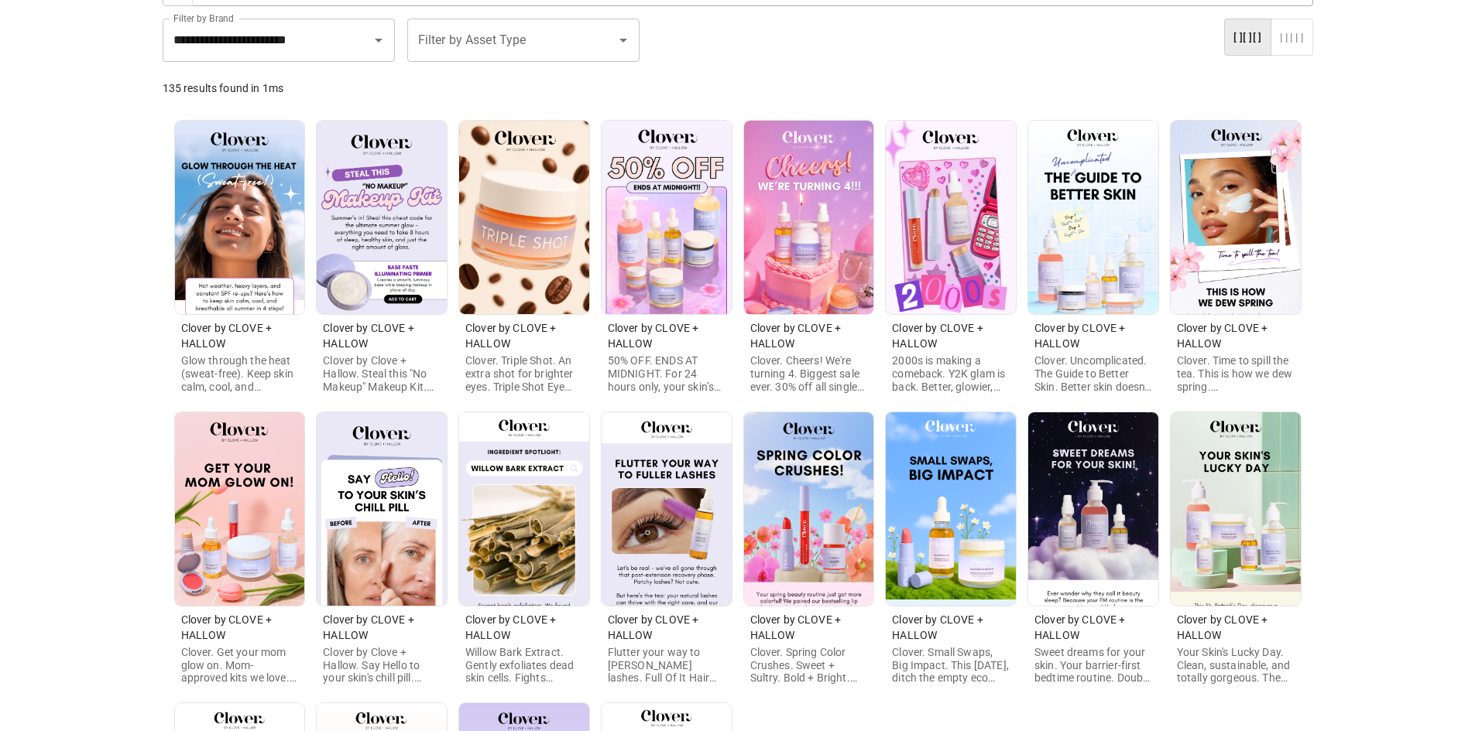
click at [1305, 501] on div "Clover by CLOVE + HALLOW Glow through the heat (sweat-free). Keep skin calm, co…" at bounding box center [738, 551] width 1150 height 886
click at [1200, 511] on img at bounding box center [1235, 510] width 130 height 194
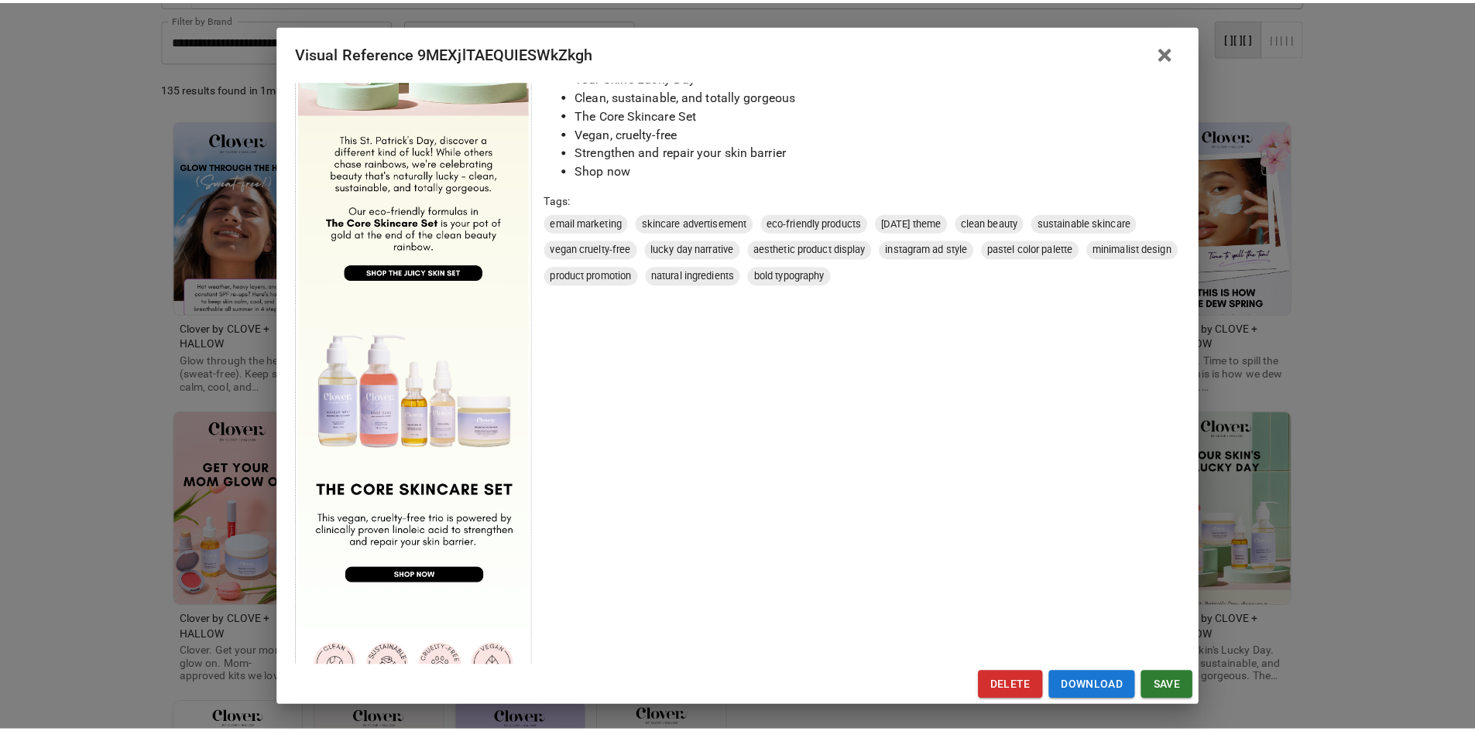
scroll to position [351, 0]
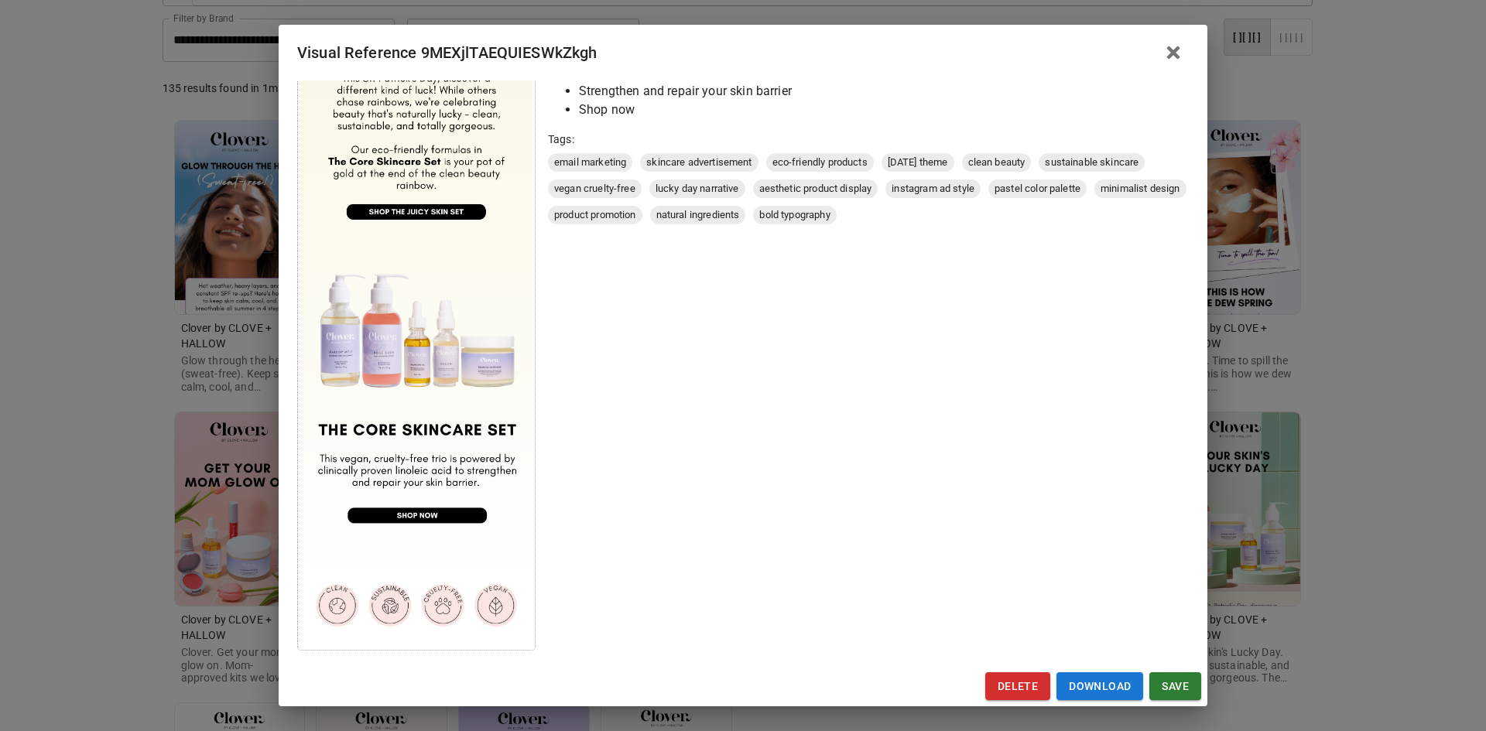
click at [129, 485] on div "Visual Reference 9MEXjlTAEQUIESWkZkgh Brand: Clover by CLOVE + HALLOW Custom In…" at bounding box center [743, 365] width 1486 height 731
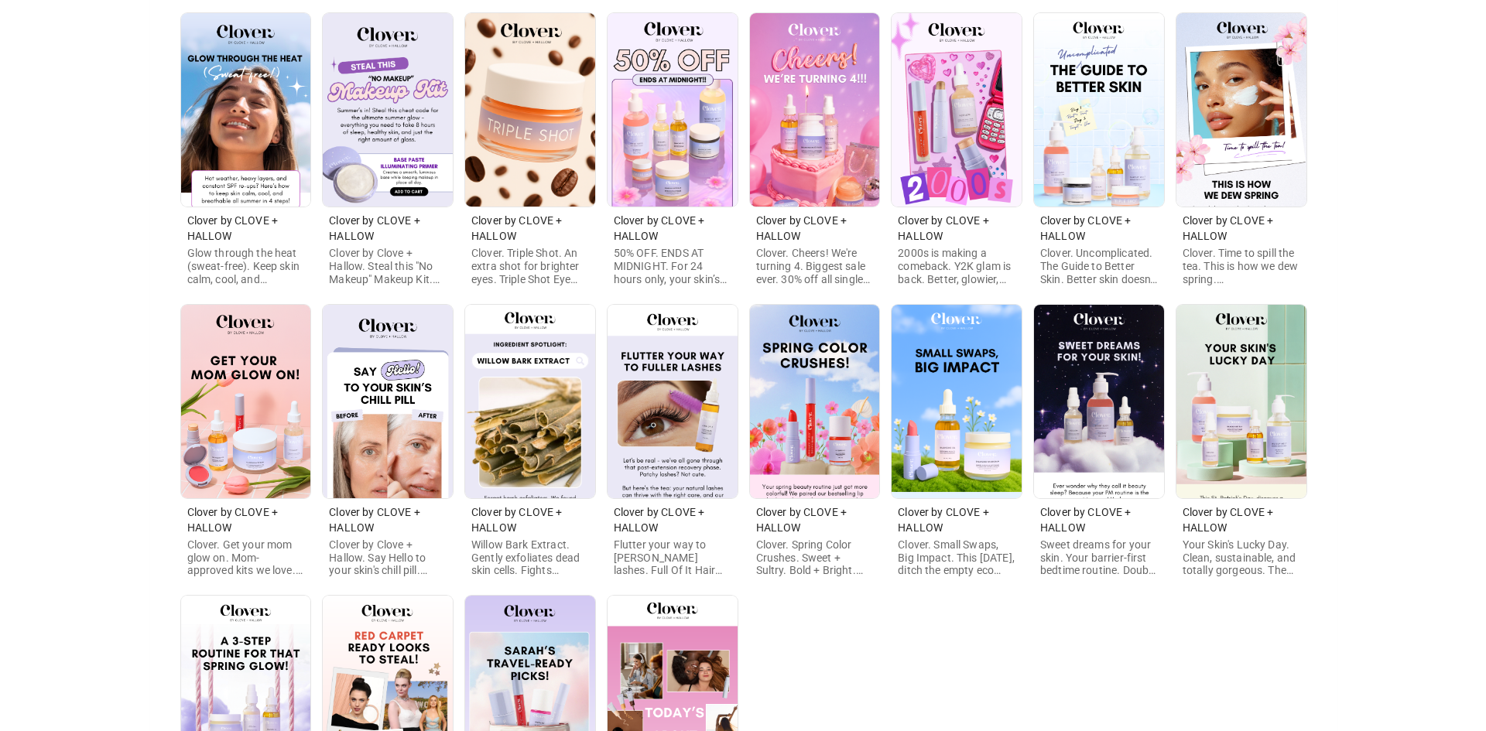
scroll to position [387, 0]
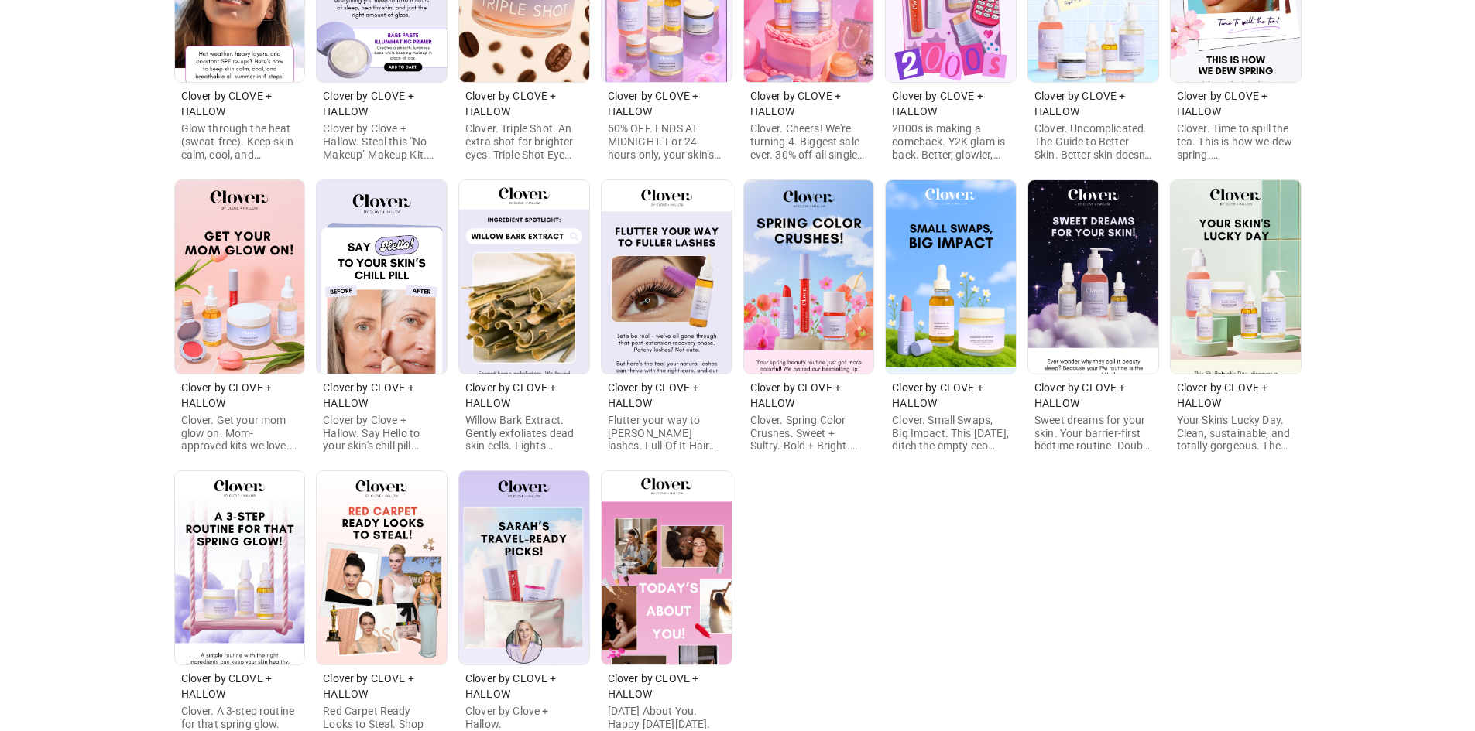
click at [269, 546] on img at bounding box center [240, 568] width 130 height 194
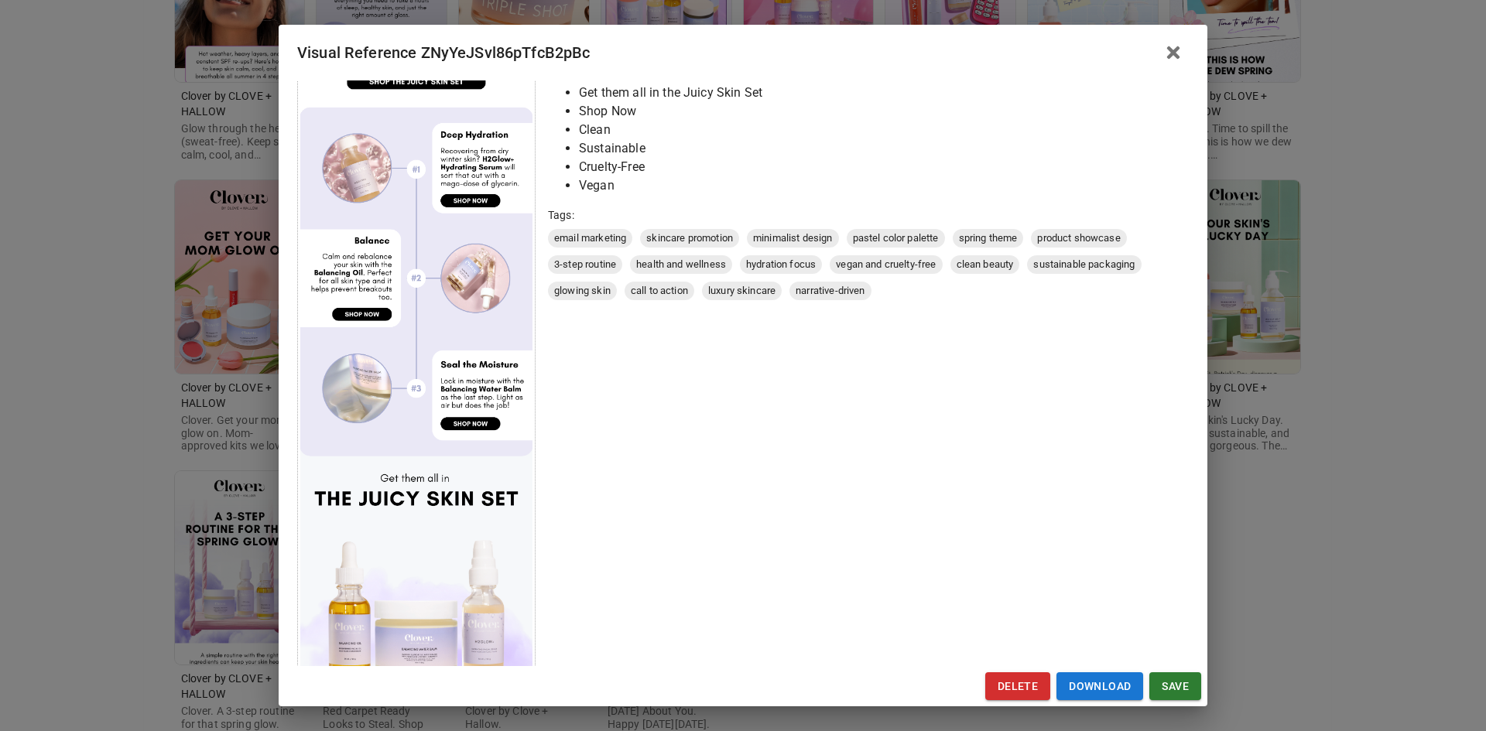
click at [126, 521] on div "Visual Reference ZNyYeJSvl86pTfcB2pBc Brand: Clover by CLOVE + HALLOW Custom In…" at bounding box center [743, 365] width 1486 height 731
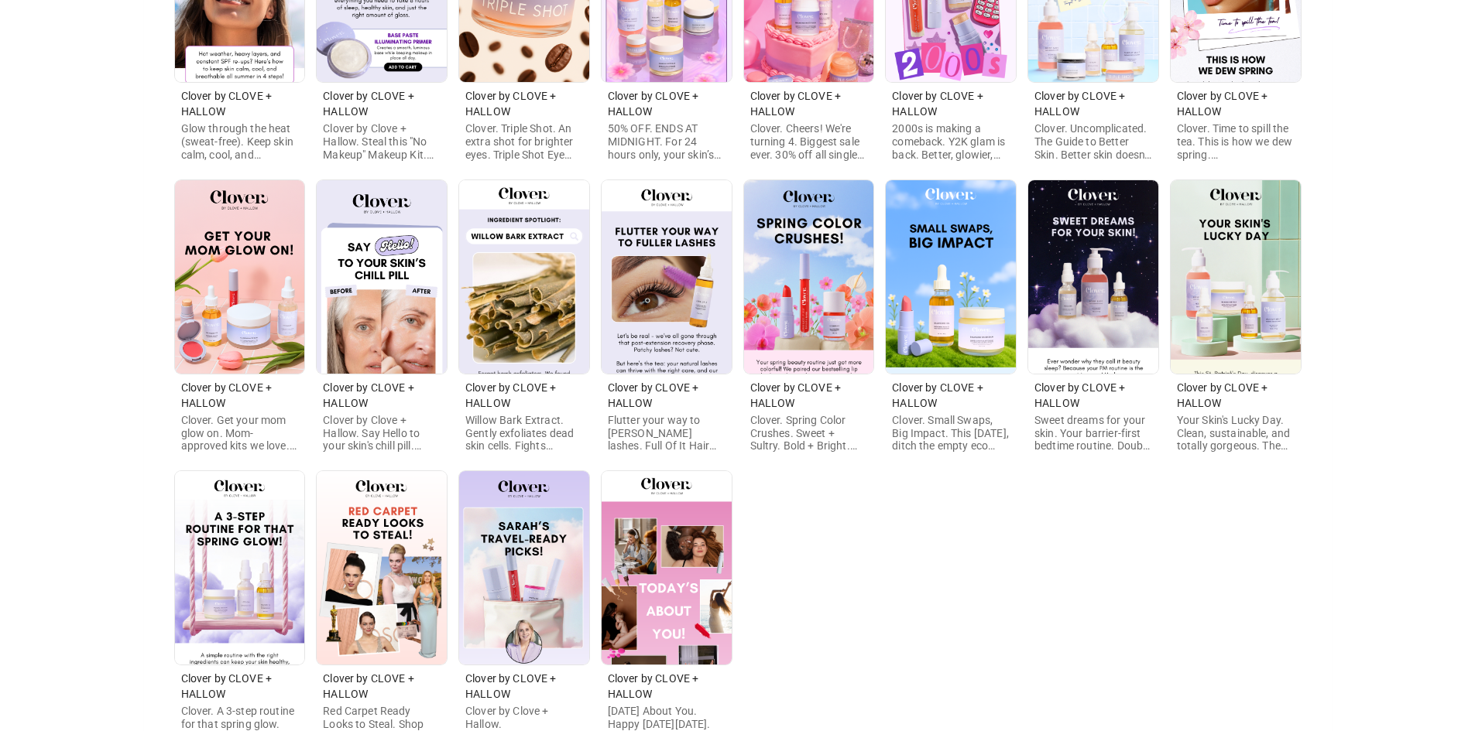
click at [375, 541] on img at bounding box center [382, 568] width 130 height 194
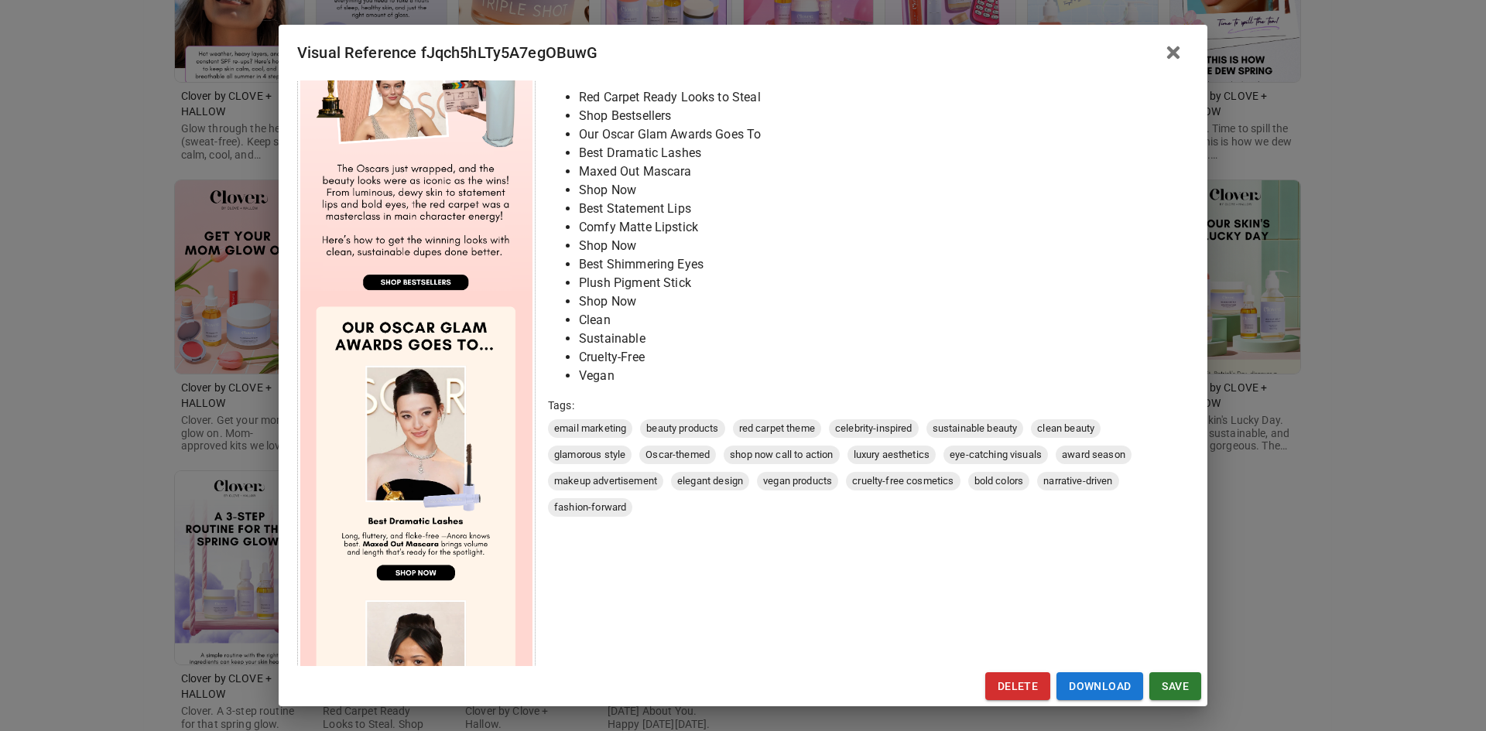
scroll to position [464, 0]
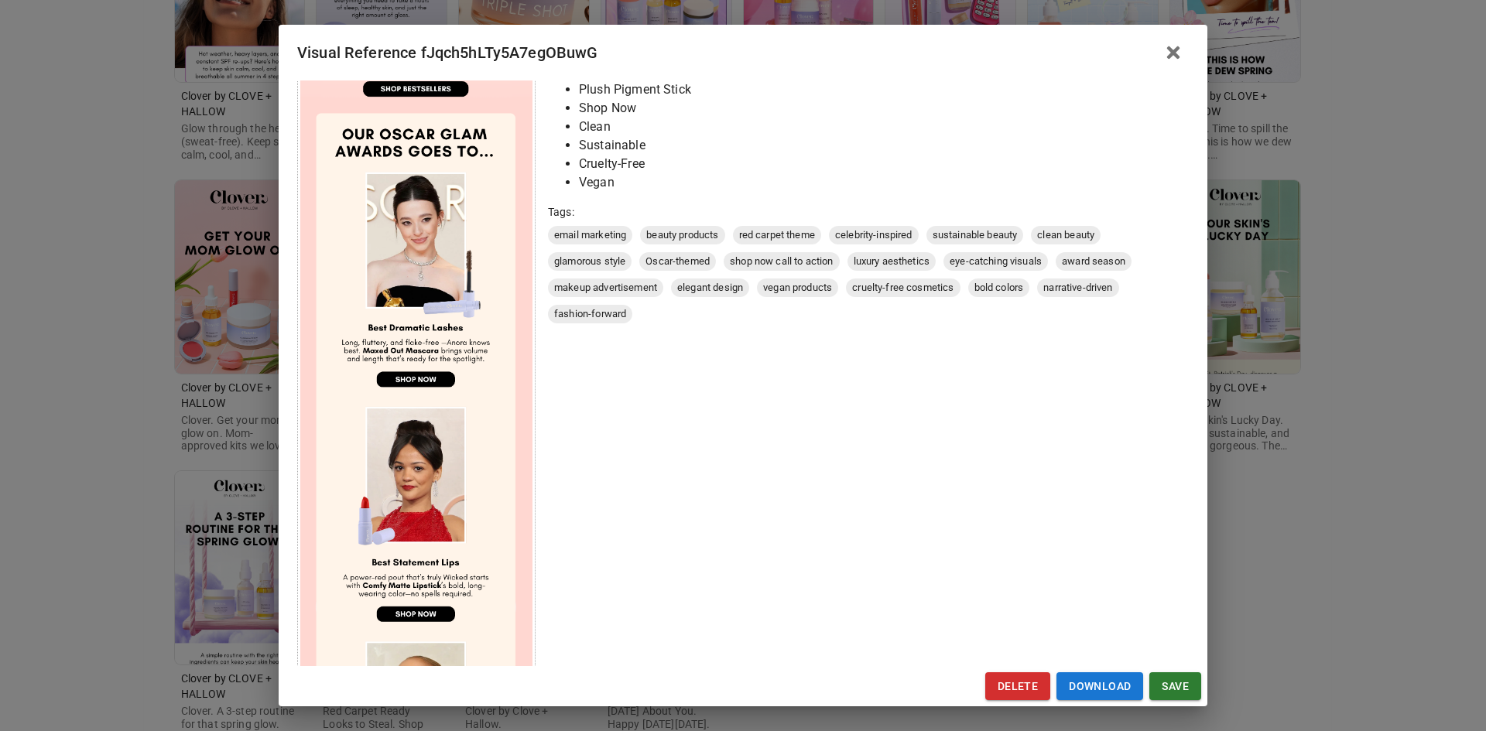
click at [84, 557] on div "Visual Reference fJqch5hLTy5A7egOBuwG Brand: Clover by CLOVE + HALLOW Custom In…" at bounding box center [743, 365] width 1486 height 731
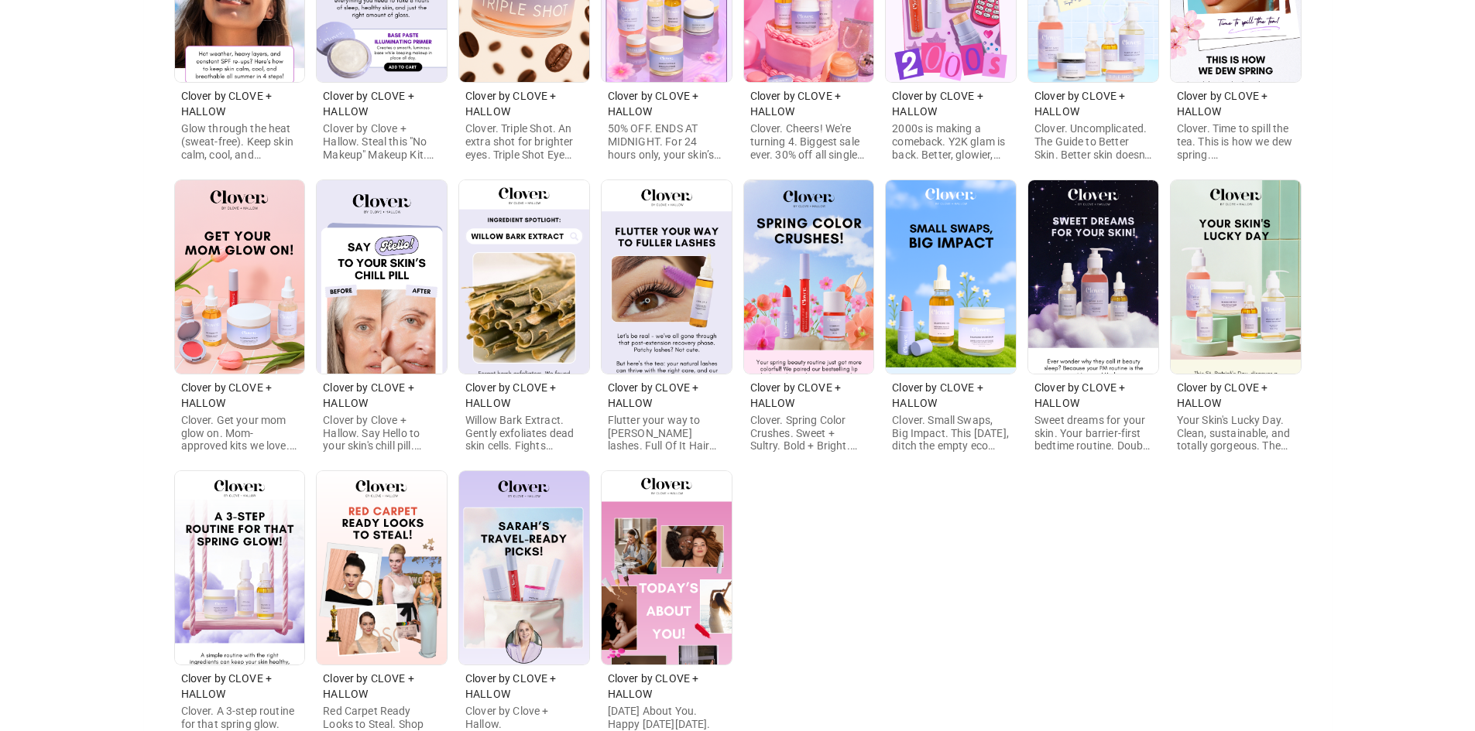
click at [522, 571] on img at bounding box center [524, 568] width 130 height 194
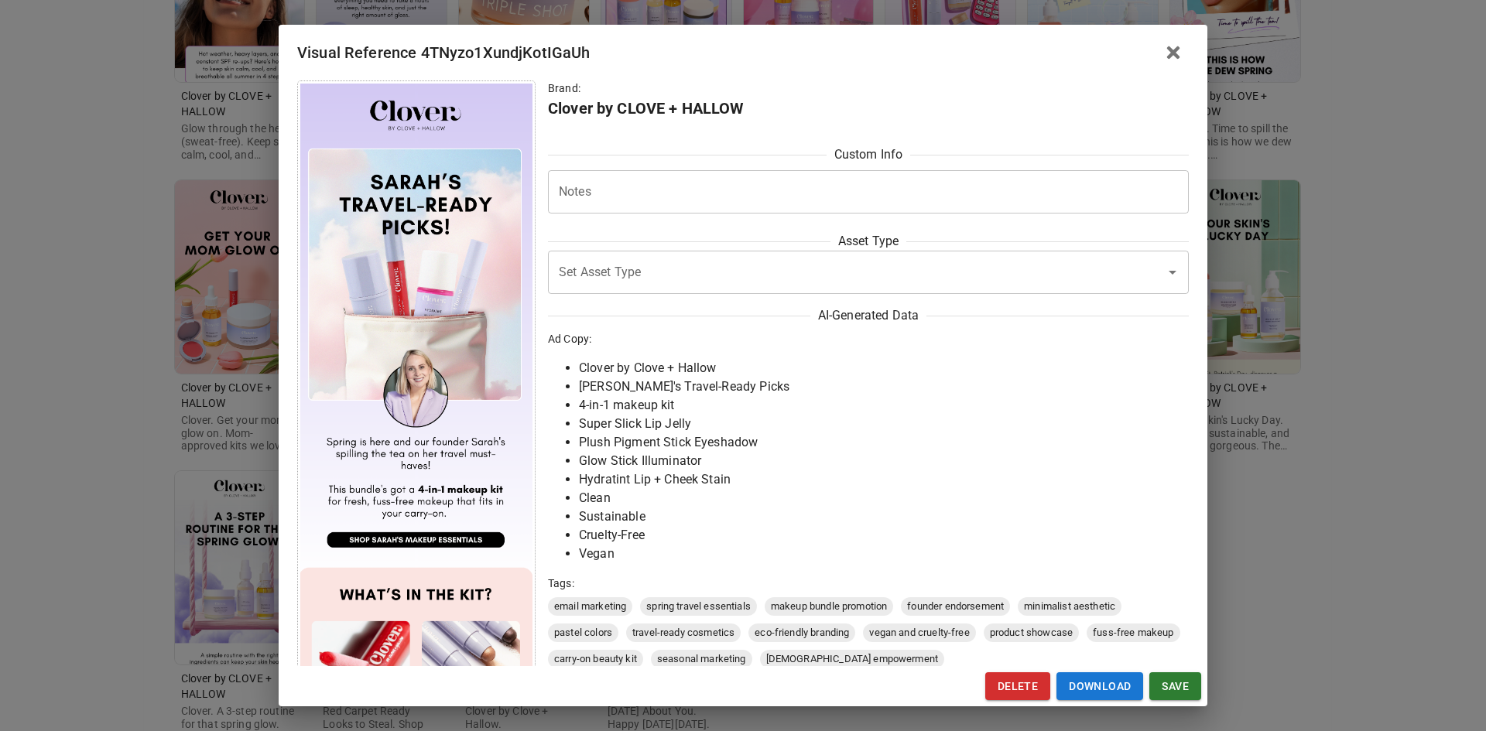
scroll to position [387, 0]
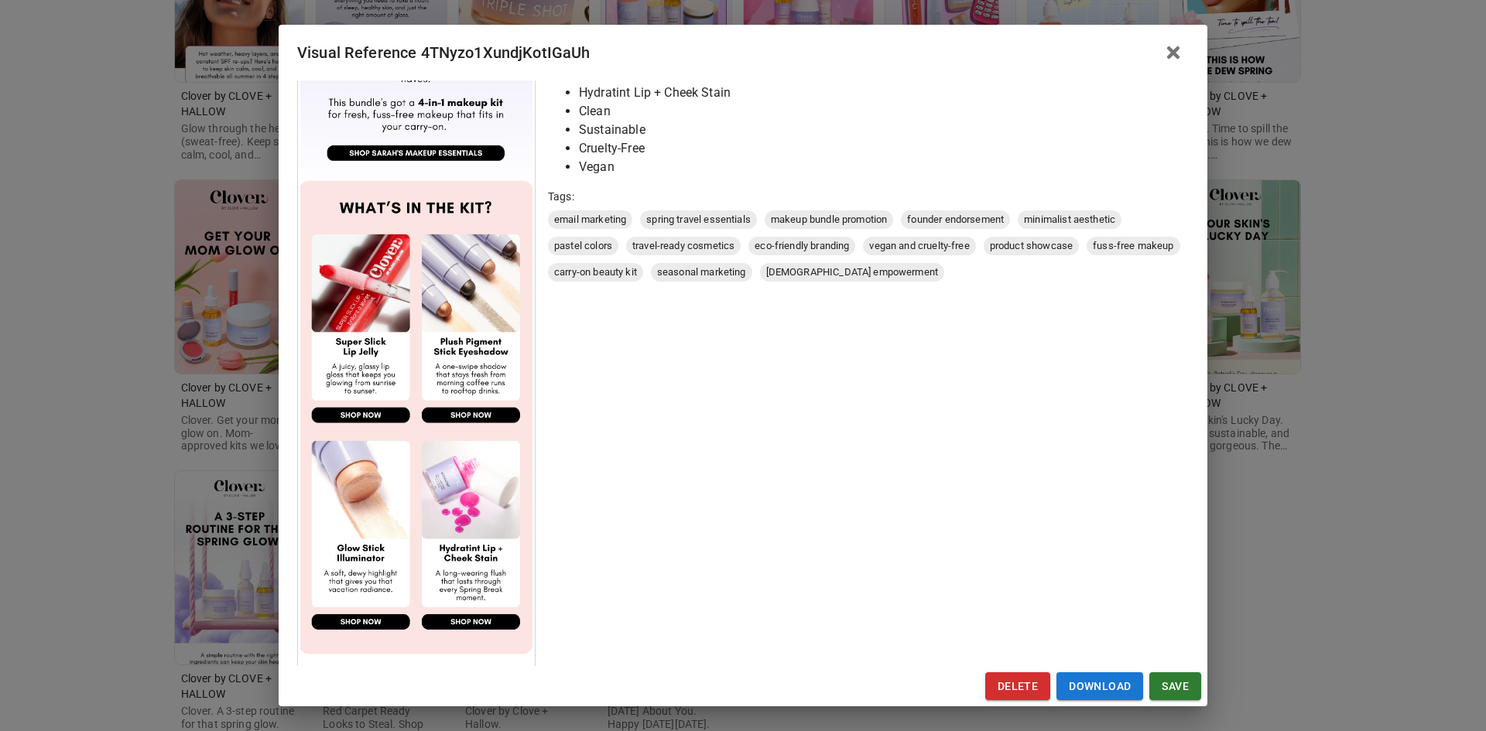
click at [94, 538] on div "Visual Reference 4TNyzo1XundjKotIGaUh Brand: Clover by CLOVE + HALLOW Custom In…" at bounding box center [743, 365] width 1486 height 731
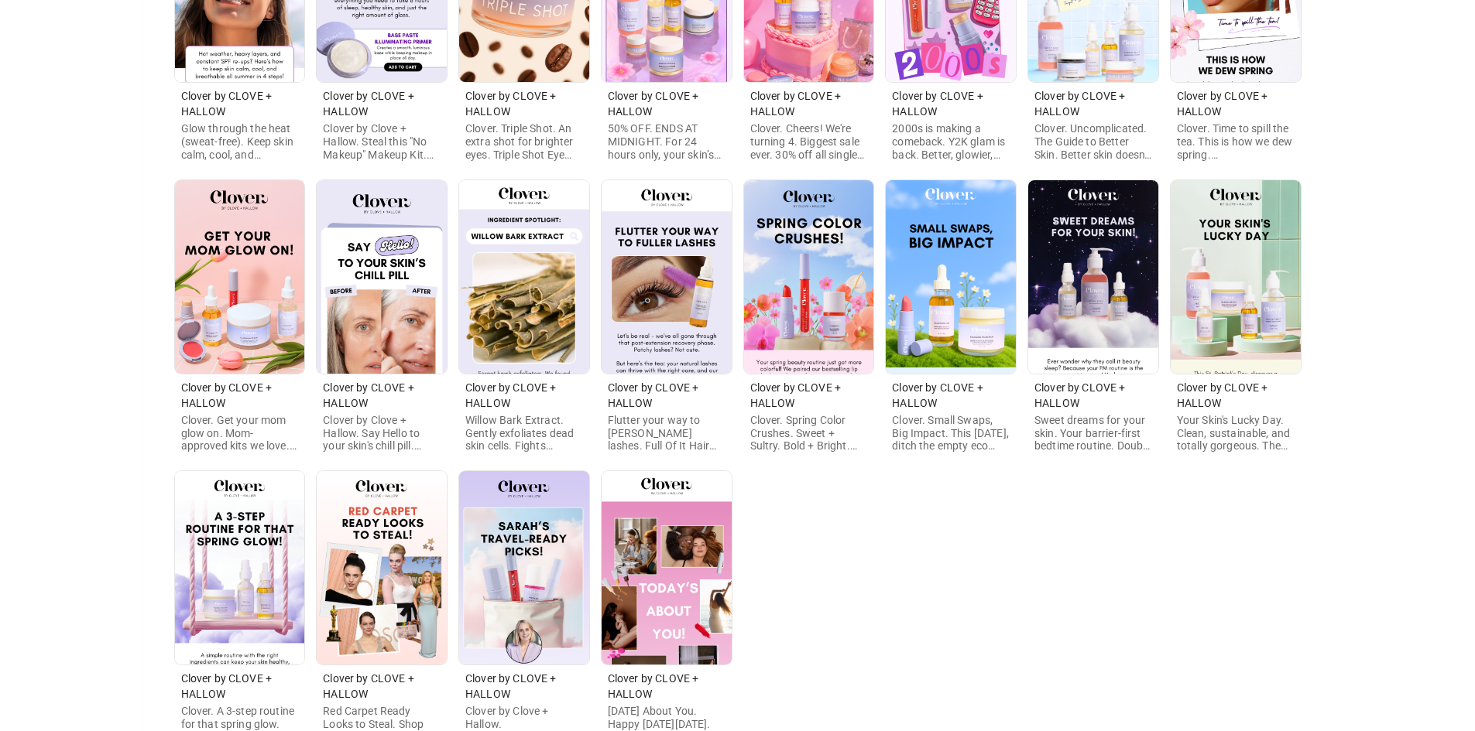
click at [648, 557] on img at bounding box center [666, 568] width 130 height 194
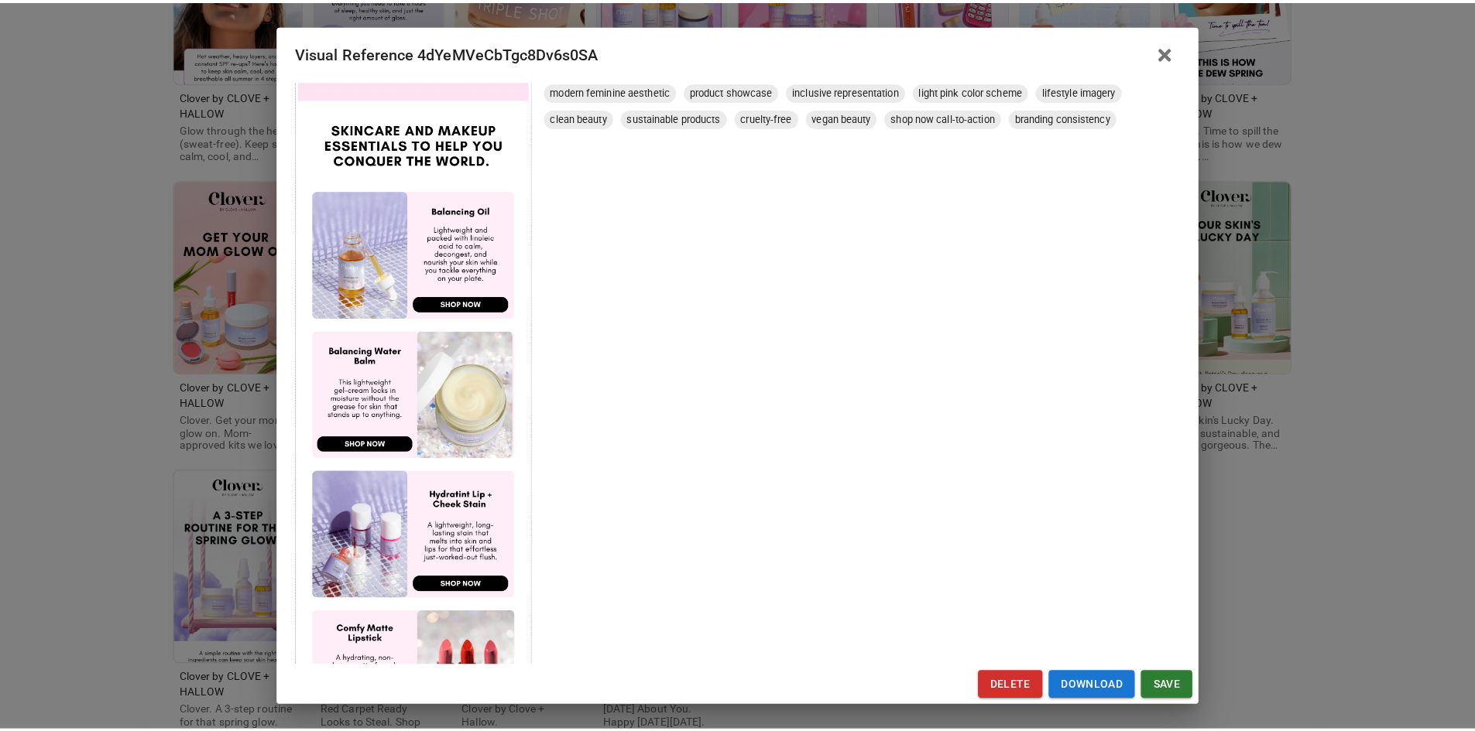
scroll to position [697, 0]
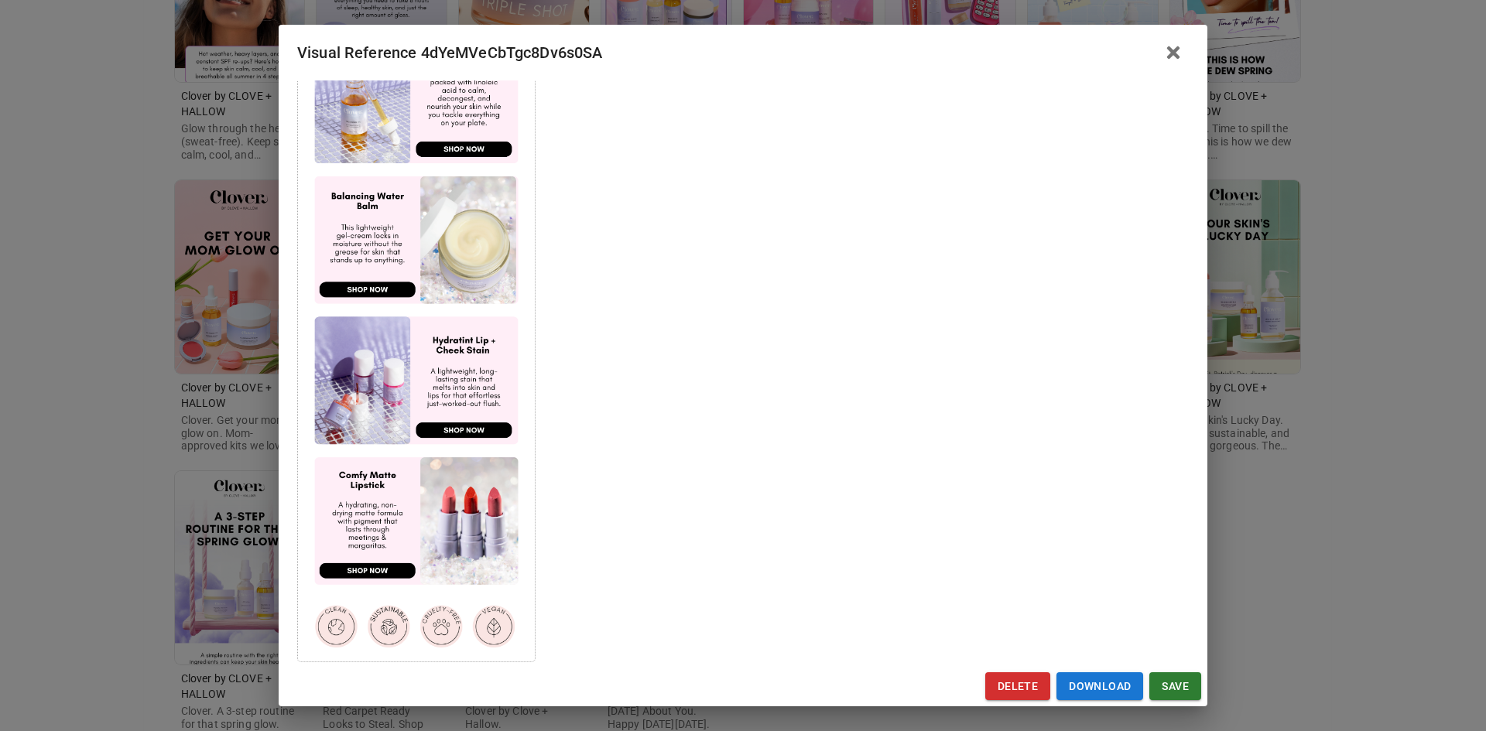
click at [135, 501] on div "Visual Reference 4dYeMVeCbTgc8Dv6s0SA Brand: Clover by CLOVE + HALLOW Custom In…" at bounding box center [743, 365] width 1486 height 731
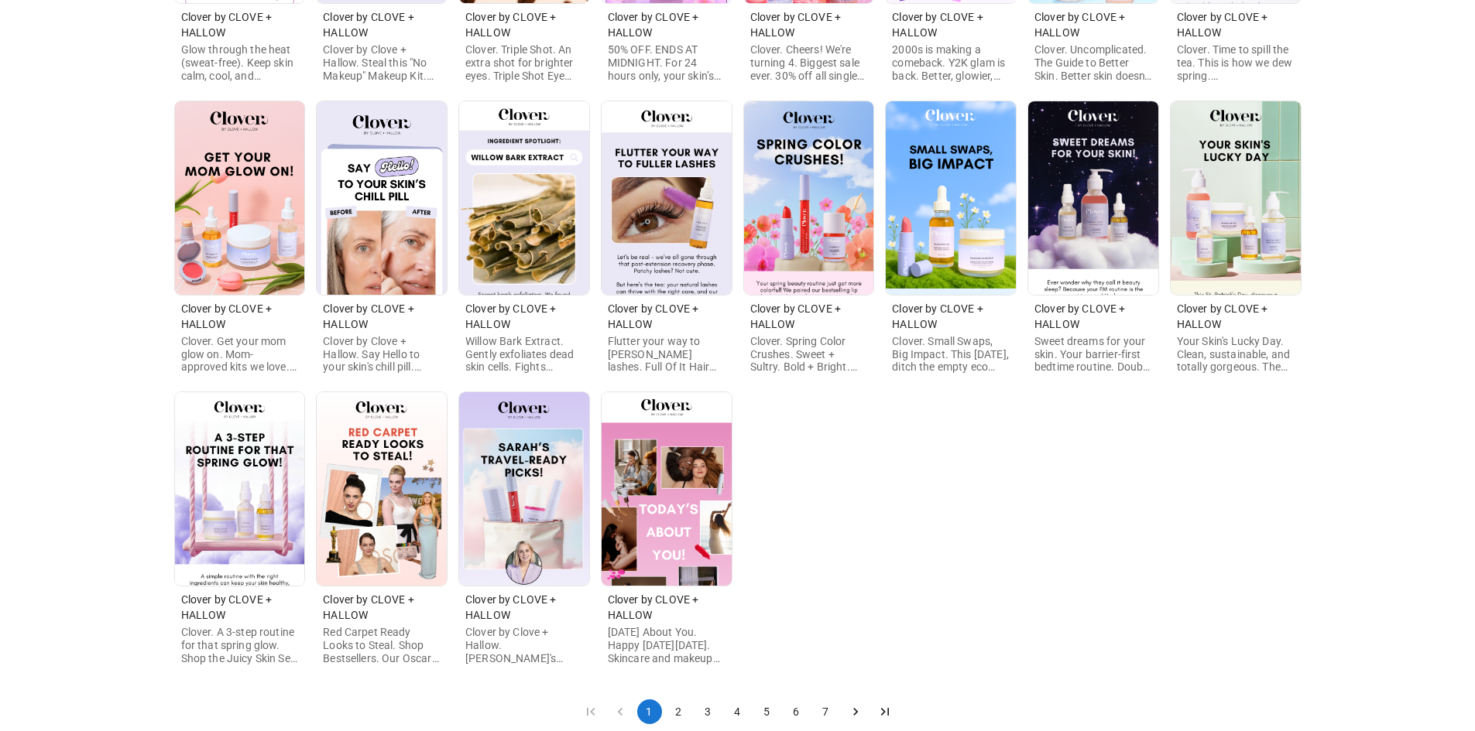
scroll to position [499, 0]
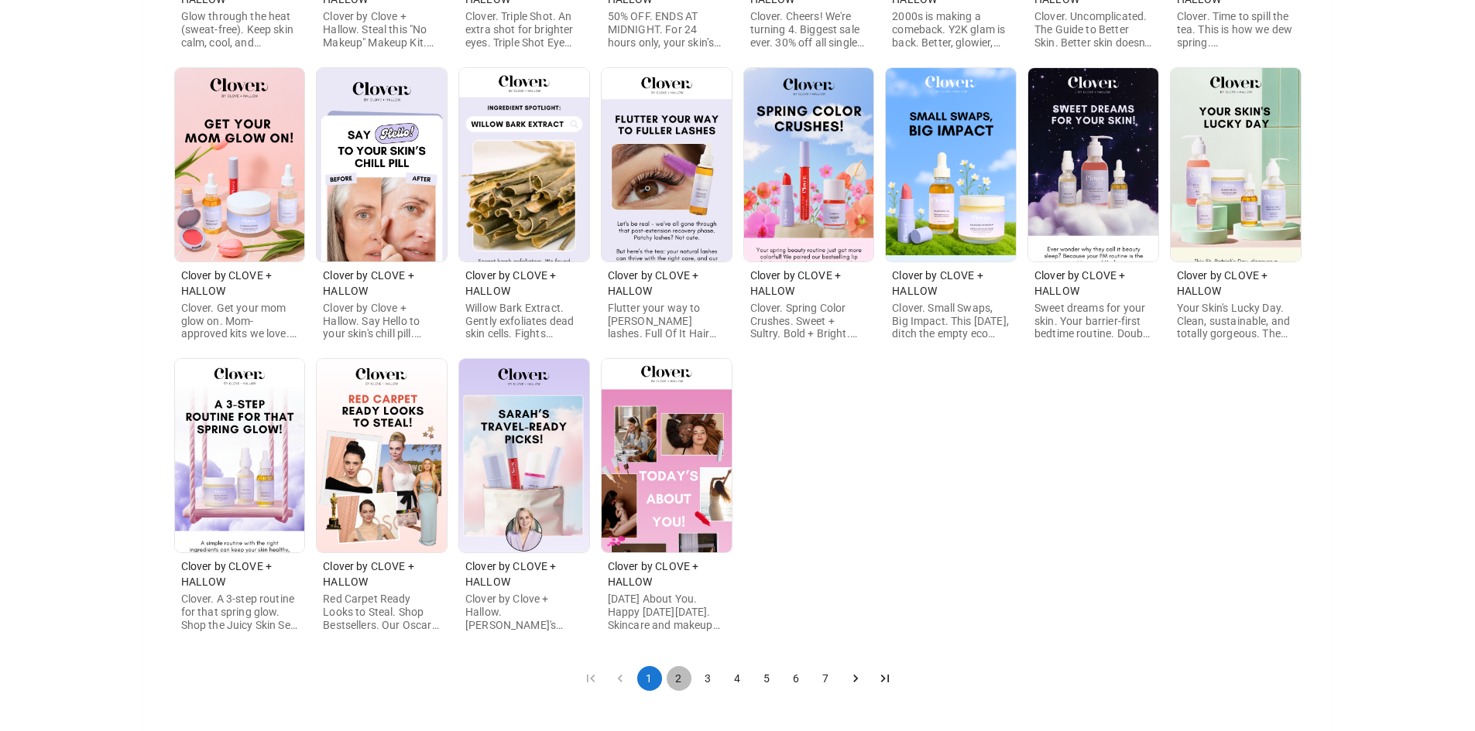
click at [680, 678] on button "2" at bounding box center [678, 678] width 25 height 25
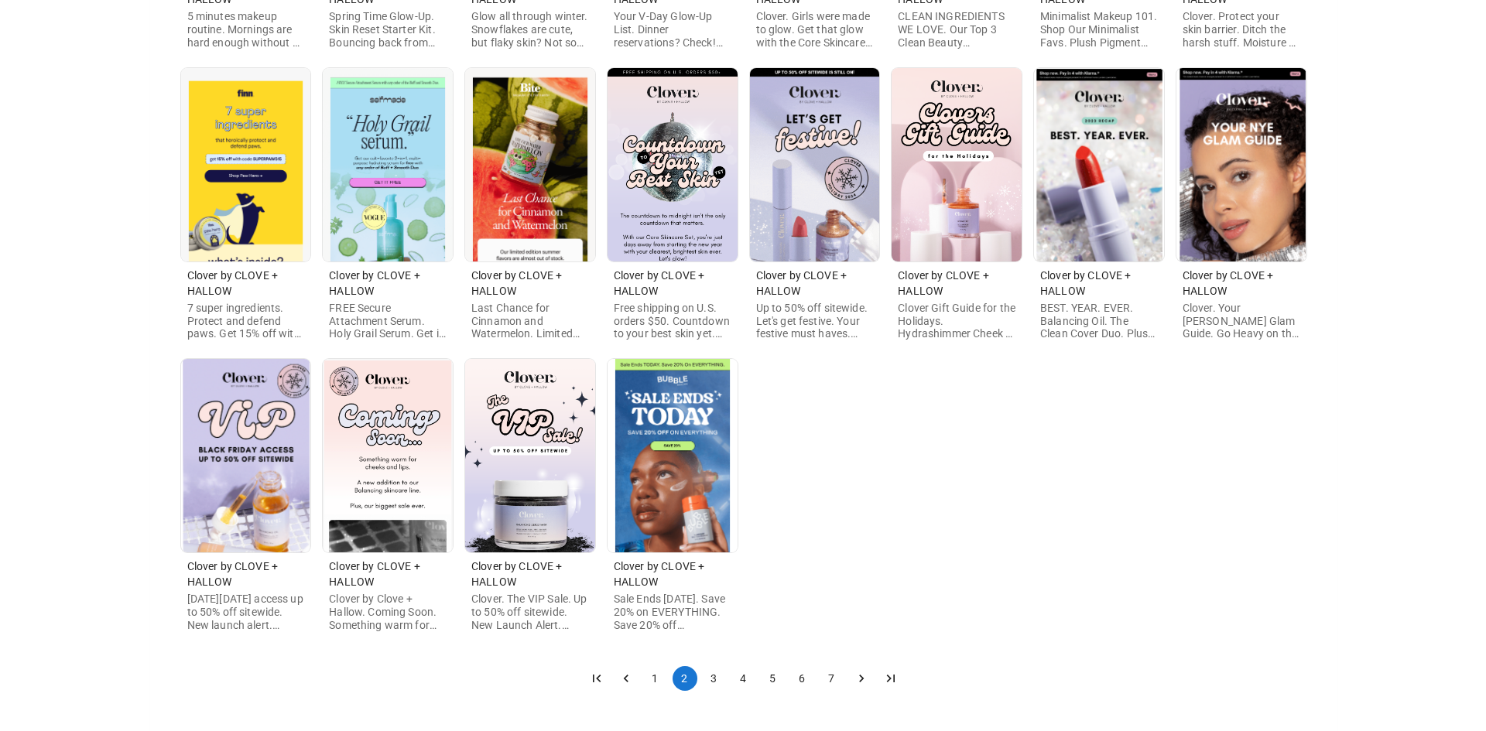
scroll to position [0, 0]
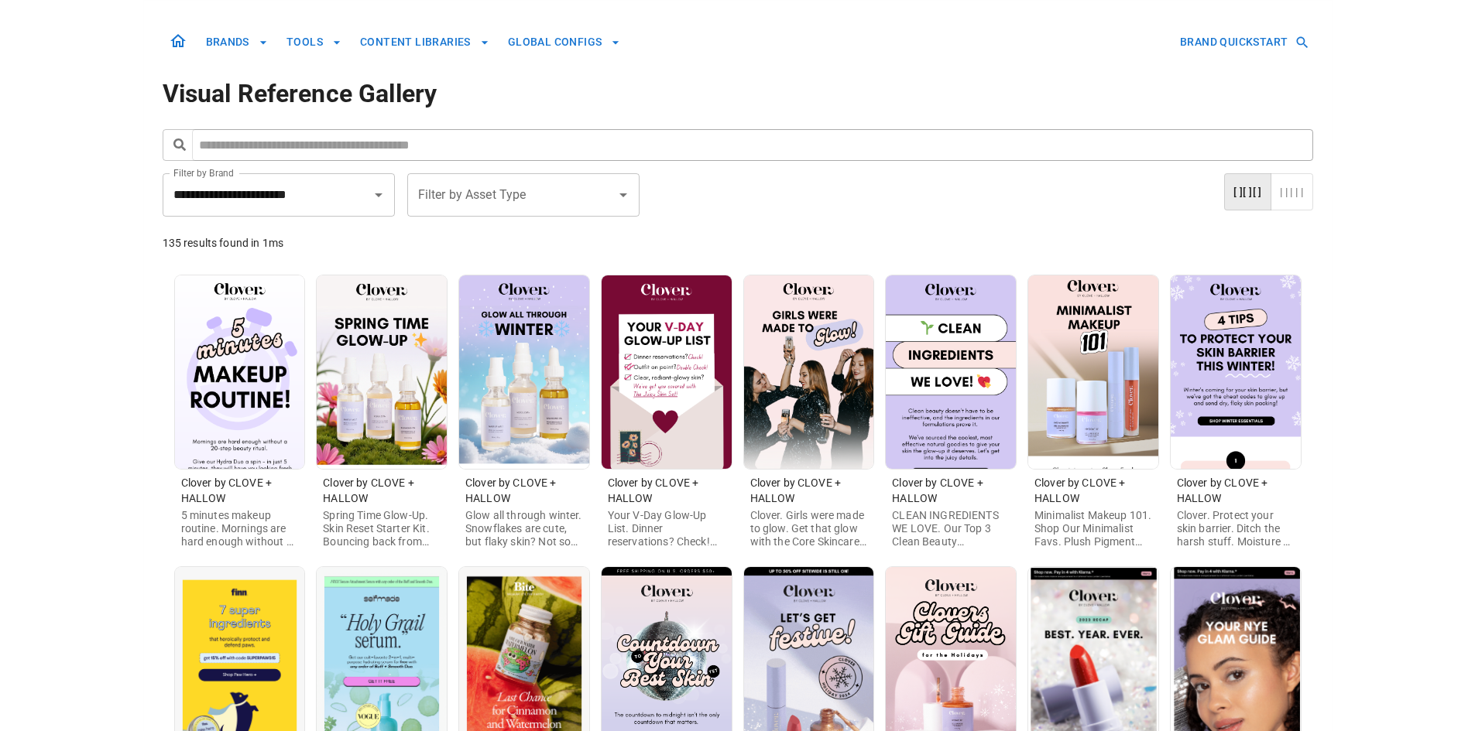
click at [262, 379] on img at bounding box center [240, 373] width 130 height 194
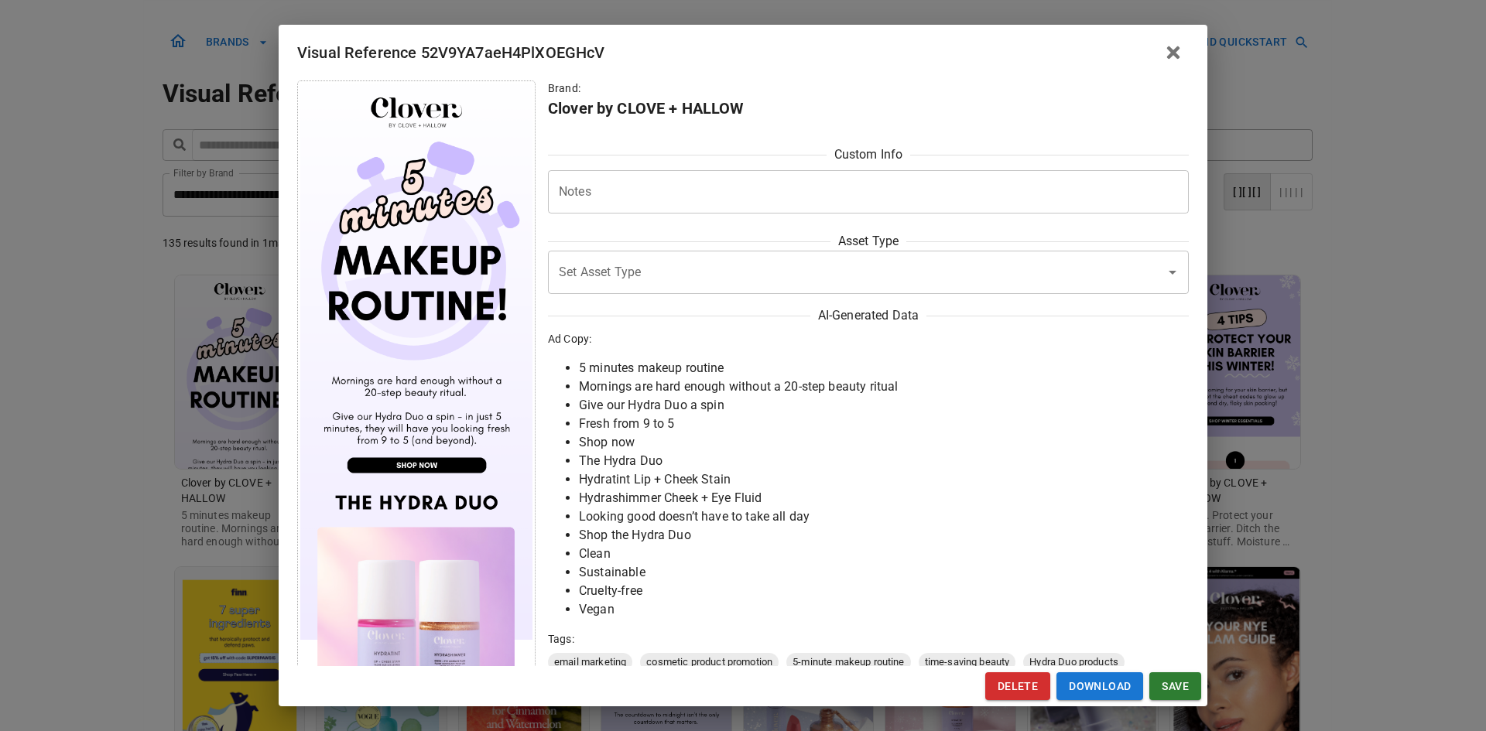
click at [132, 471] on div "Visual Reference 52V9YA7aeH4PlXOEGHcV Brand: Clover by CLOVE + HALLOW Custom In…" at bounding box center [743, 365] width 1486 height 731
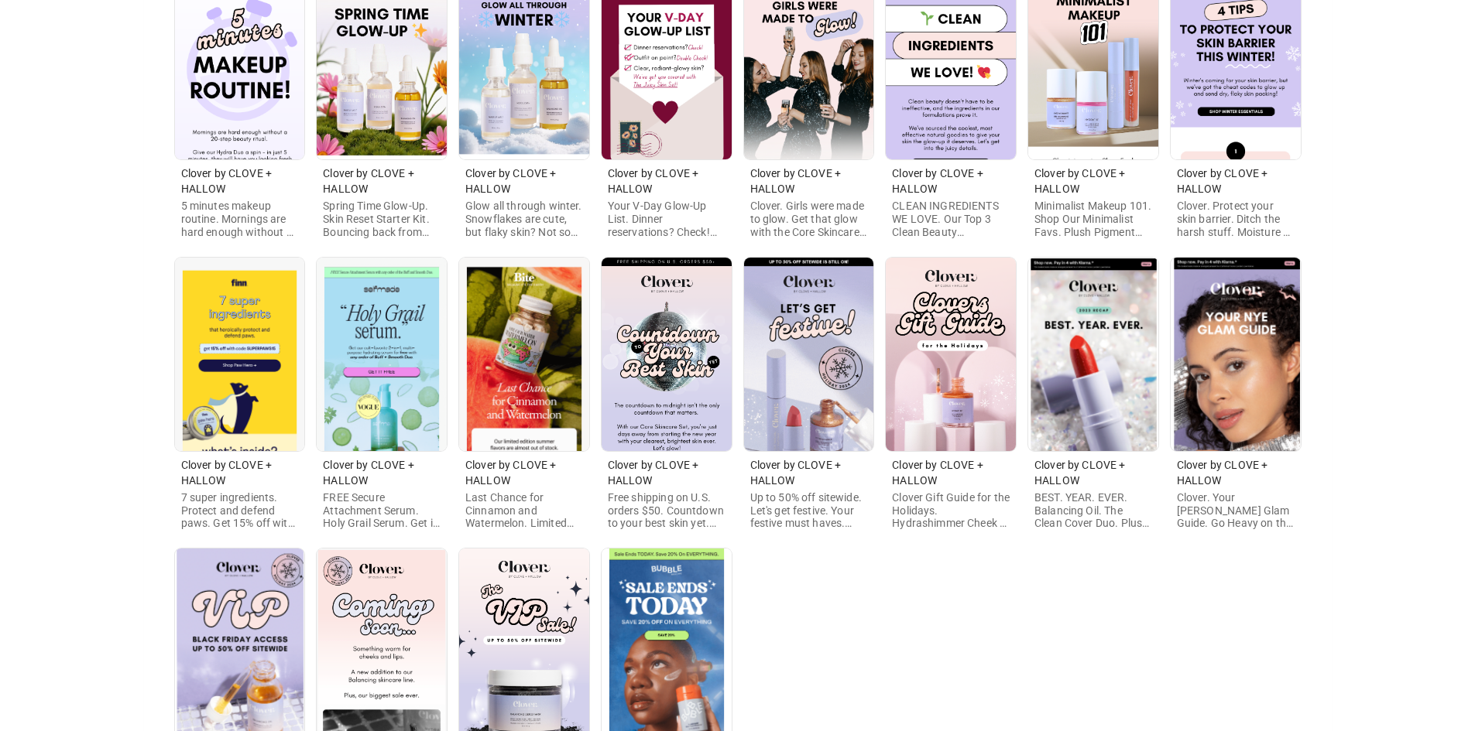
scroll to position [499, 0]
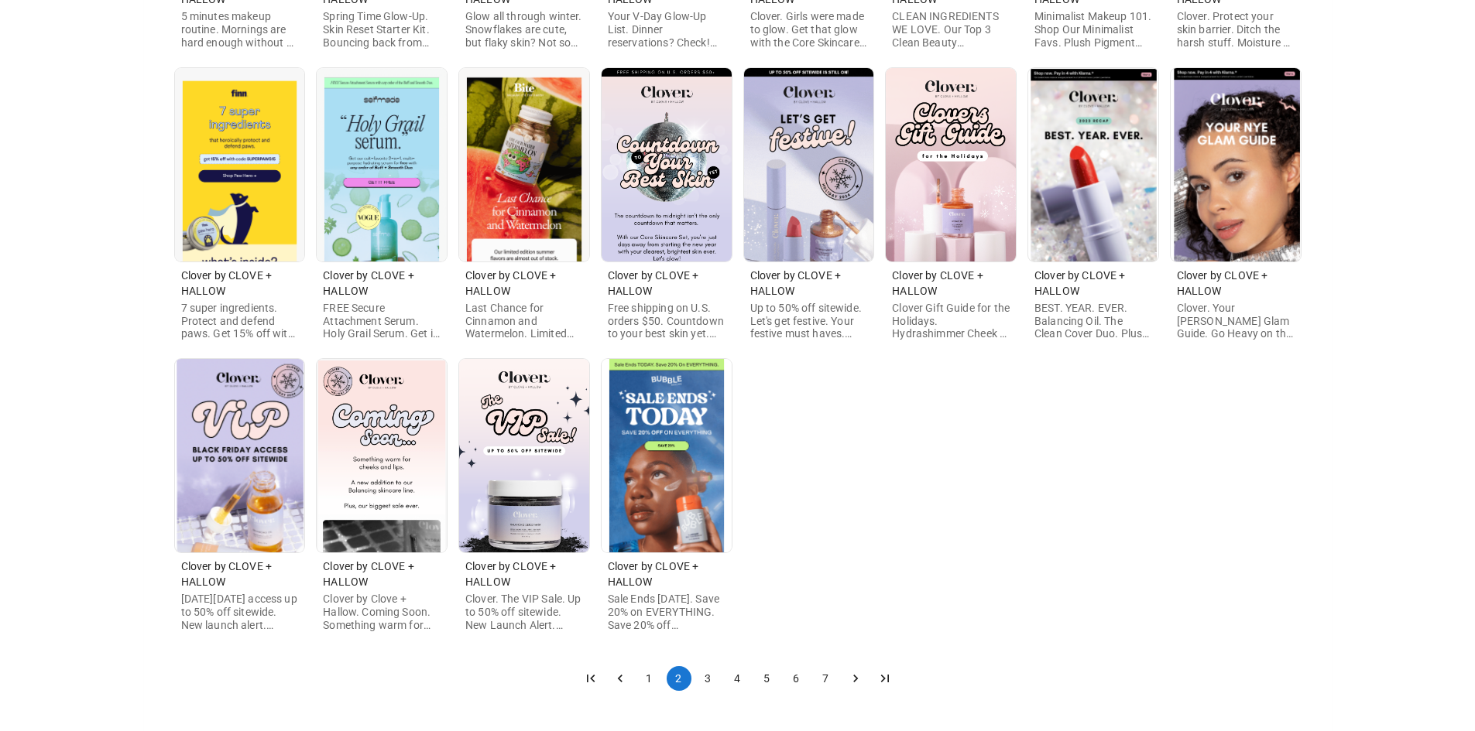
click at [642, 680] on button "1" at bounding box center [649, 678] width 25 height 25
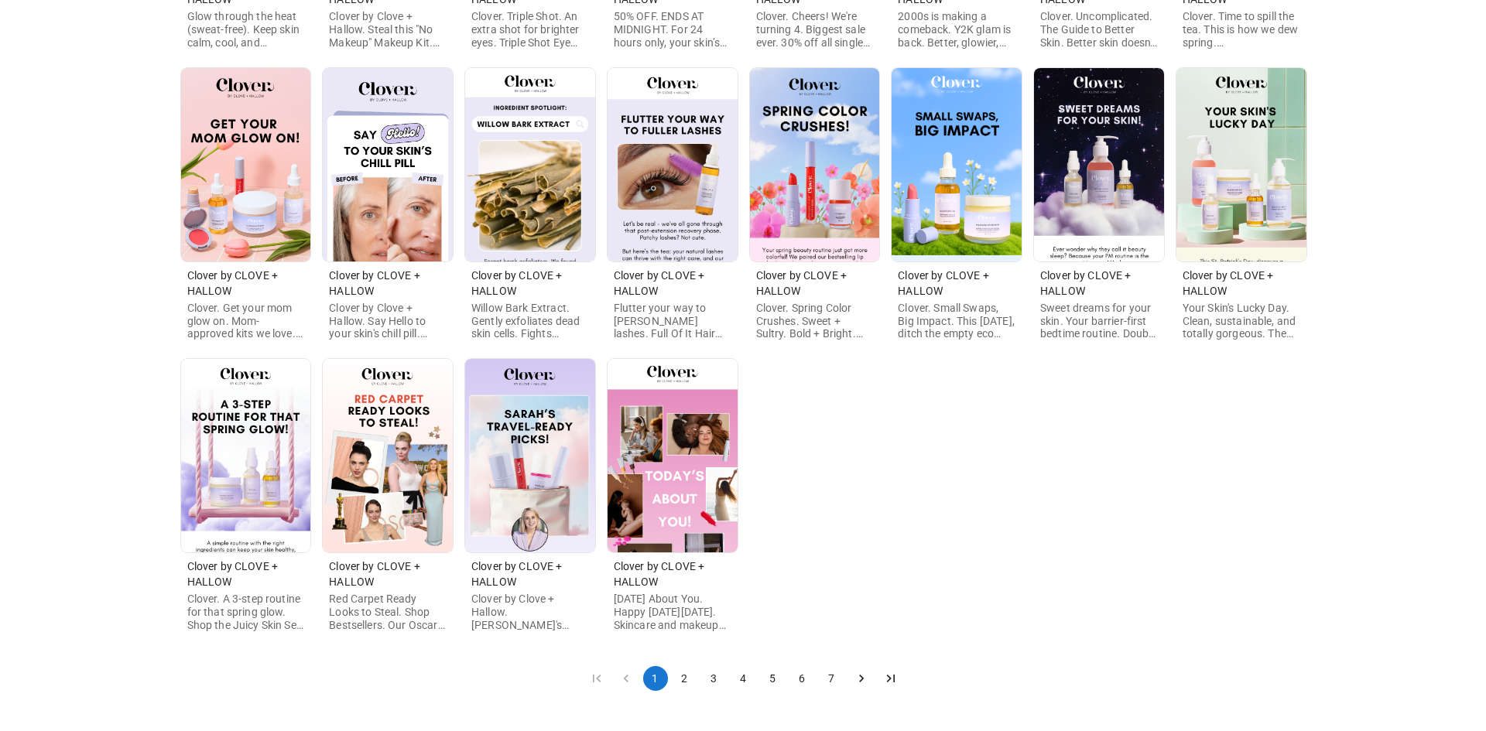
scroll to position [0, 0]
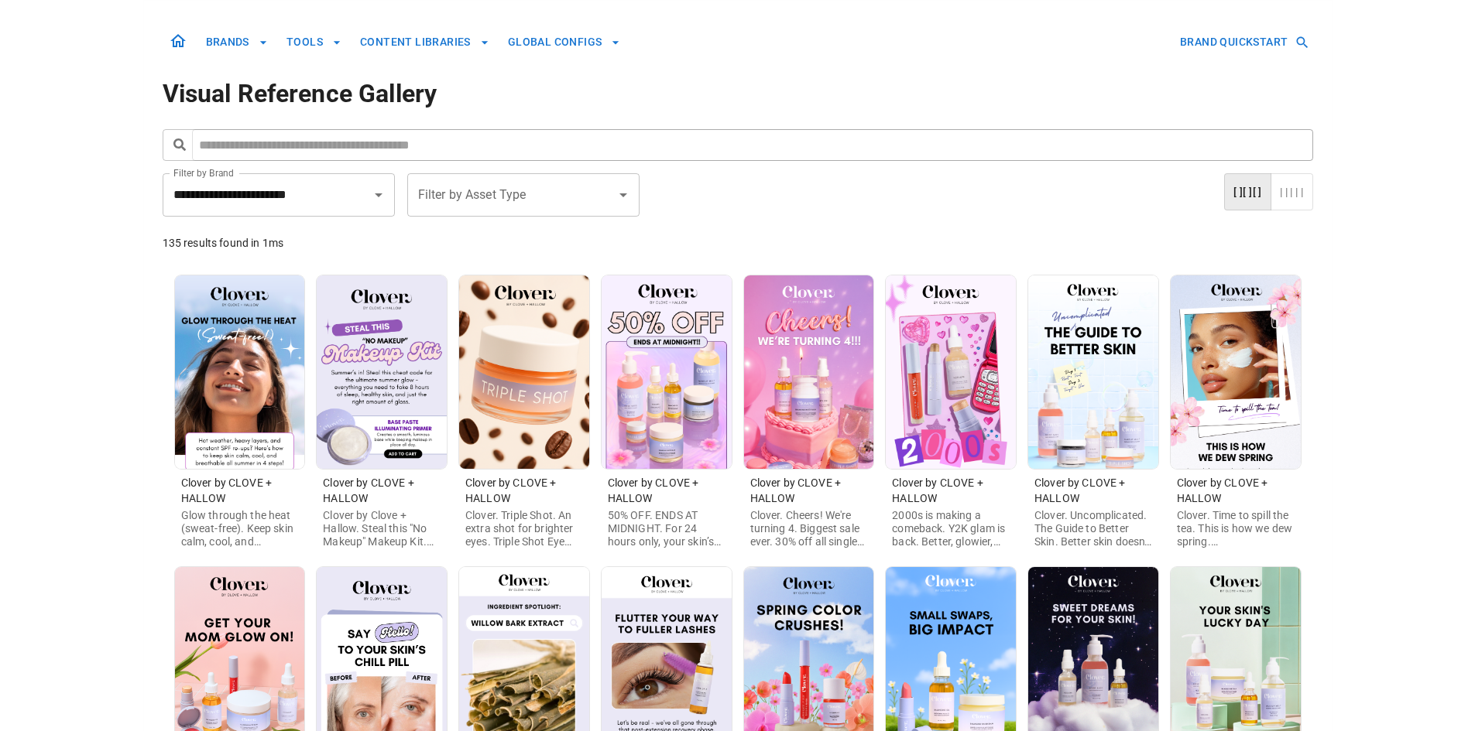
click at [978, 408] on img at bounding box center [951, 373] width 130 height 194
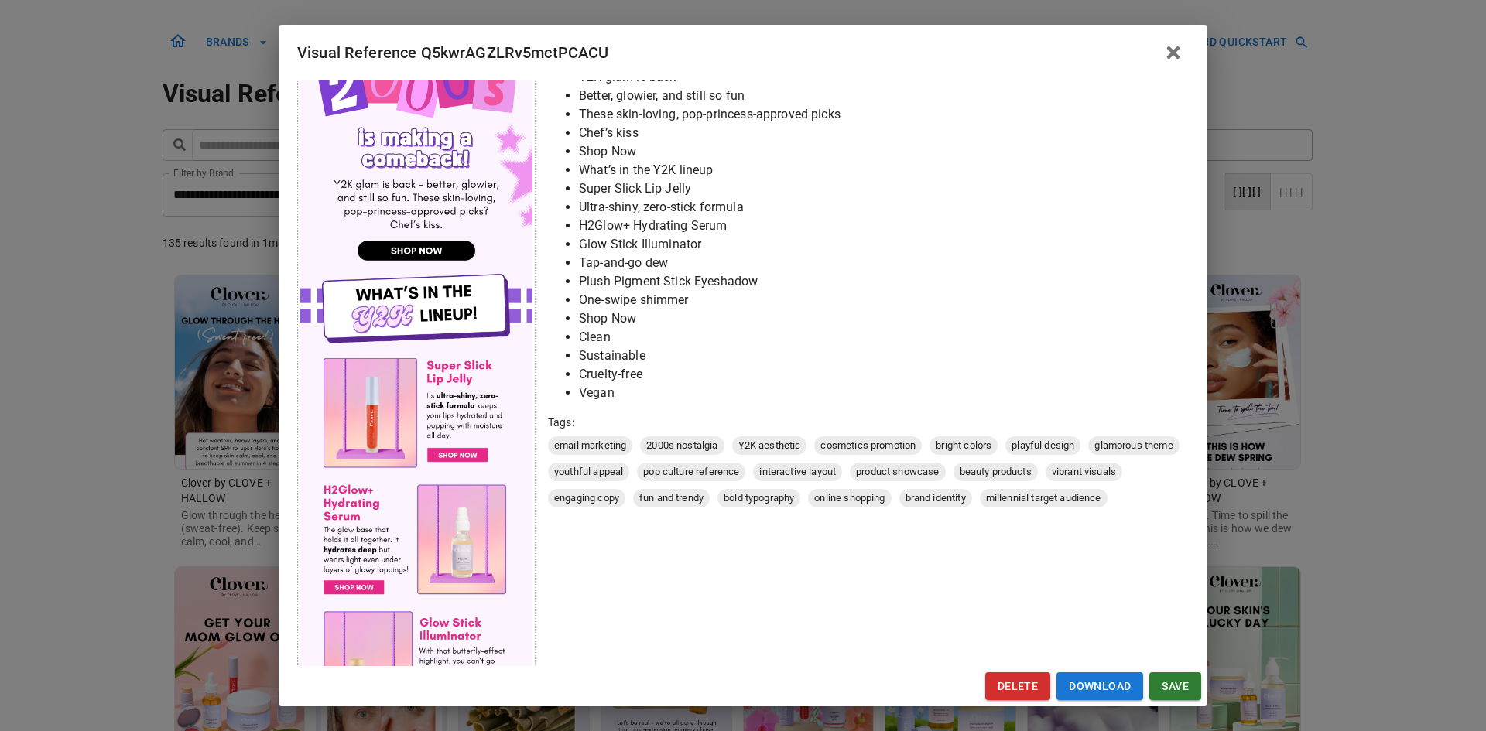
scroll to position [598, 0]
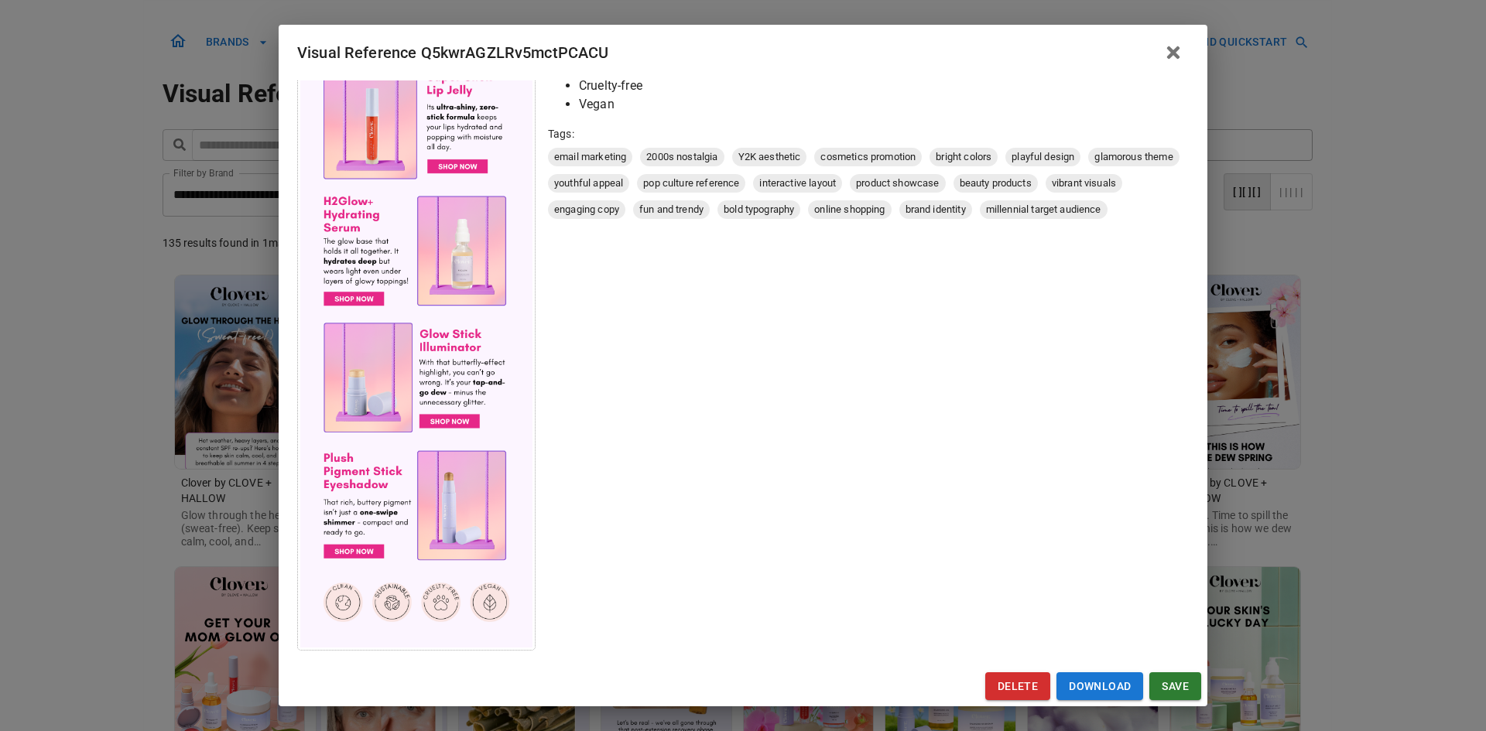
click at [170, 519] on div "Visual Reference Q5kwrAGZLRv5mctPCACU Brand: Clover by CLOVE + HALLOW Custom In…" at bounding box center [743, 365] width 1486 height 731
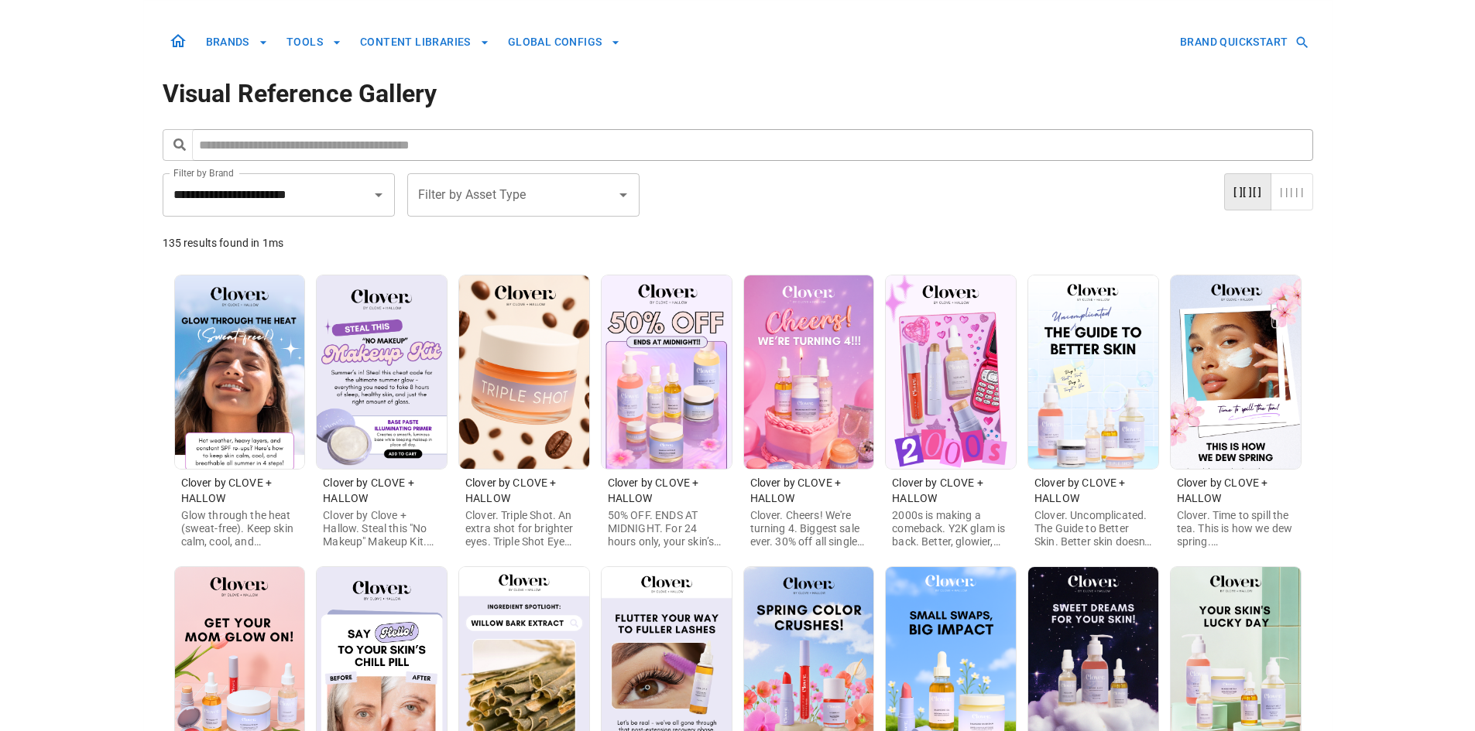
click at [843, 427] on img at bounding box center [809, 373] width 130 height 194
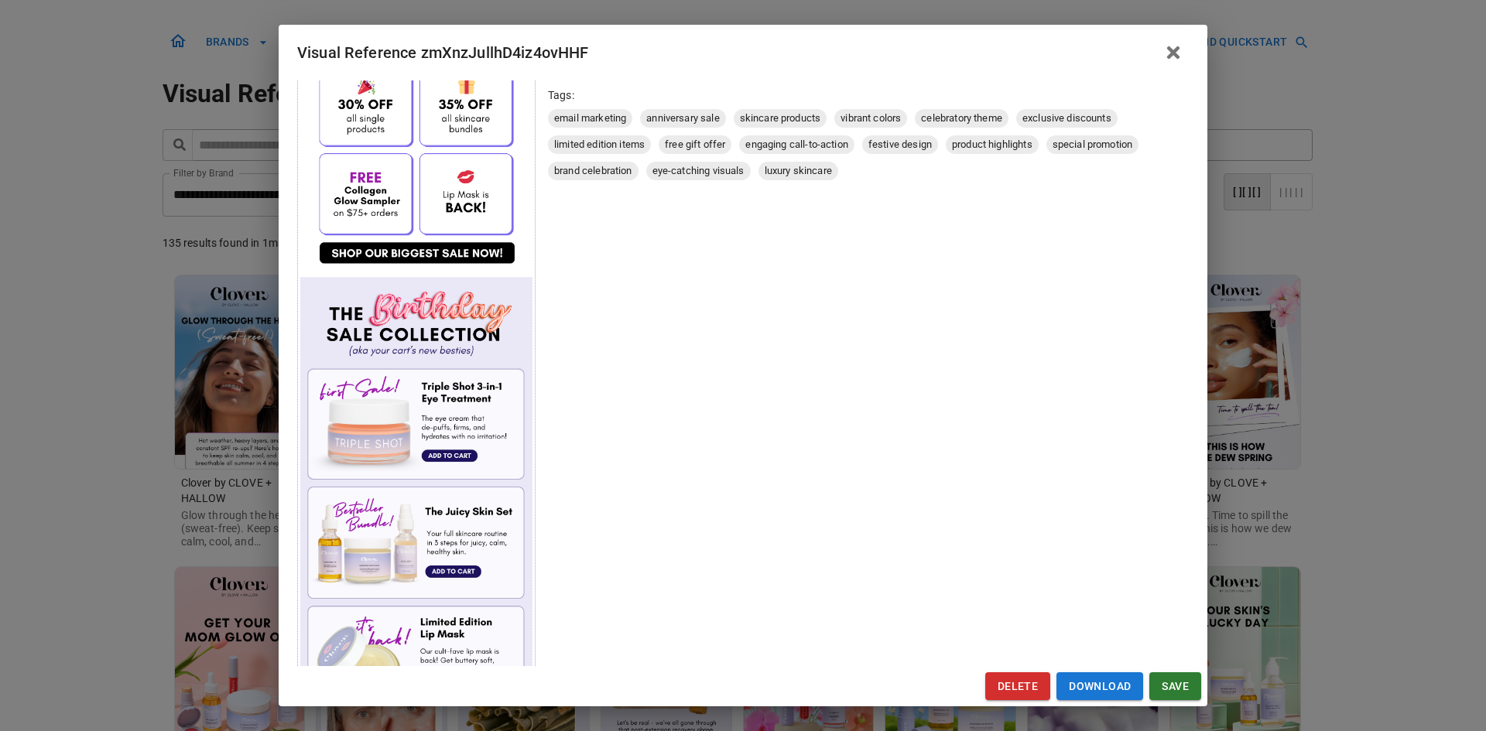
scroll to position [619, 0]
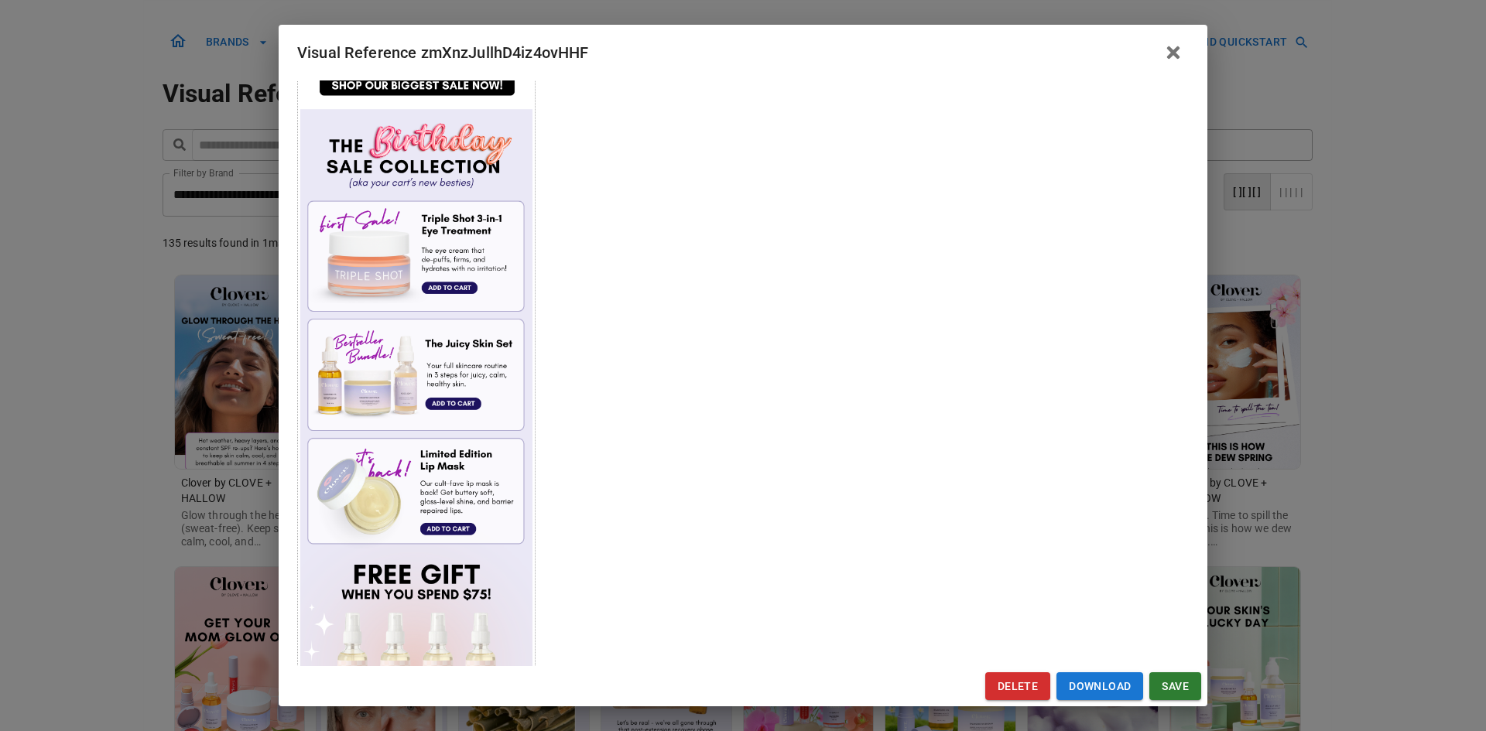
click at [165, 512] on div "Visual Reference zmXnzJullhD4iz4ovHHF Brand: Clover by CLOVE + HALLOW Custom In…" at bounding box center [743, 365] width 1486 height 731
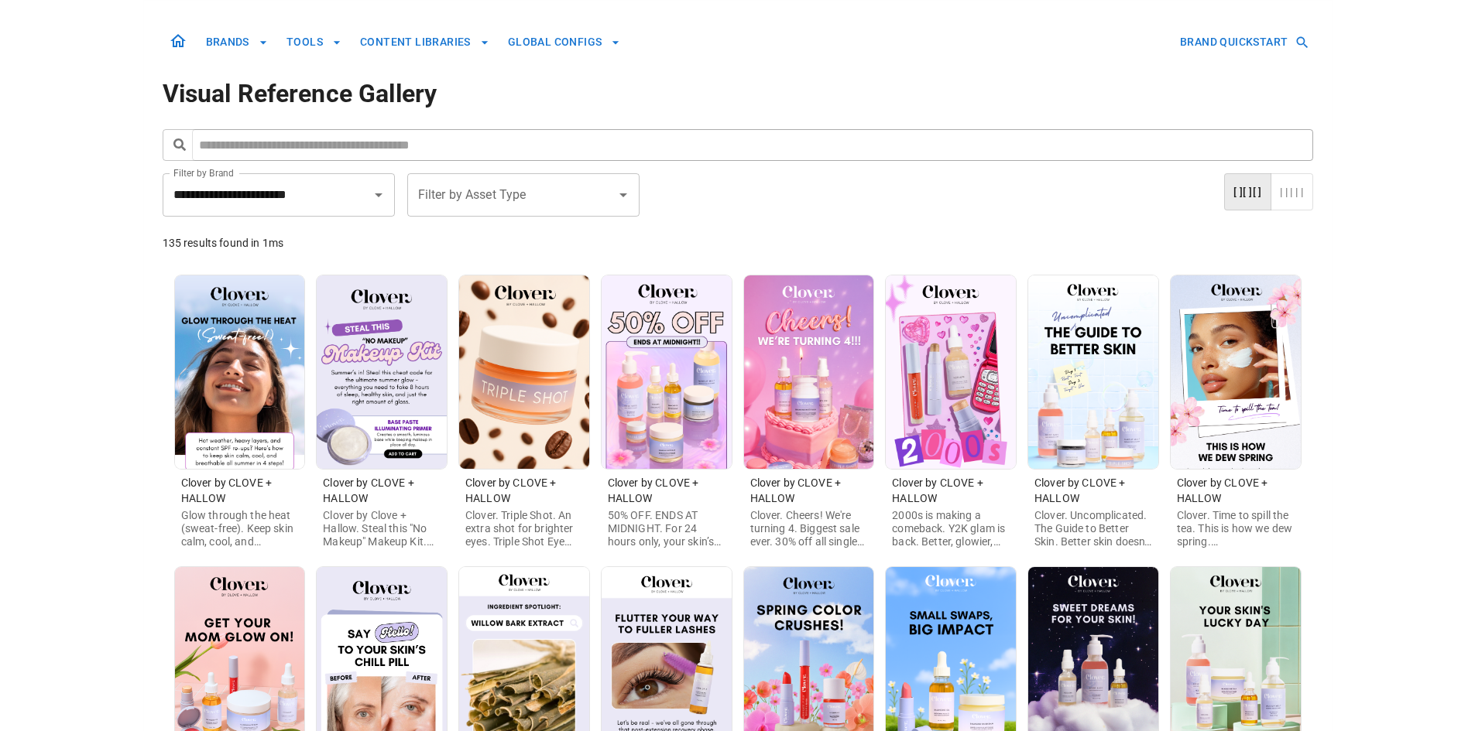
click at [670, 422] on img at bounding box center [666, 373] width 130 height 194
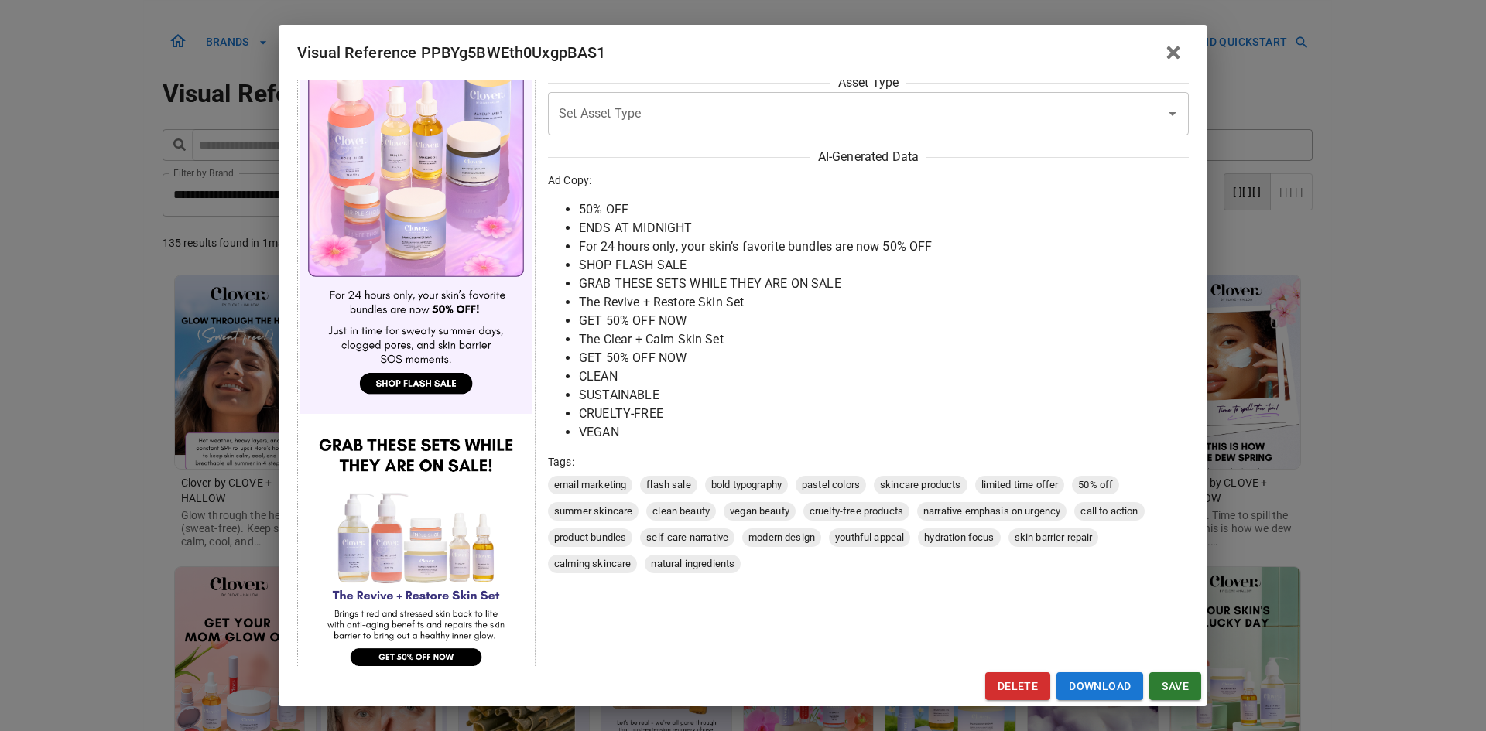
scroll to position [387, 0]
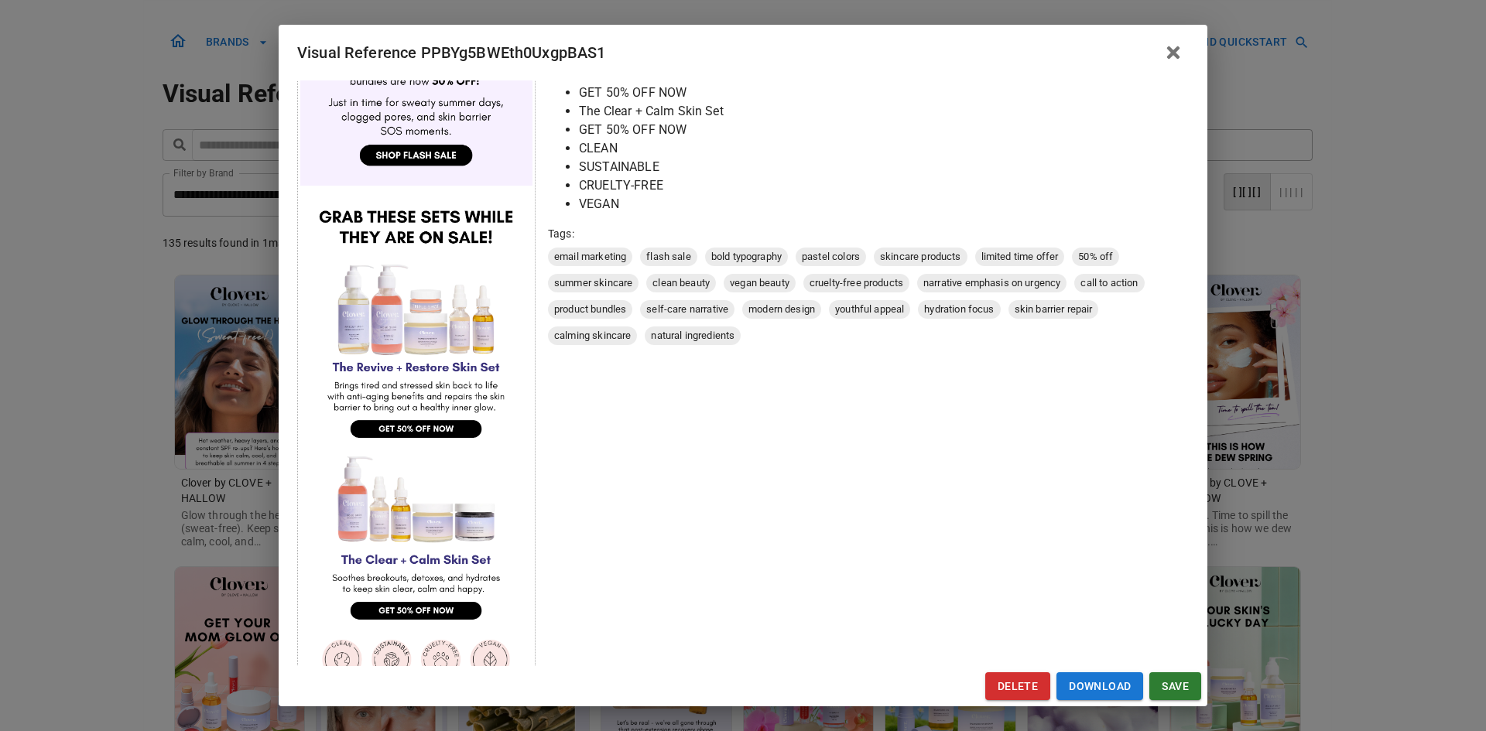
click at [105, 523] on div "Visual Reference PPBYg5BWEth0UxgpBAS1 Brand: Clover by CLOVE + HALLOW Custom In…" at bounding box center [743, 365] width 1486 height 731
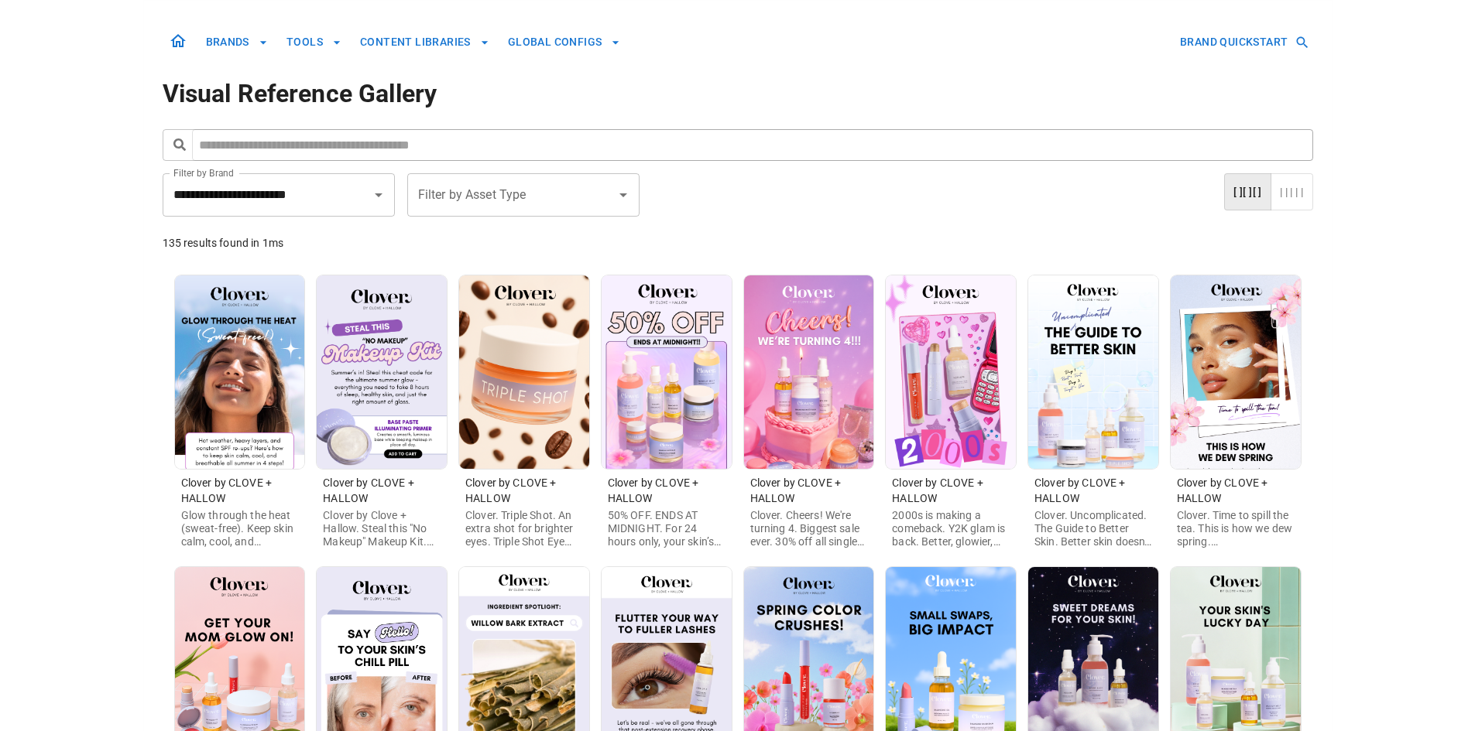
click at [539, 411] on img at bounding box center [524, 373] width 130 height 194
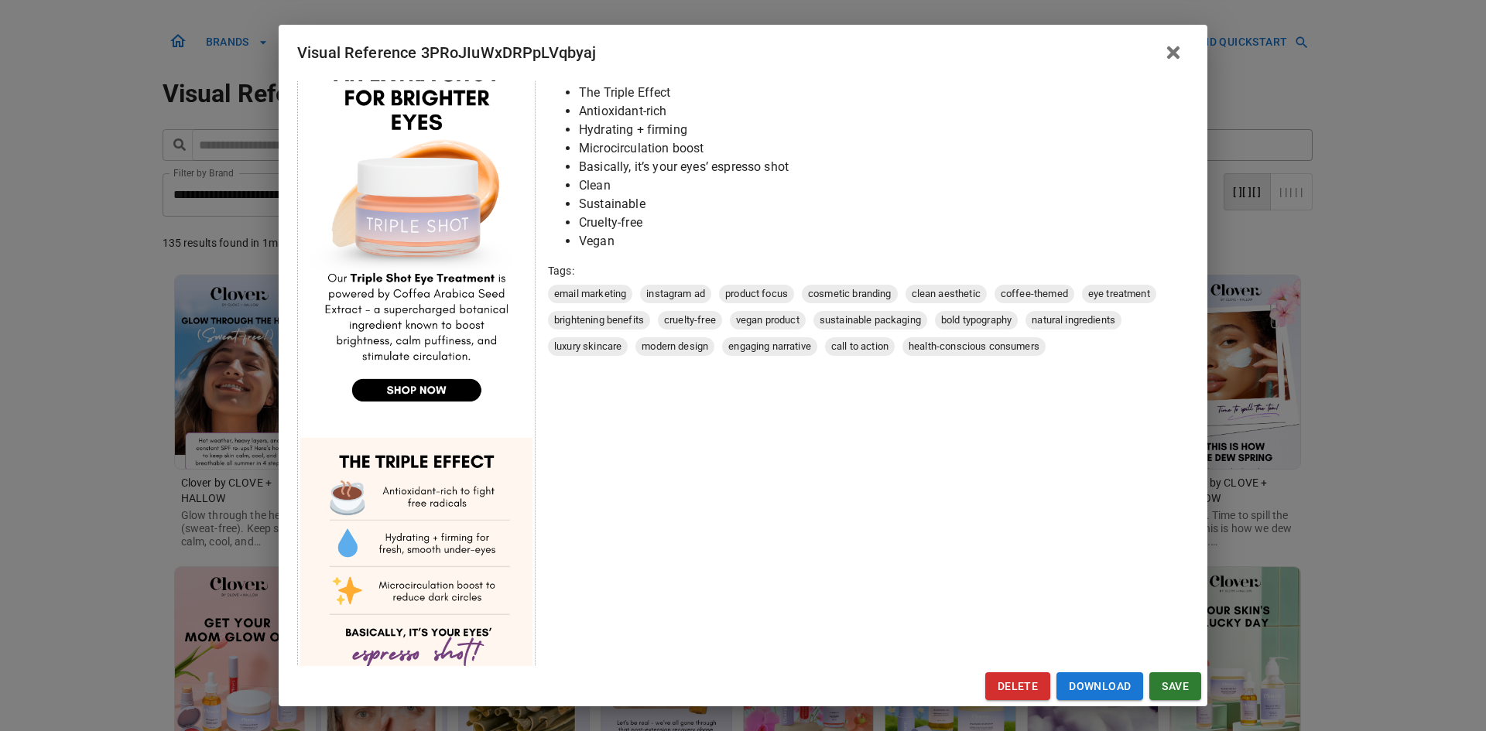
click at [89, 485] on div "Visual Reference 3PRoJIuWxDRPpLVqbyaj Brand: Clover by CLOVE + HALLOW Custom In…" at bounding box center [743, 365] width 1486 height 731
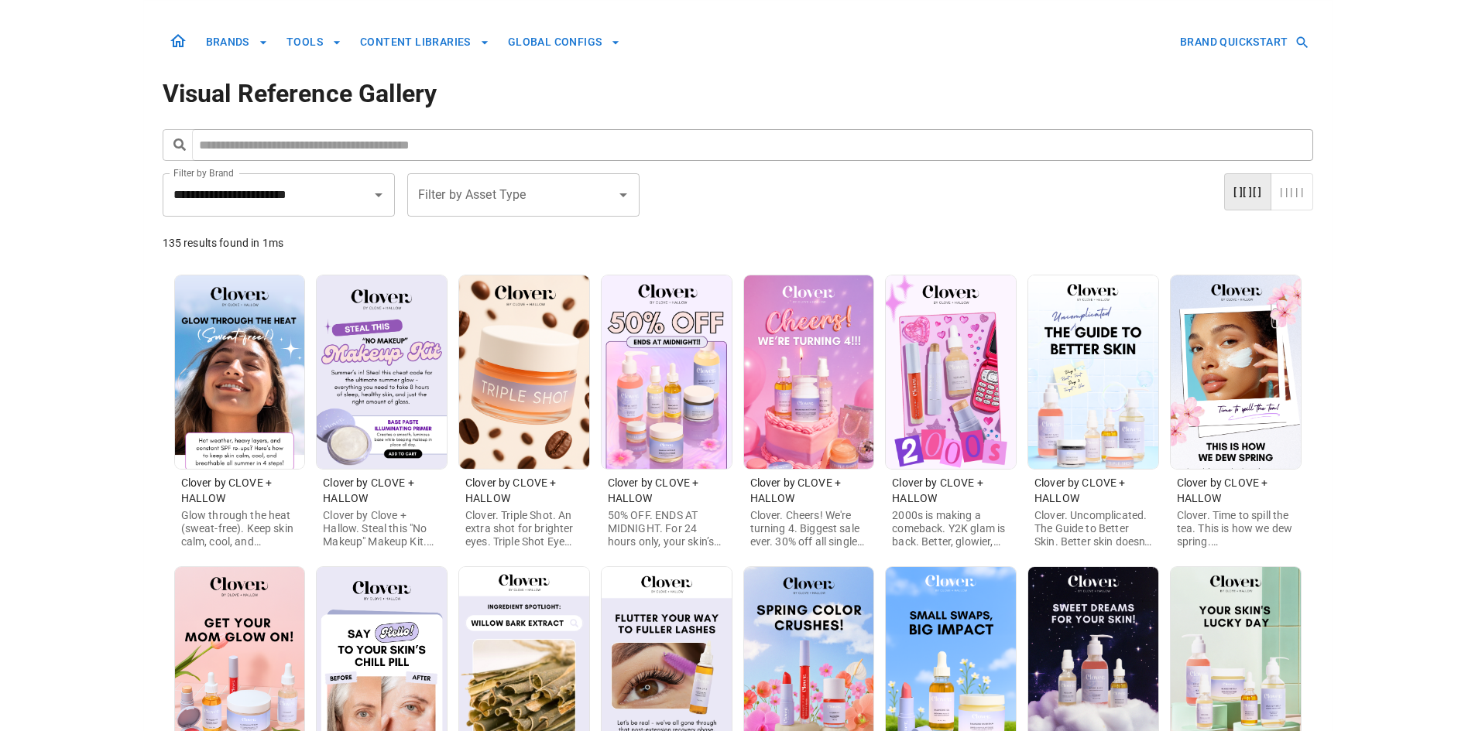
click at [392, 410] on img at bounding box center [382, 373] width 130 height 194
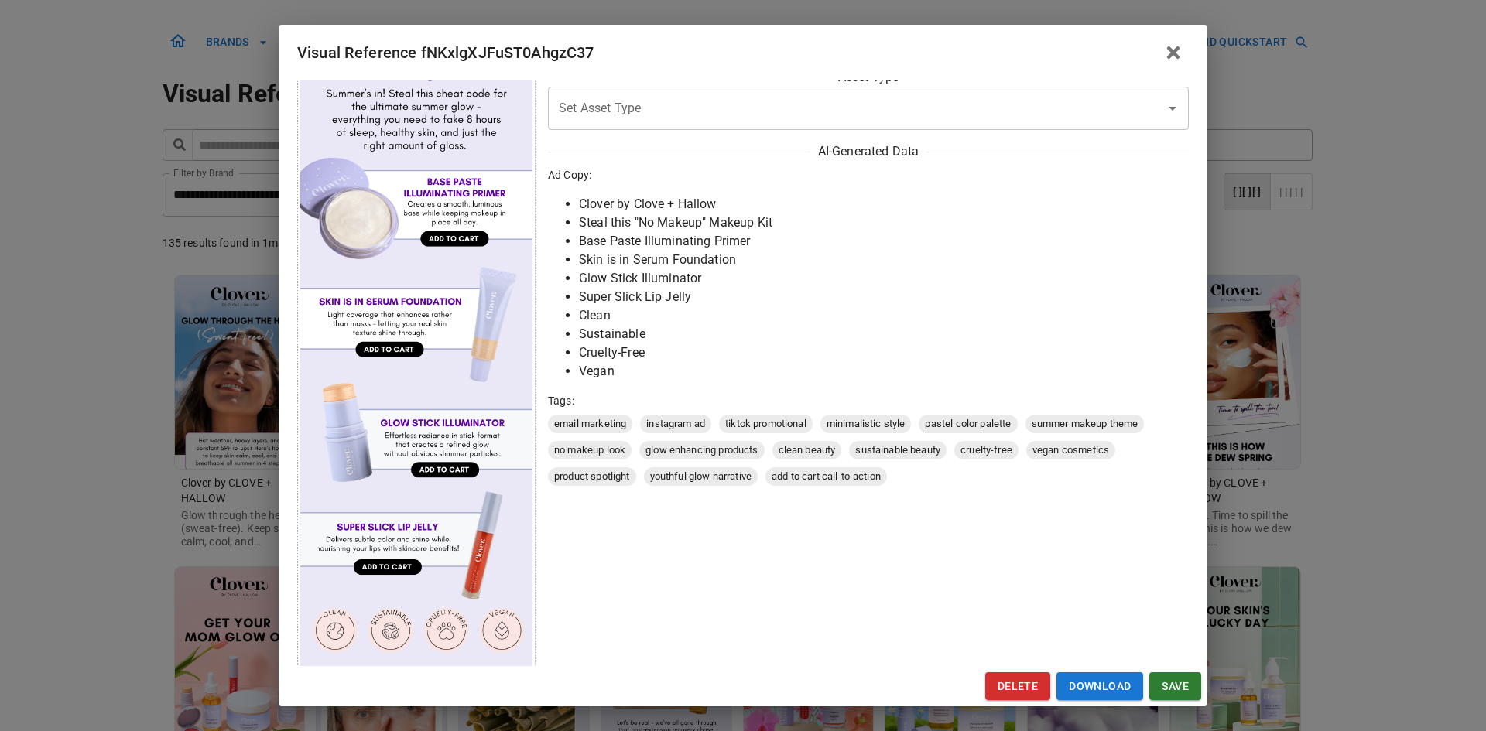
scroll to position [194, 0]
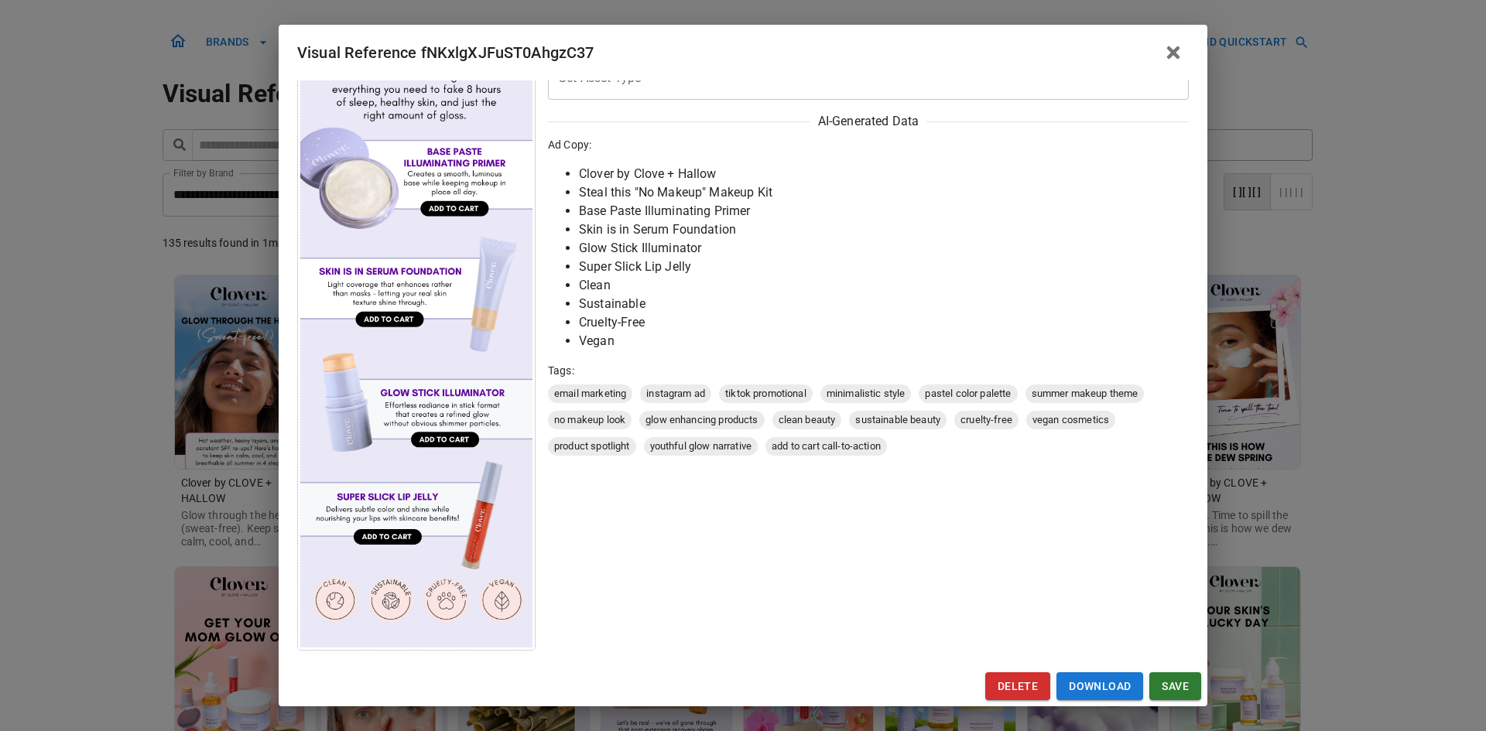
click at [91, 464] on div "Visual Reference fNKxlgXJFuST0AhgzC37 Brand: Clover by CLOVE + HALLOW Custom In…" at bounding box center [743, 365] width 1486 height 731
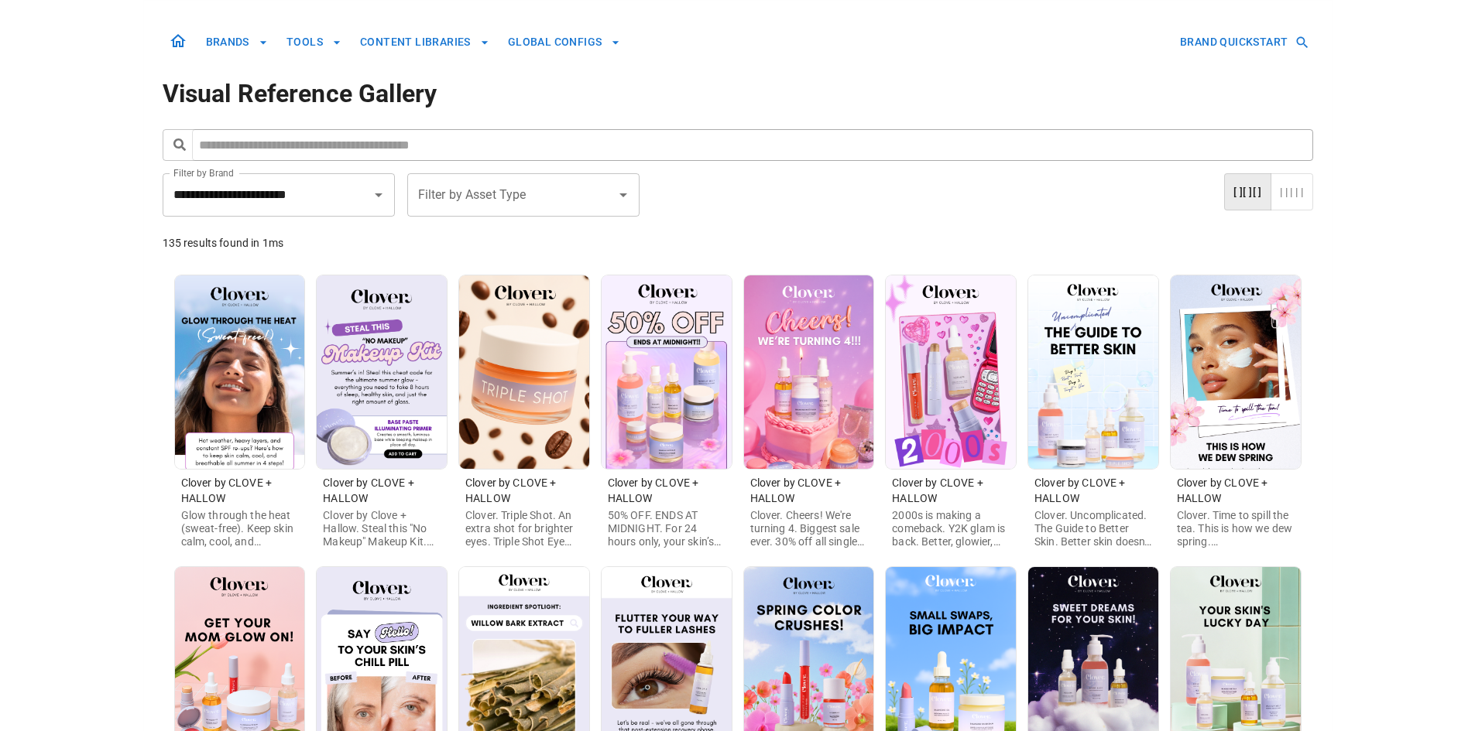
click at [269, 413] on img at bounding box center [240, 373] width 130 height 194
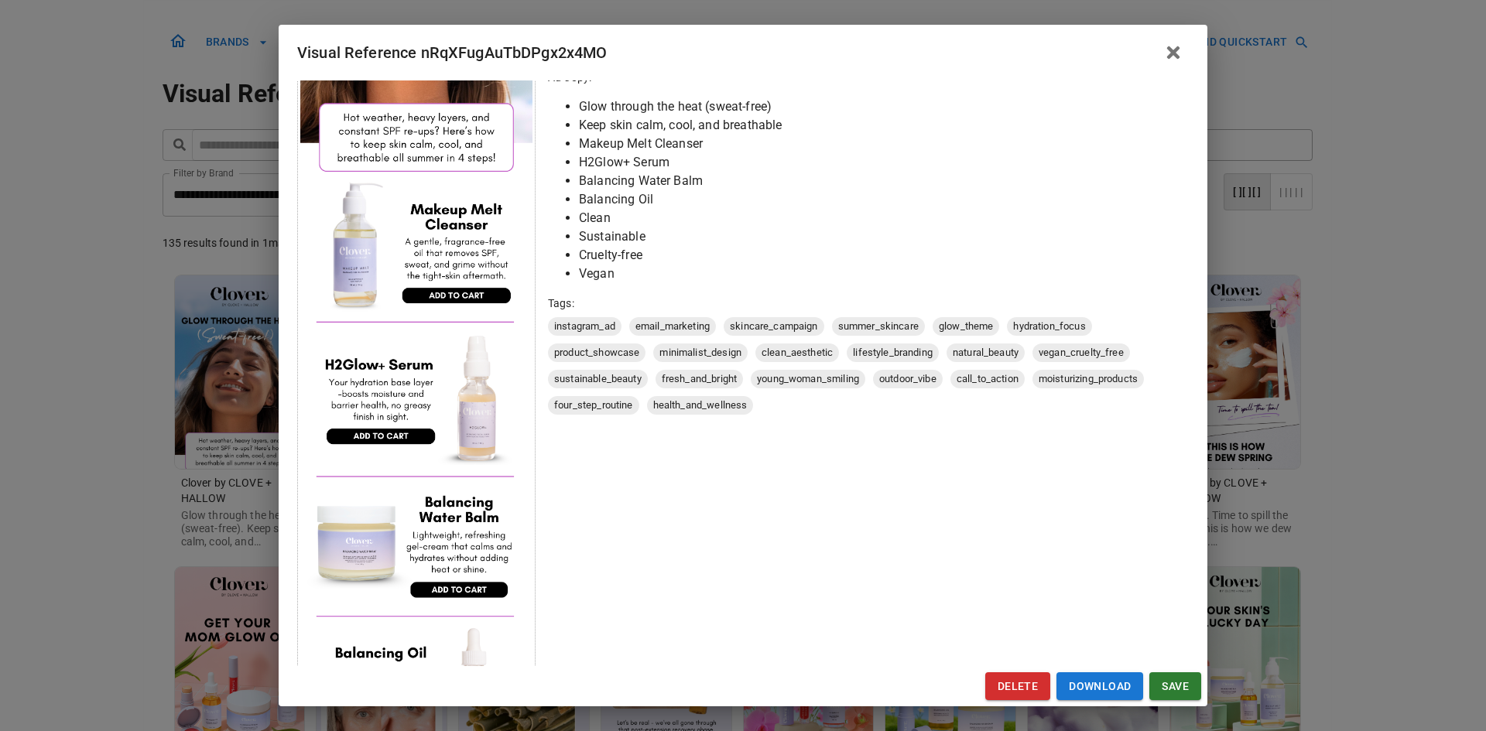
scroll to position [437, 0]
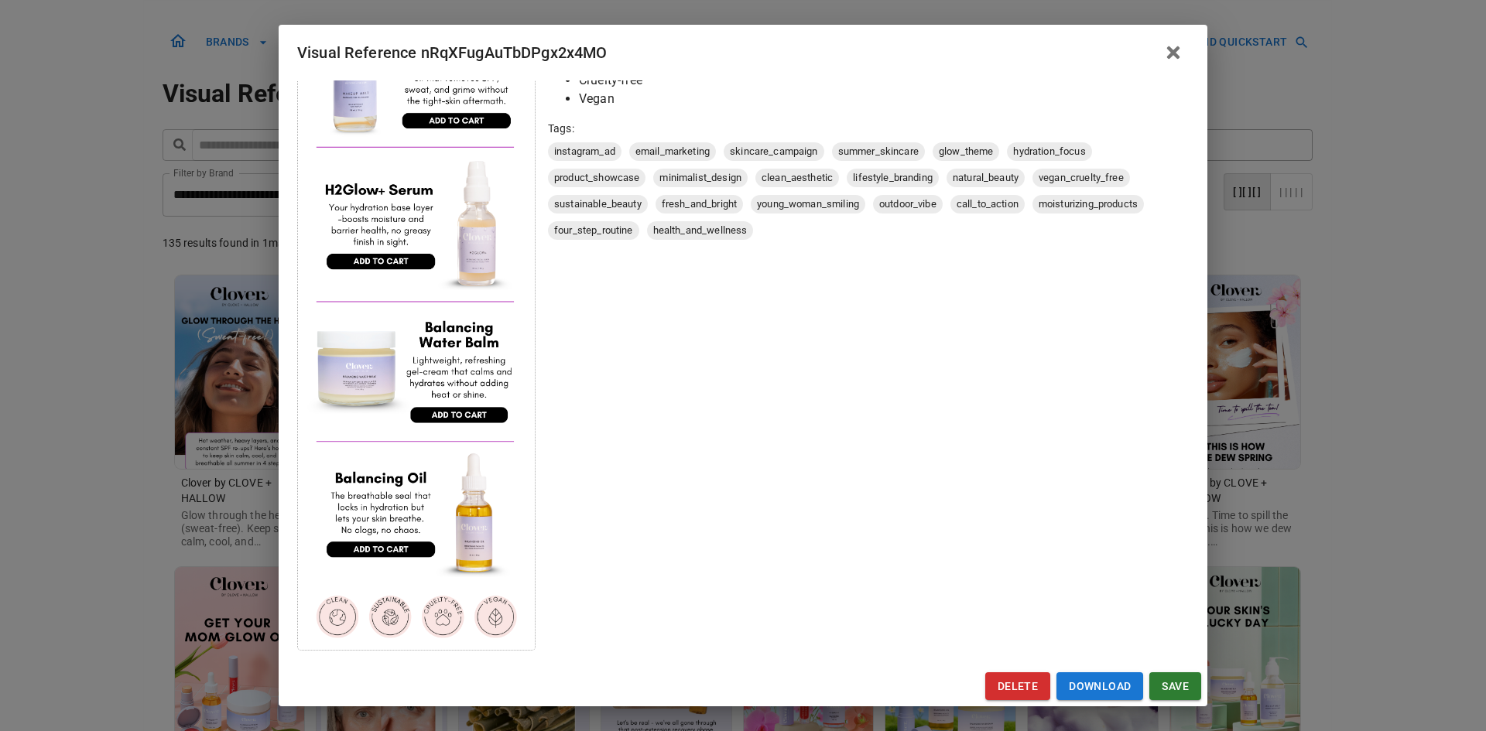
click at [9, 505] on div "Visual Reference nRqXFugAuTbDPgx2x4MO Brand: Clover by CLOVE + HALLOW Custom In…" at bounding box center [743, 365] width 1486 height 731
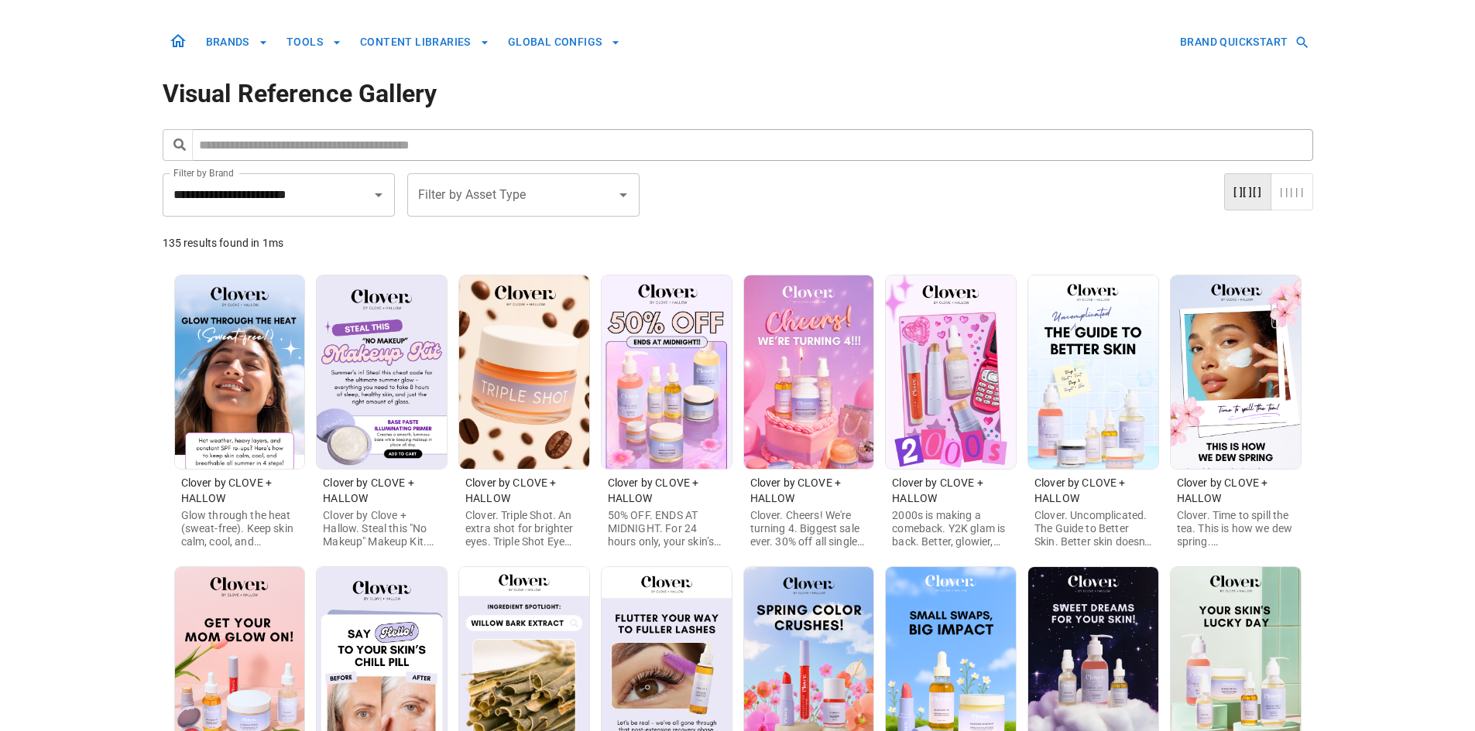
click at [1108, 435] on img at bounding box center [1093, 373] width 130 height 194
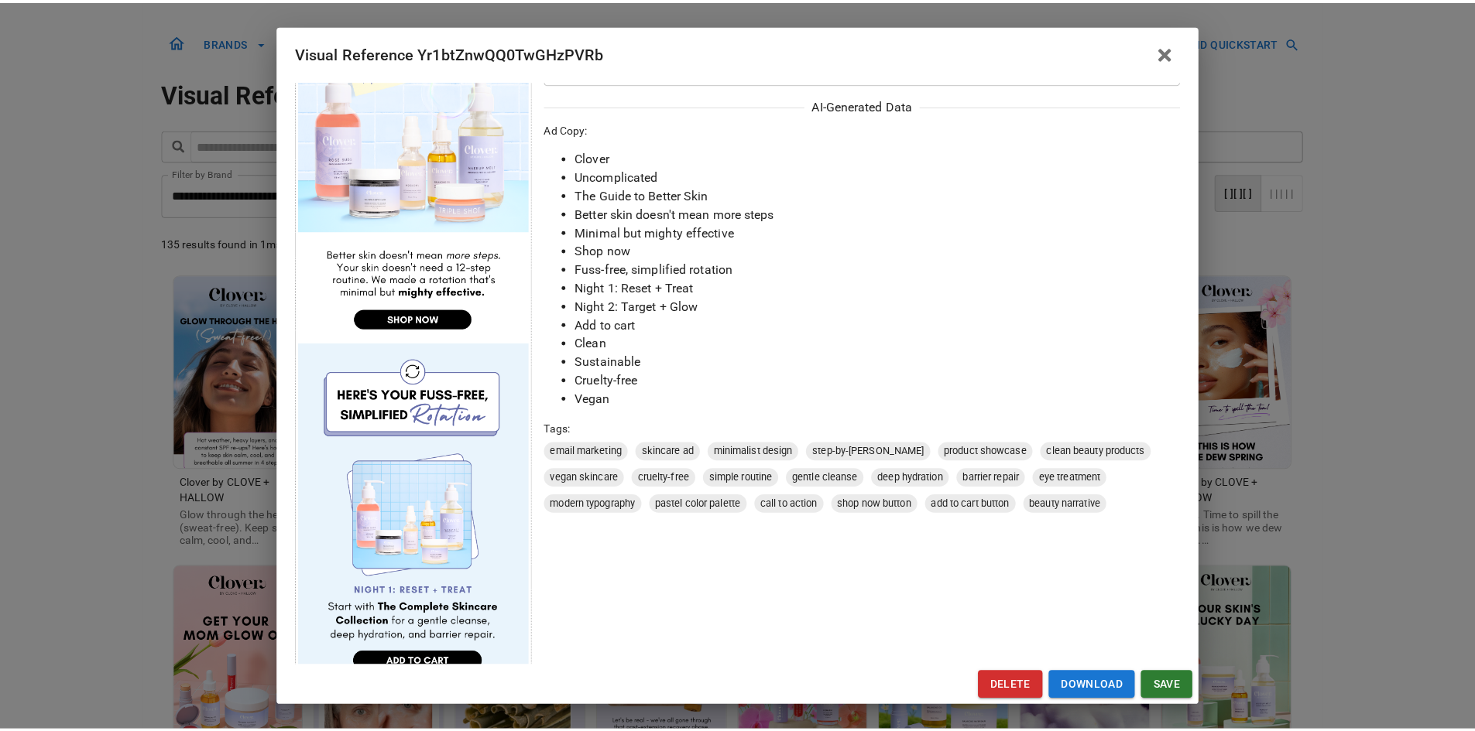
scroll to position [387, 0]
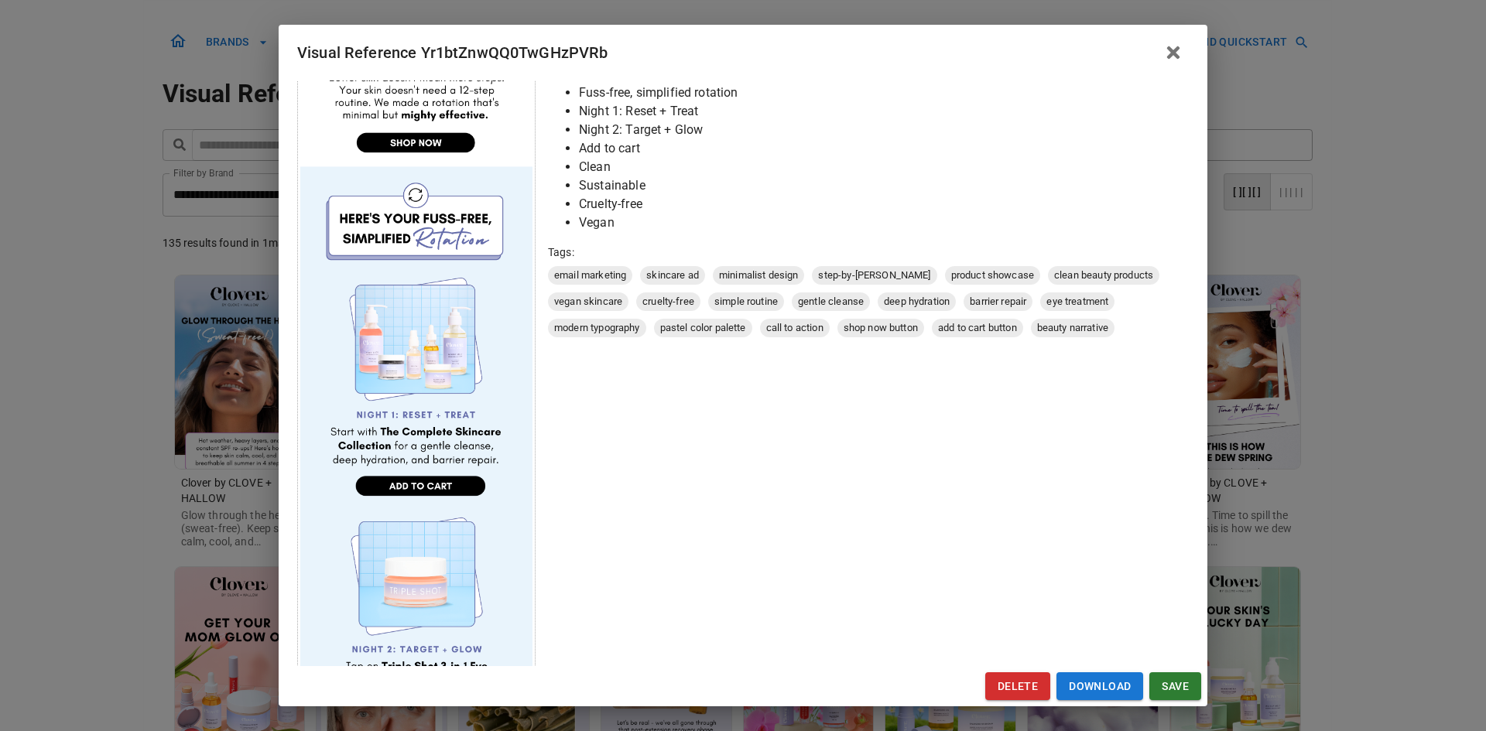
click at [110, 492] on div "Visual Reference Yr1btZnwQQ0TwGHzPVRb Brand: Clover by CLOVE + HALLOW Custom In…" at bounding box center [743, 365] width 1486 height 731
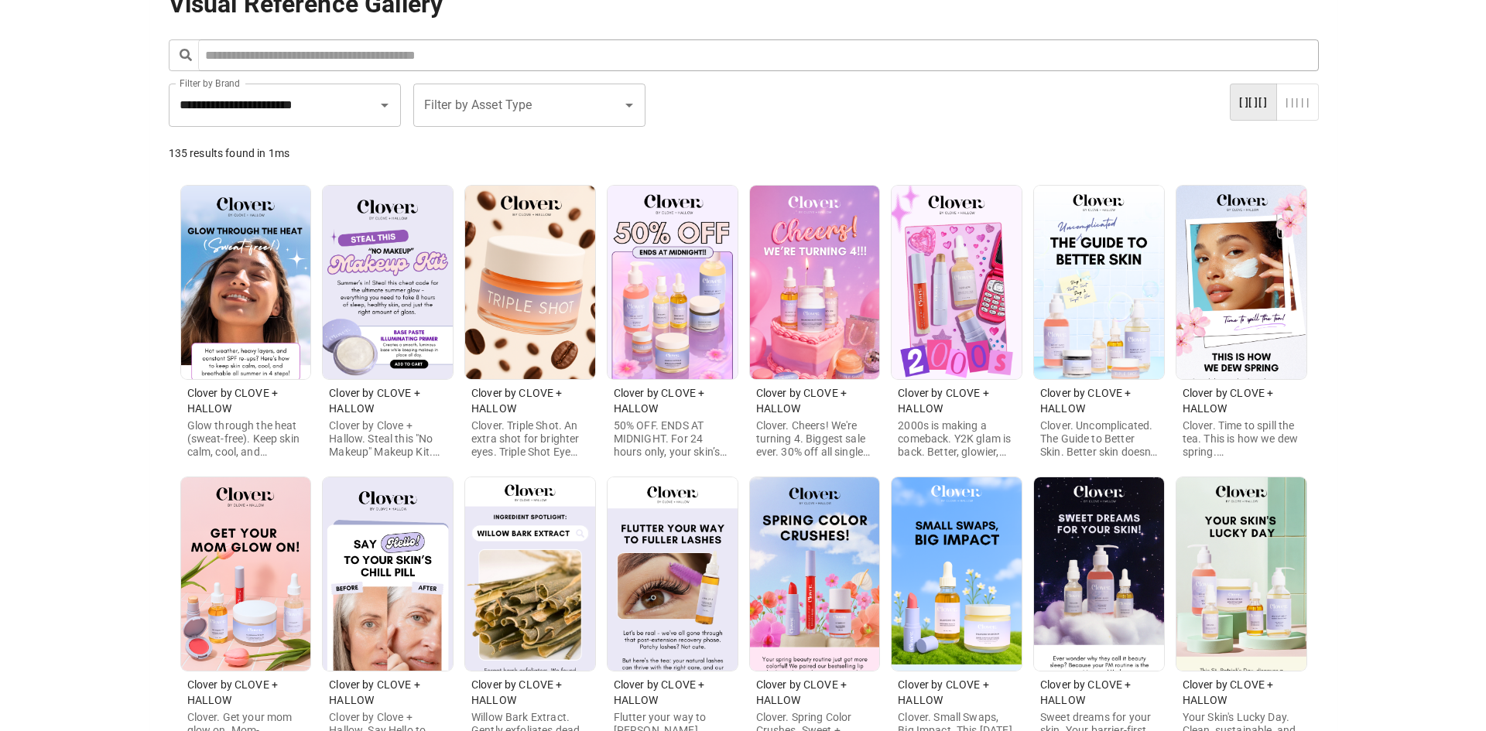
scroll to position [155, 0]
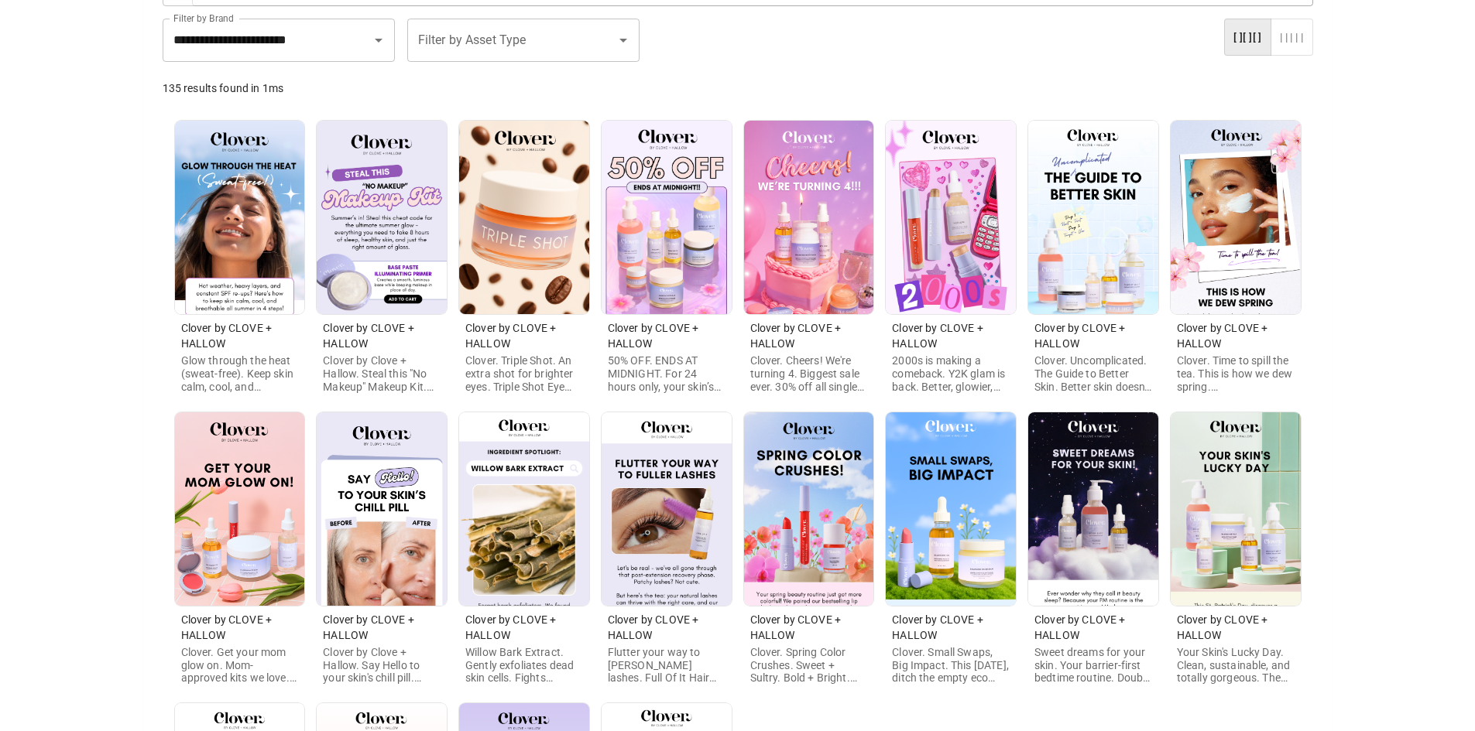
click at [809, 225] on img at bounding box center [809, 218] width 130 height 194
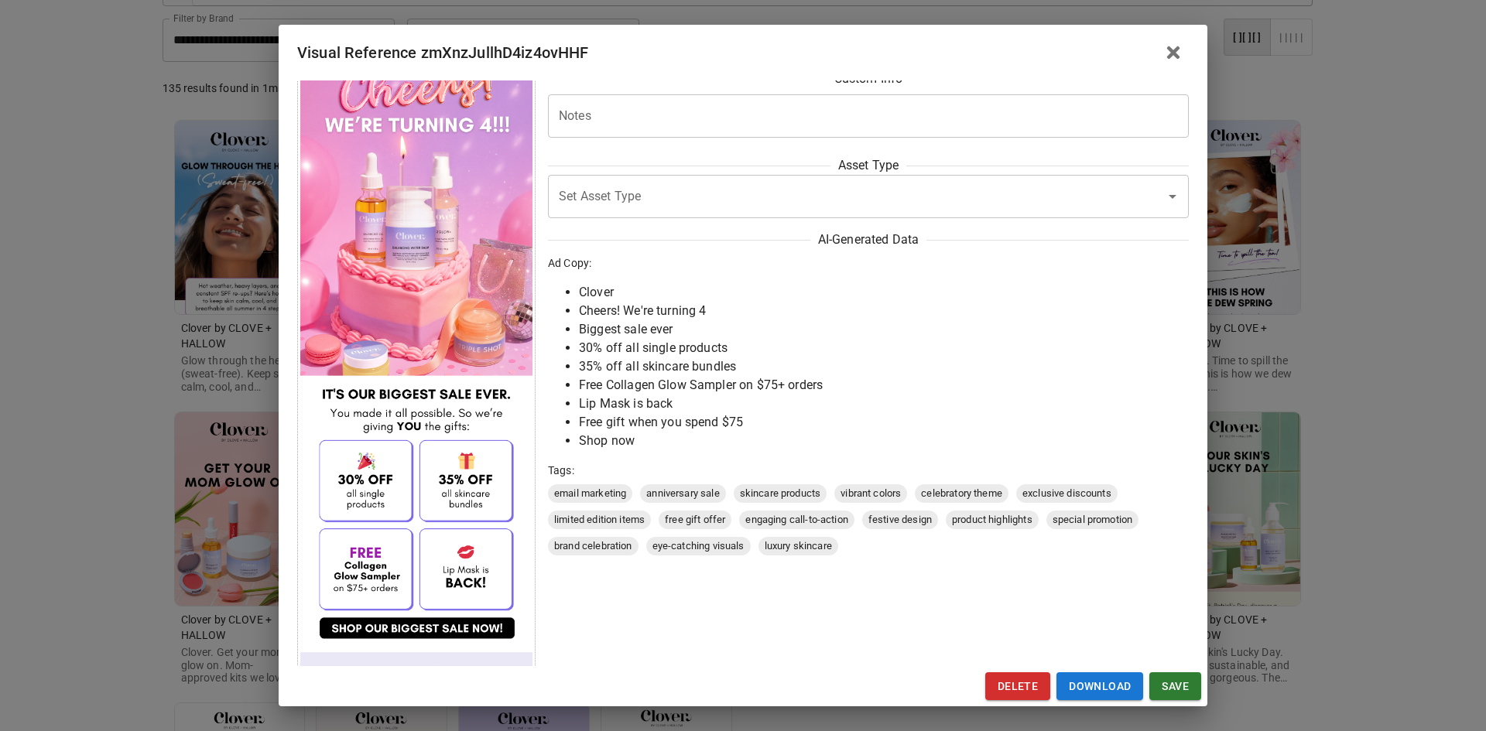
scroll to position [0, 0]
